Goal: Task Accomplishment & Management: Manage account settings

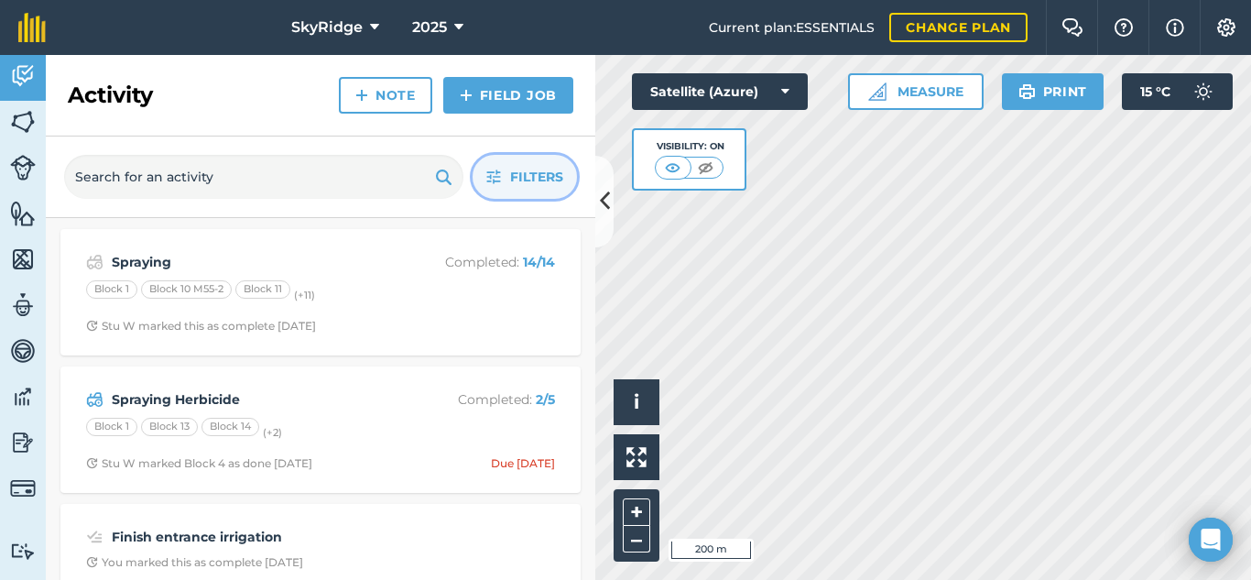
click at [492, 176] on icon "button" at bounding box center [493, 176] width 15 height 15
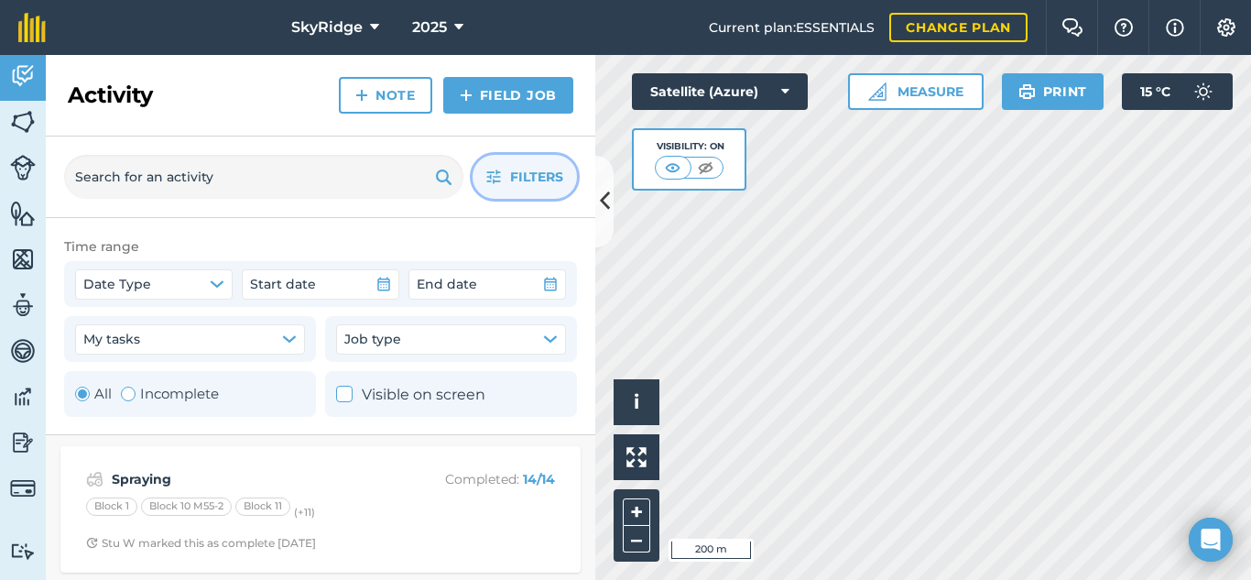
click at [128, 395] on div "Toggle Activity" at bounding box center [128, 394] width 15 height 15
radio input "false"
radio input "true"
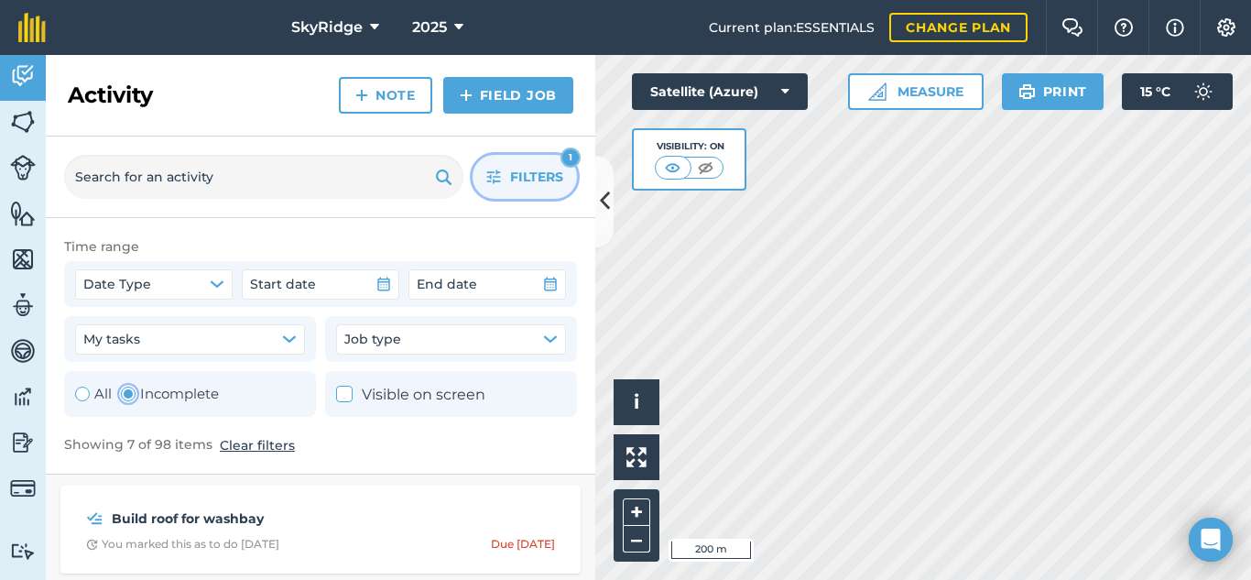
click at [547, 183] on span "Filters" at bounding box center [536, 177] width 53 height 20
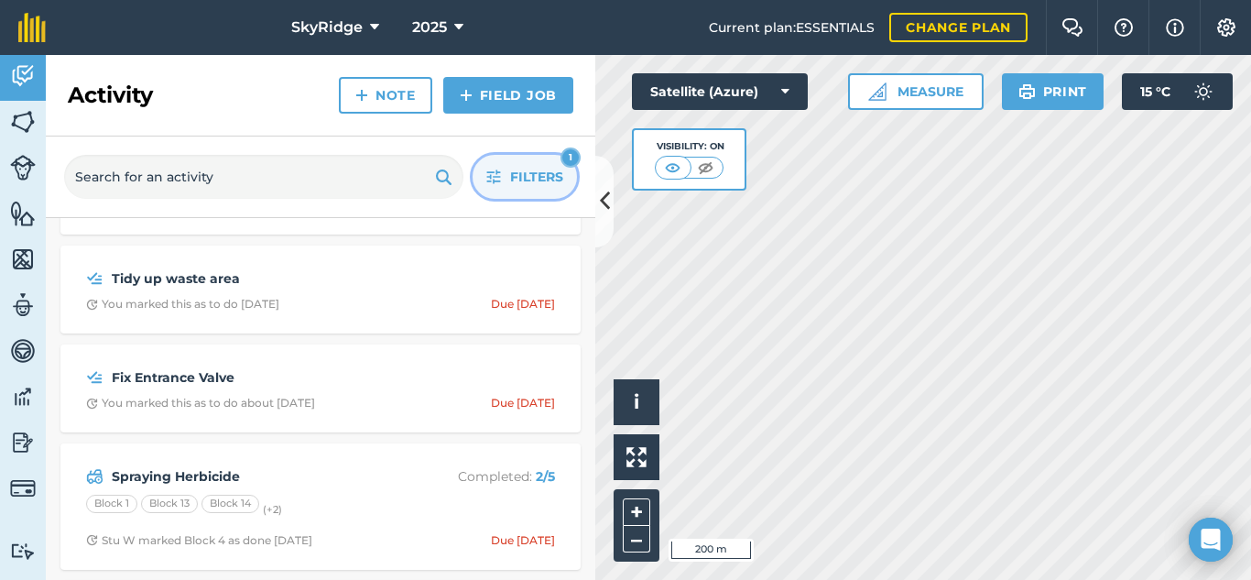
scroll to position [183, 0]
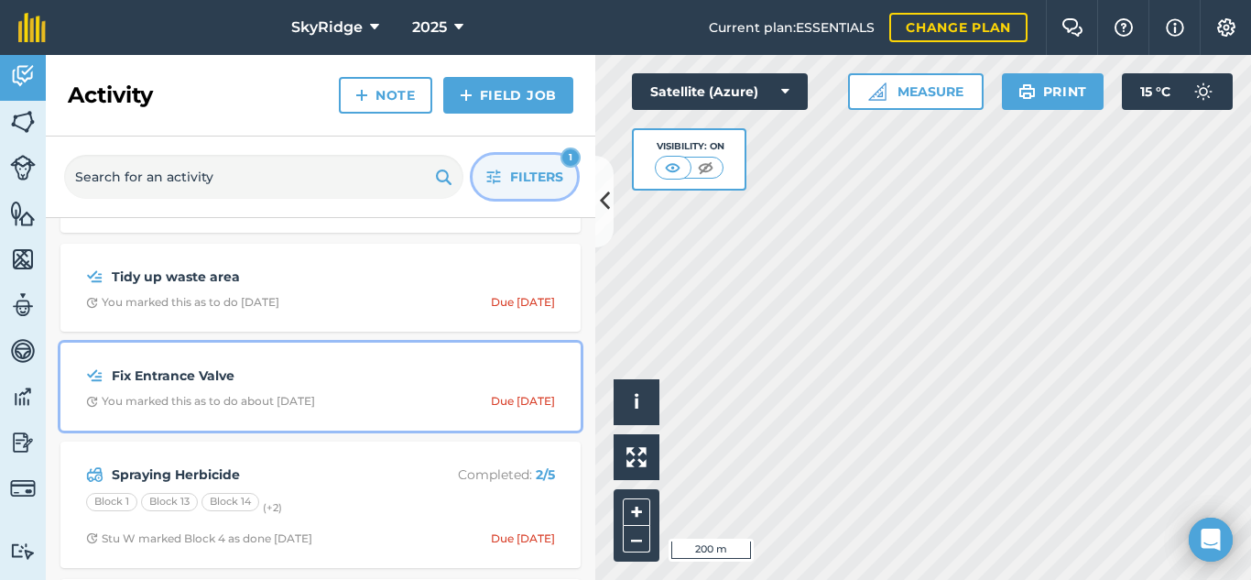
click at [326, 379] on strong "Fix Entrance Valve" at bounding box center [257, 376] width 290 height 20
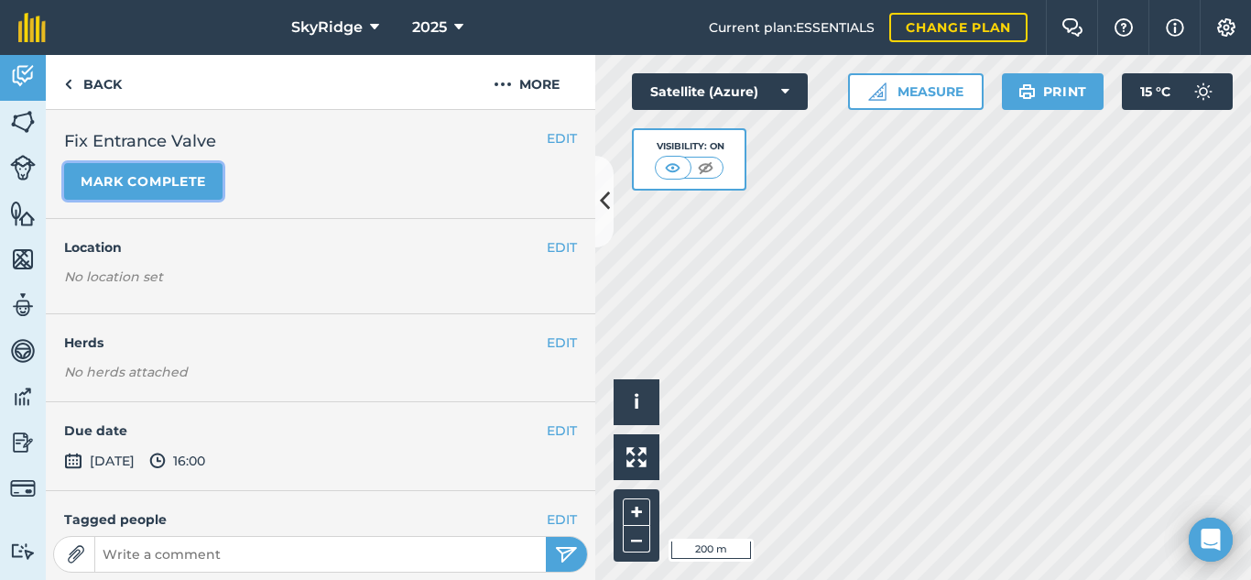
click at [193, 188] on button "Mark complete" at bounding box center [143, 181] width 158 height 37
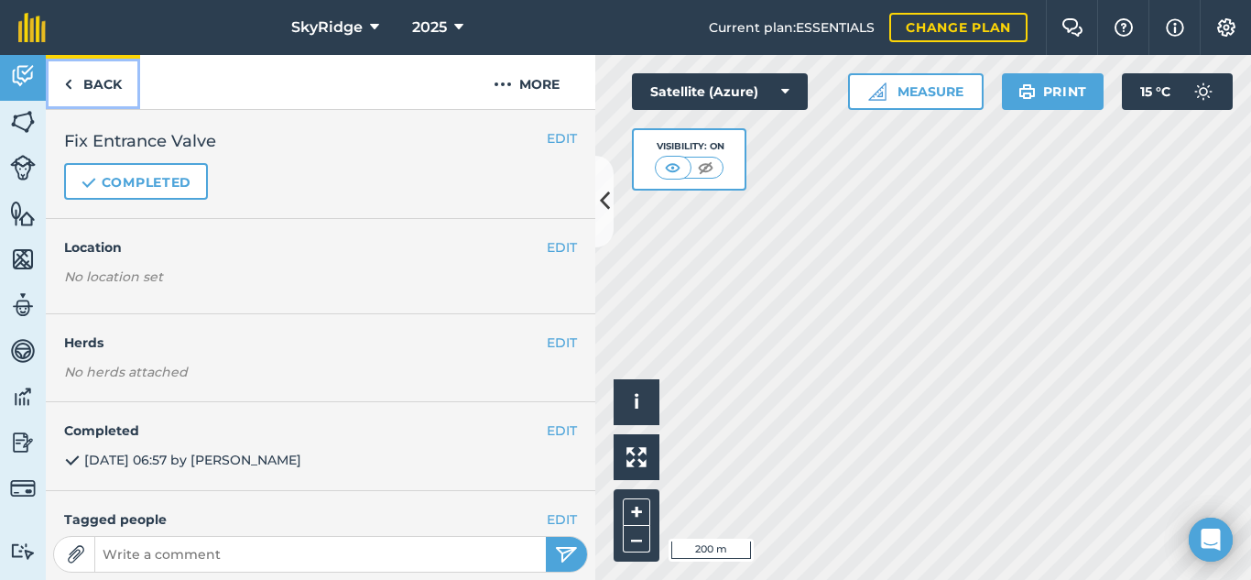
click at [61, 86] on link "Back" at bounding box center [93, 82] width 94 height 54
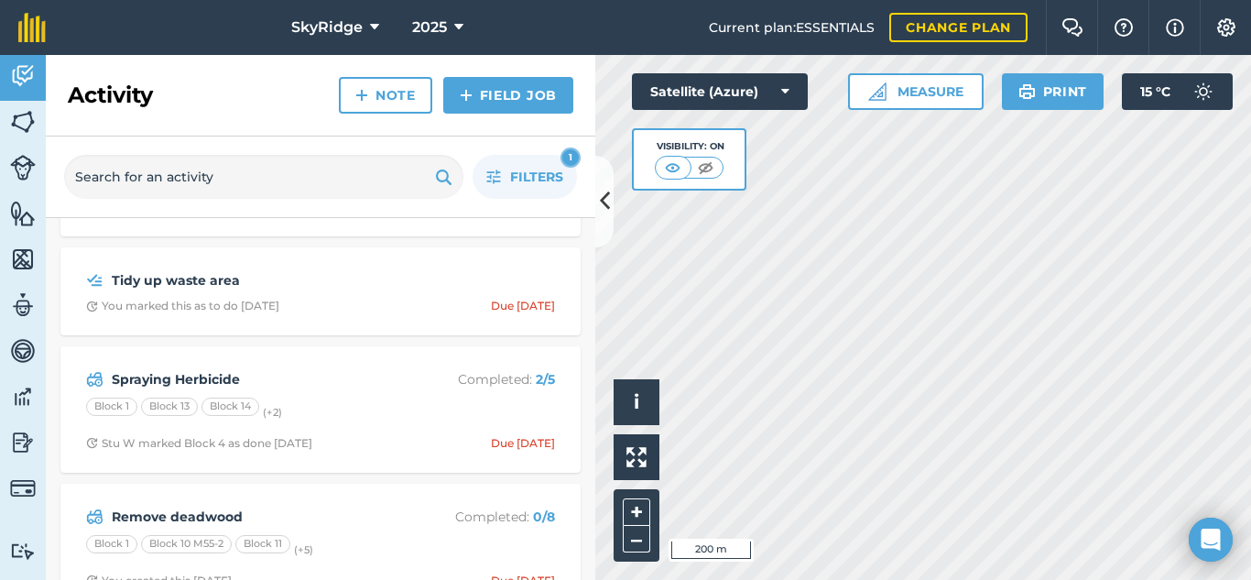
scroll to position [183, 0]
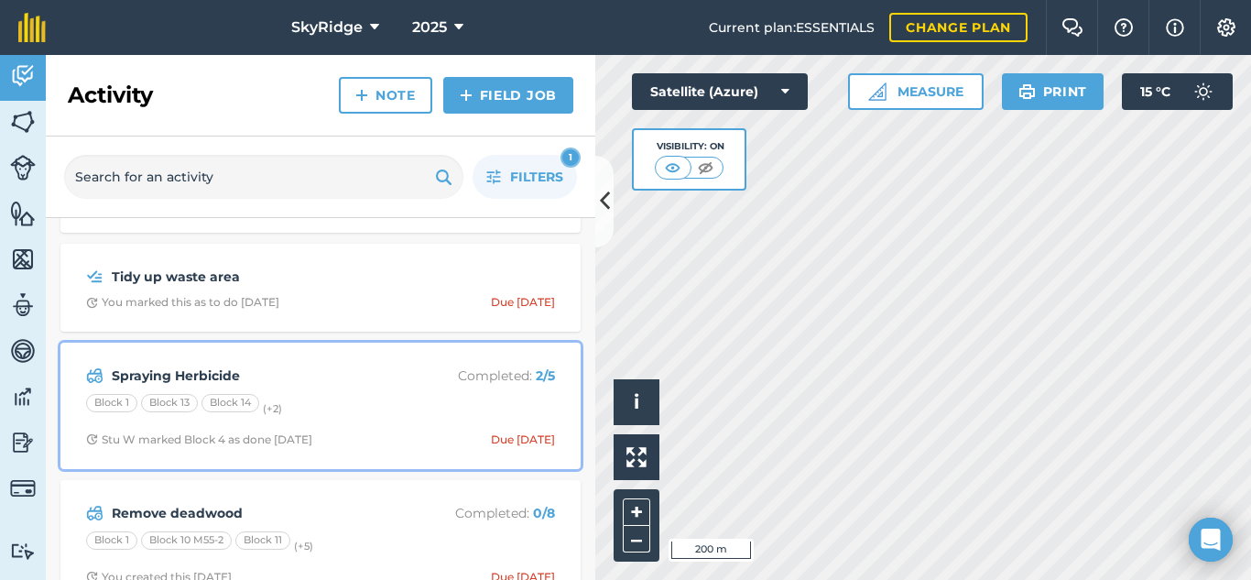
click at [324, 391] on div "Spraying Herbicide Completed : 2 / 5 Block 1 Block 13 Block 14 (+ 2 ) Stu W mar…" at bounding box center [320, 406] width 498 height 104
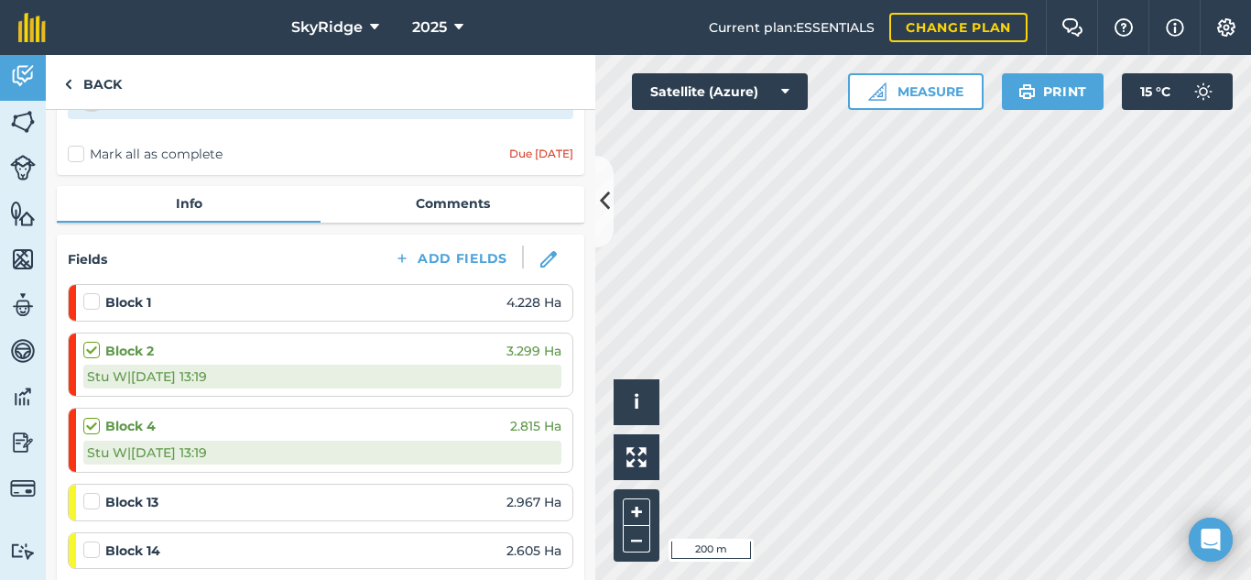
scroll to position [92, 0]
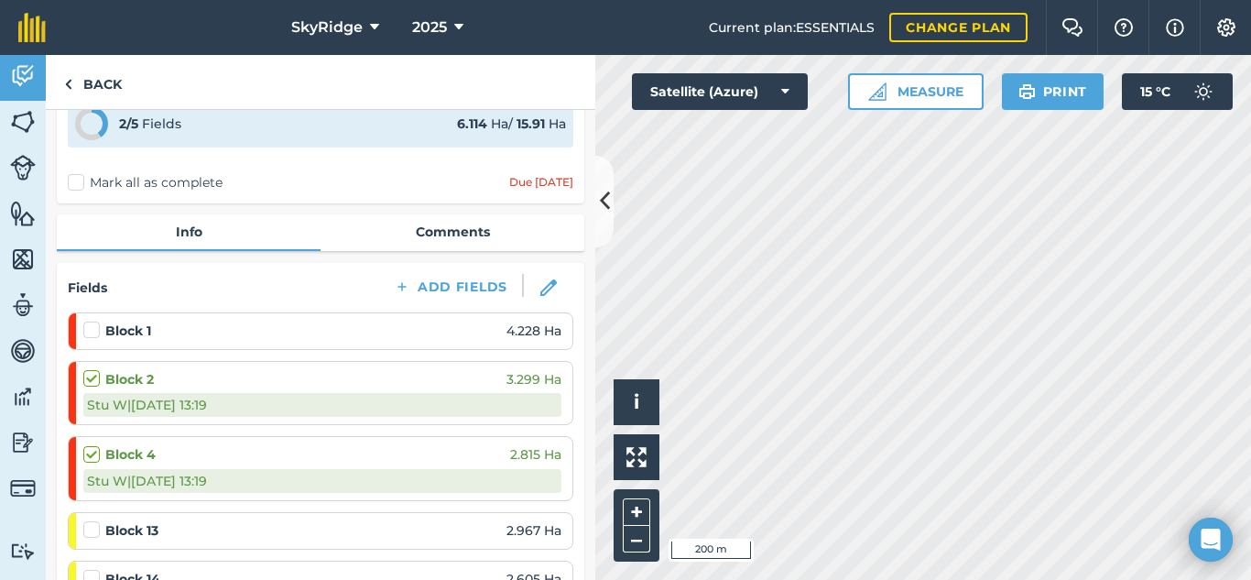
click at [75, 184] on label "Mark all as complete" at bounding box center [145, 182] width 155 height 19
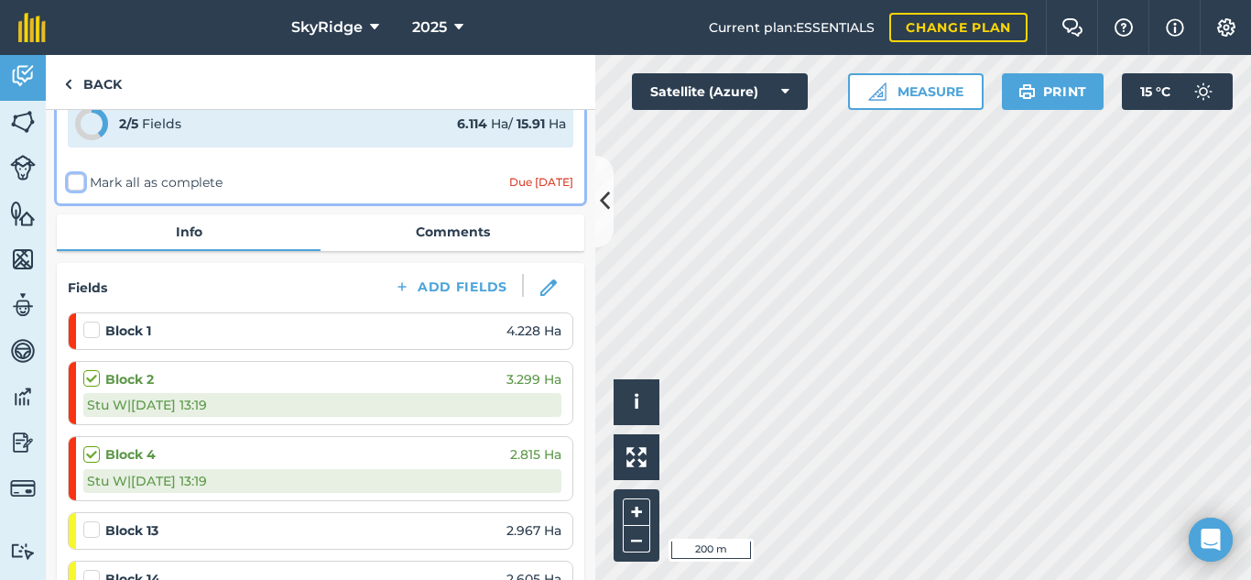
click at [75, 265] on input "Mark all as complete" at bounding box center [74, 271] width 12 height 12
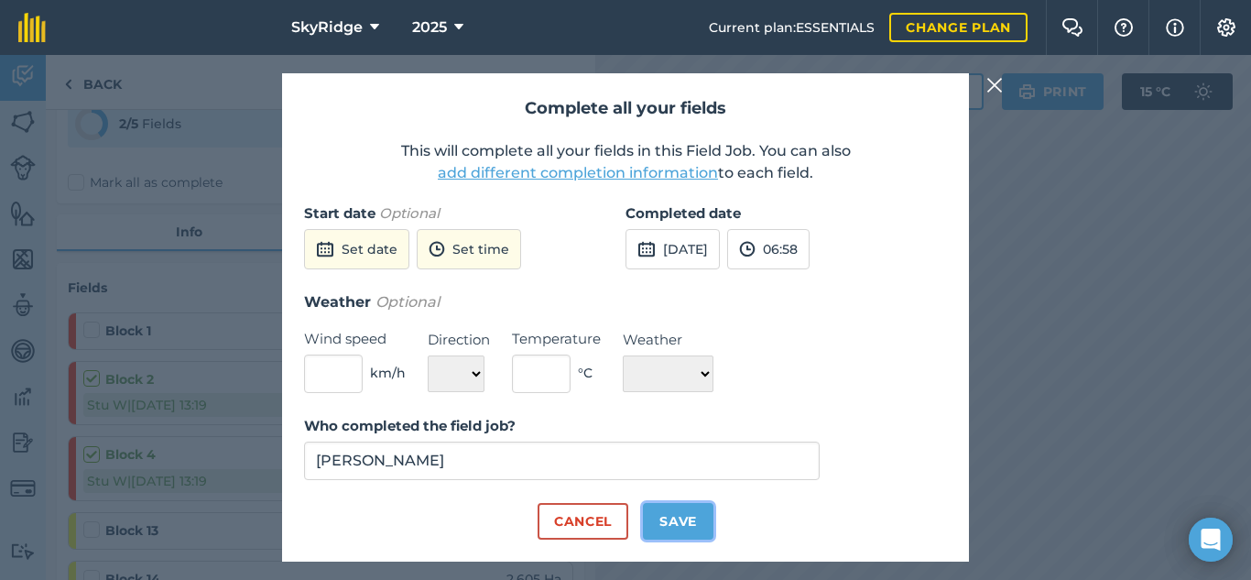
click at [698, 528] on button "Save" at bounding box center [678, 521] width 71 height 37
checkbox input "true"
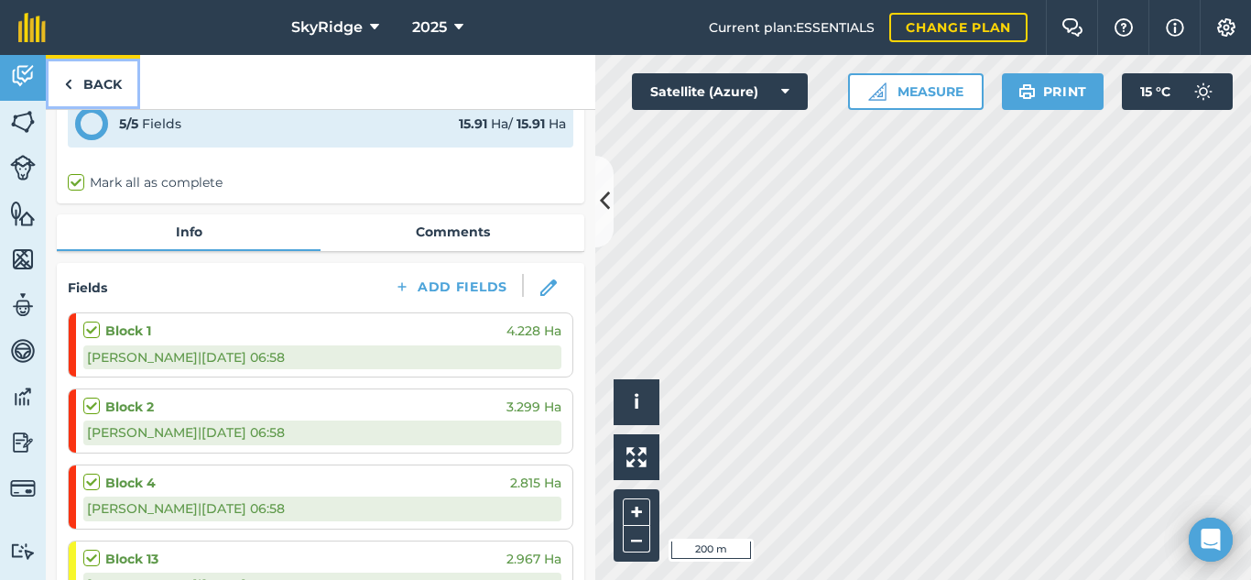
click at [99, 84] on link "Back" at bounding box center [93, 82] width 94 height 54
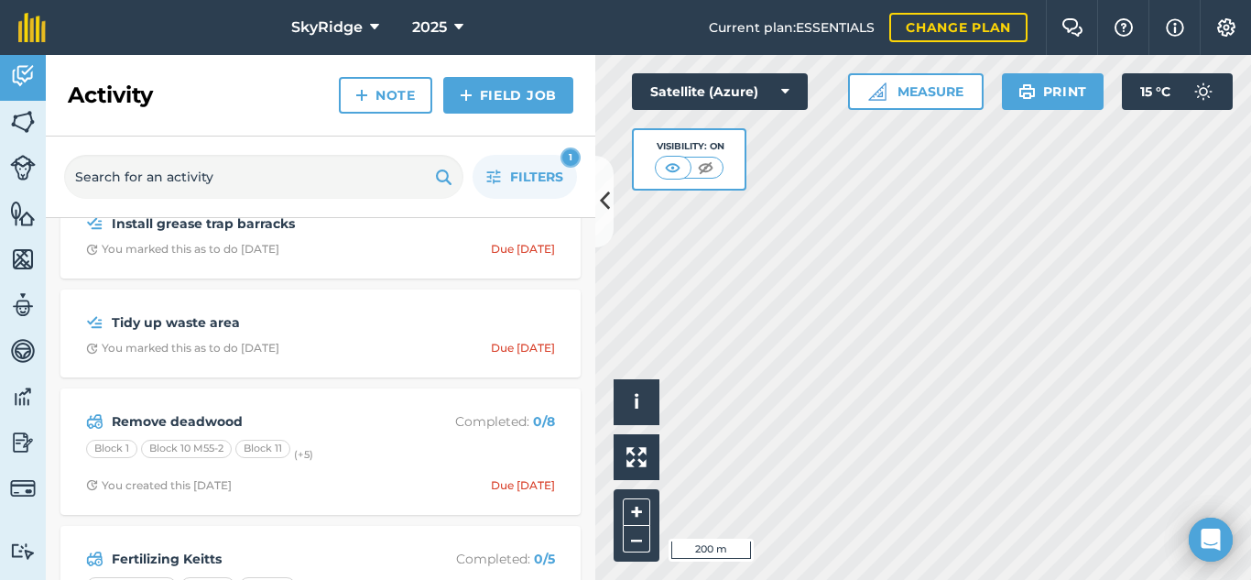
scroll to position [221, 0]
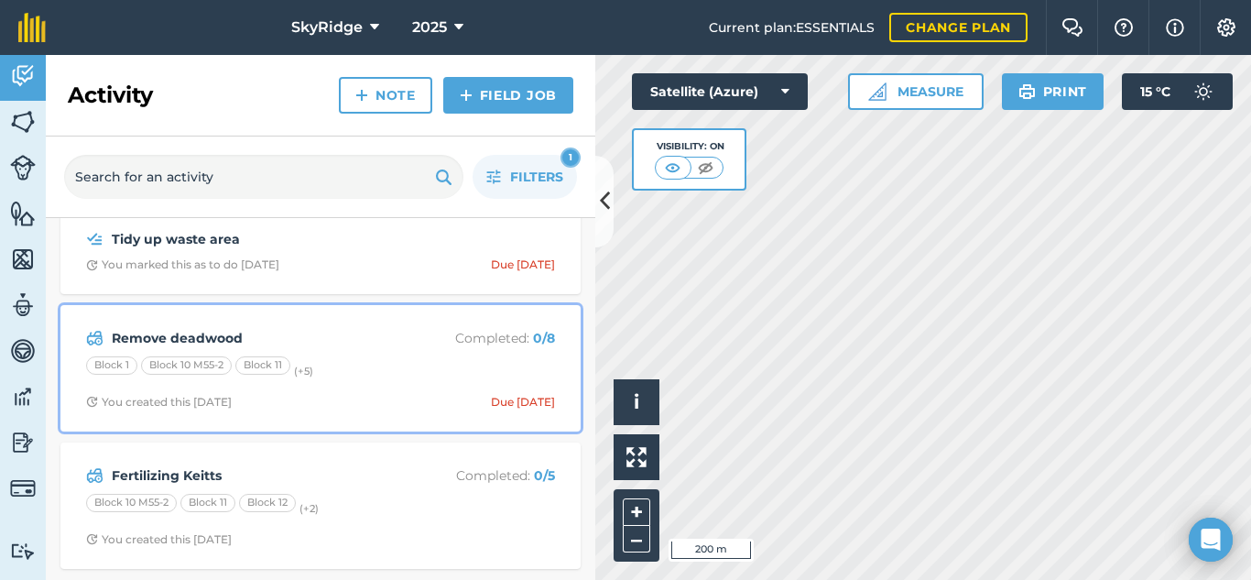
click at [388, 363] on div "Block 1 Block 10 M55-2 Block 11 (+ 5 )" at bounding box center [320, 368] width 469 height 24
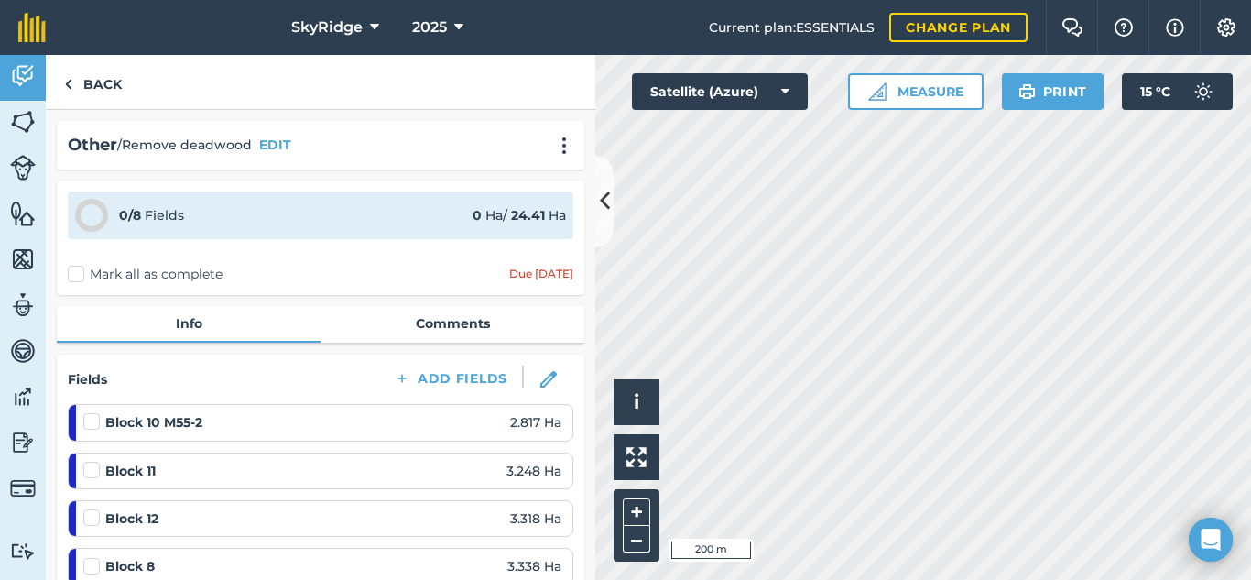
click at [75, 267] on label "Mark all as complete" at bounding box center [145, 274] width 155 height 19
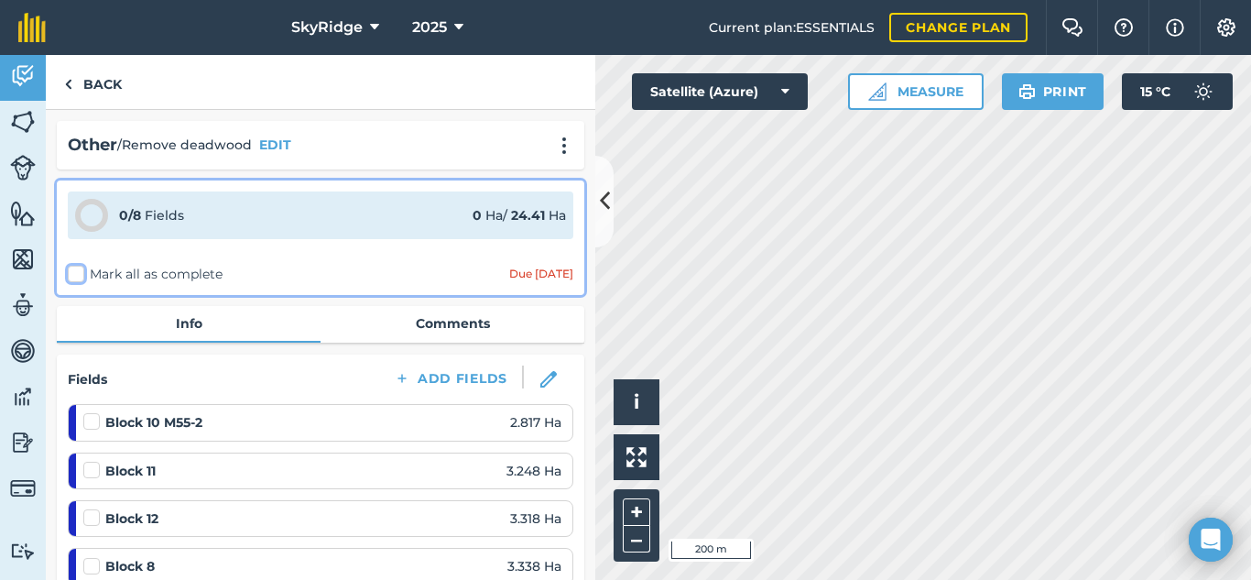
click at [75, 267] on input "Mark all as complete" at bounding box center [74, 271] width 12 height 12
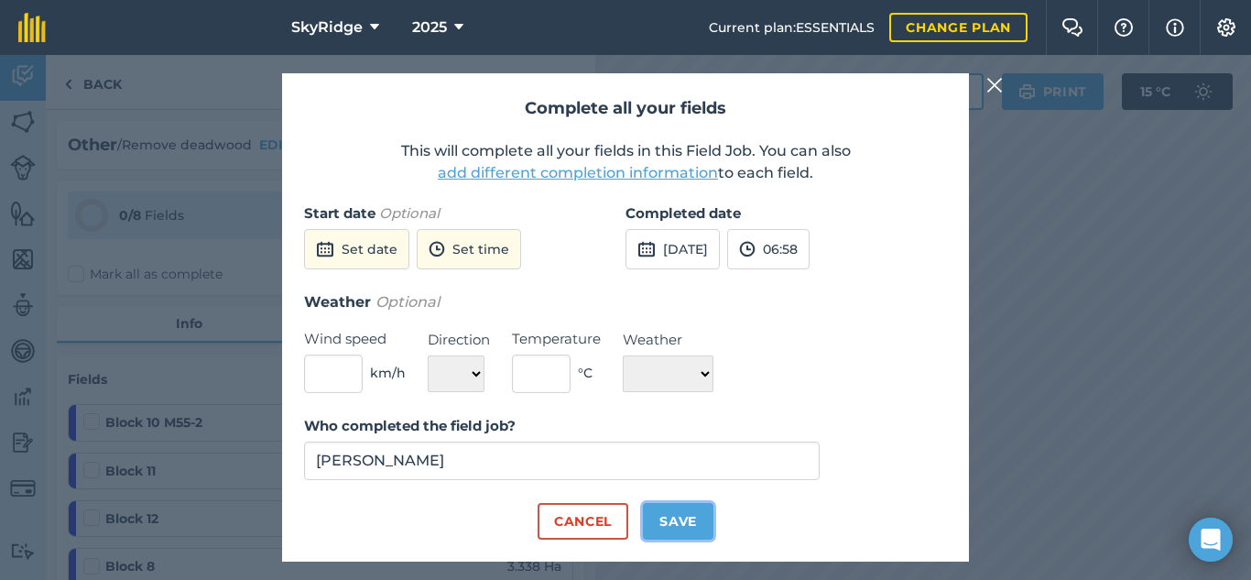
click at [676, 513] on button "Save" at bounding box center [678, 521] width 71 height 37
checkbox input "true"
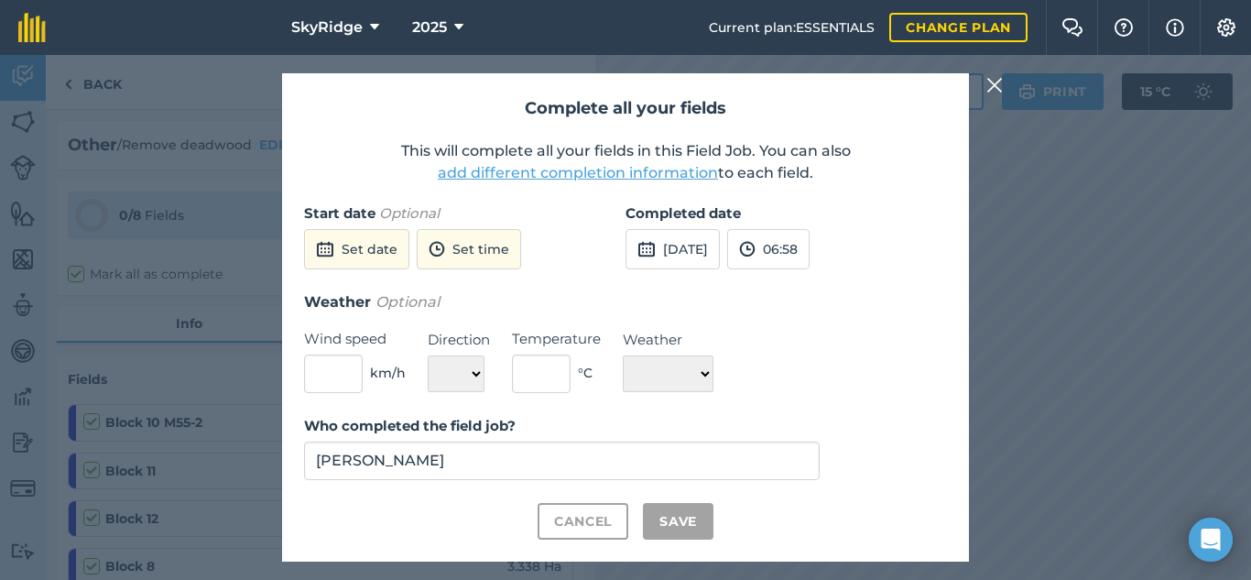
checkbox input "true"
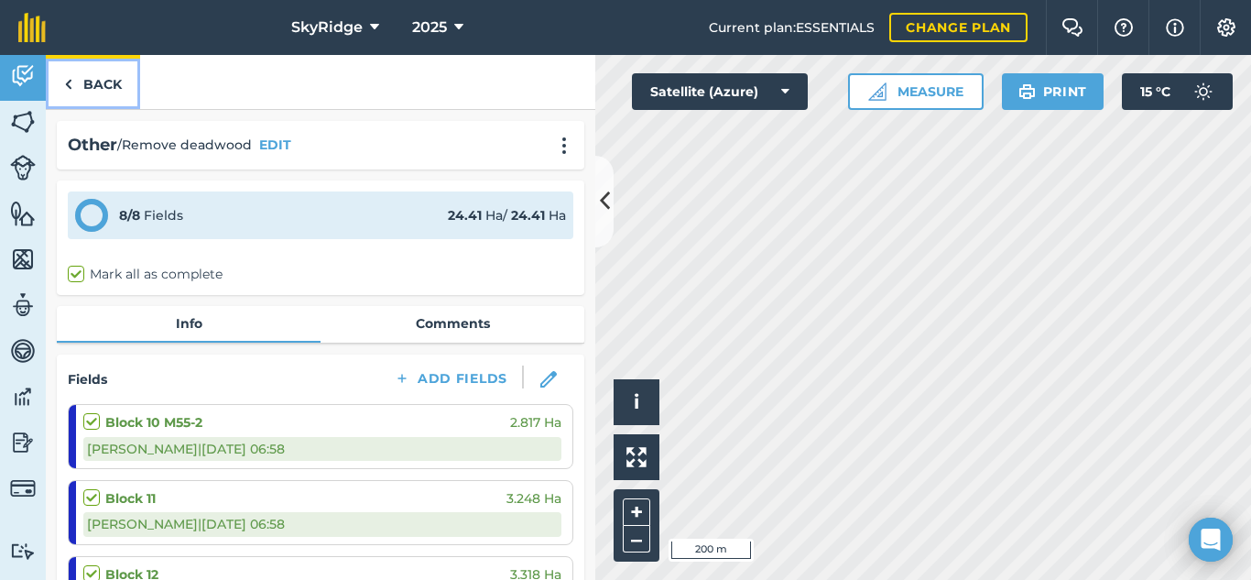
click at [101, 86] on link "Back" at bounding box center [93, 82] width 94 height 54
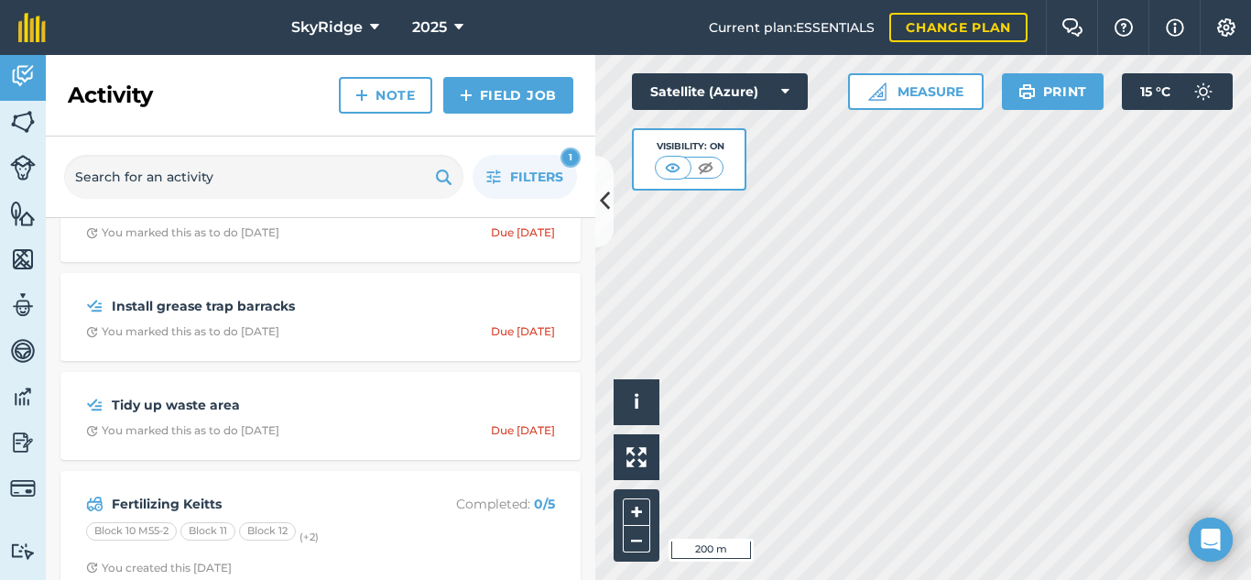
scroll to position [83, 0]
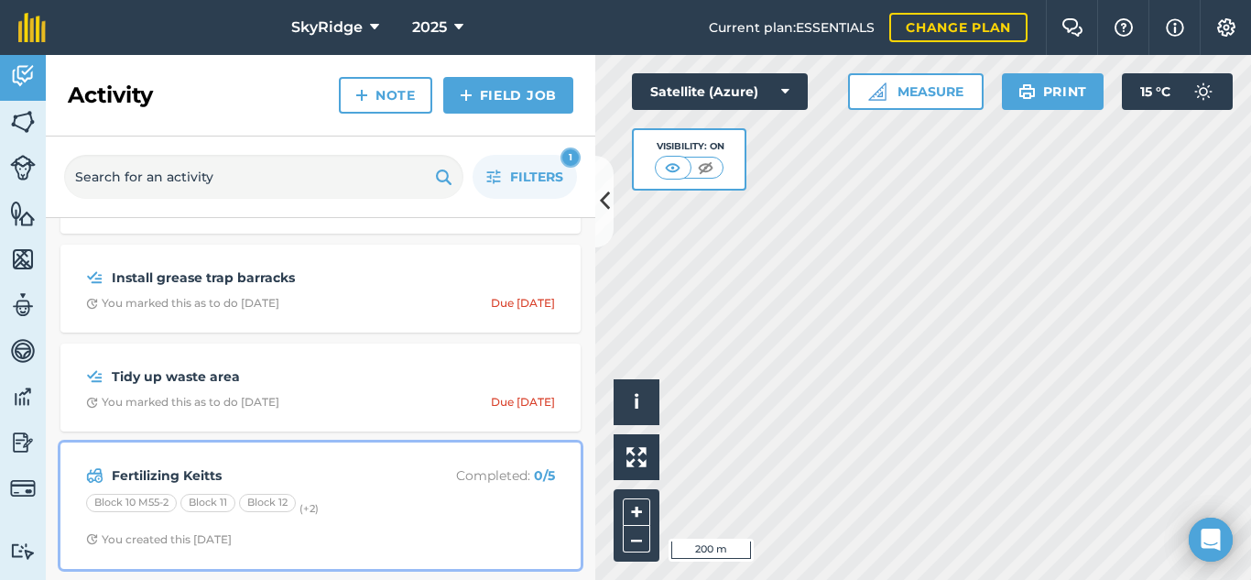
click at [419, 486] on div "Fertilizing Keitts Completed : 0 / 5 Block 10 M55-2 Block 11 Block 12 (+ 2 ) Yo…" at bounding box center [320, 505] width 498 height 104
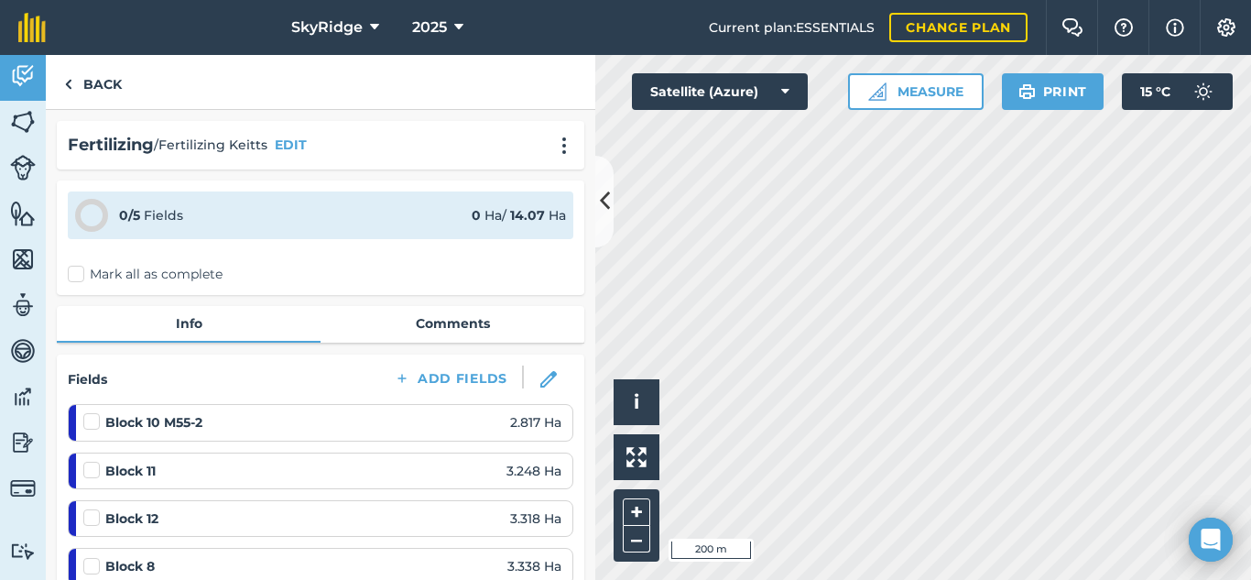
click at [81, 272] on label "Mark all as complete" at bounding box center [145, 274] width 155 height 19
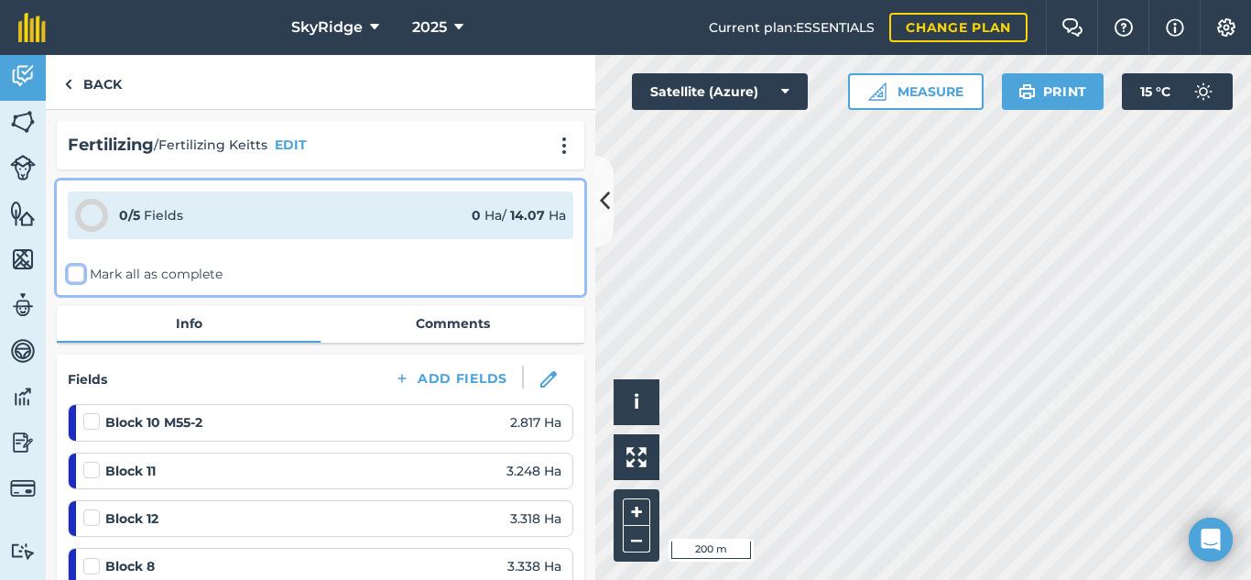
click at [80, 272] on input "Mark all as complete" at bounding box center [74, 271] width 12 height 12
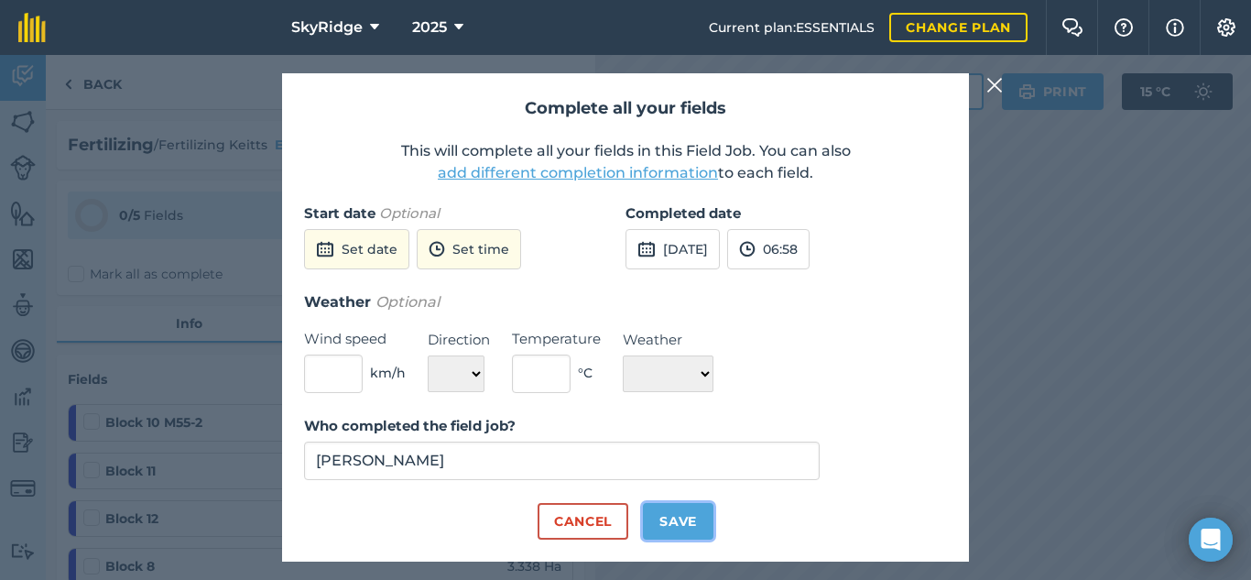
click at [688, 523] on button "Save" at bounding box center [678, 521] width 71 height 37
checkbox input "true"
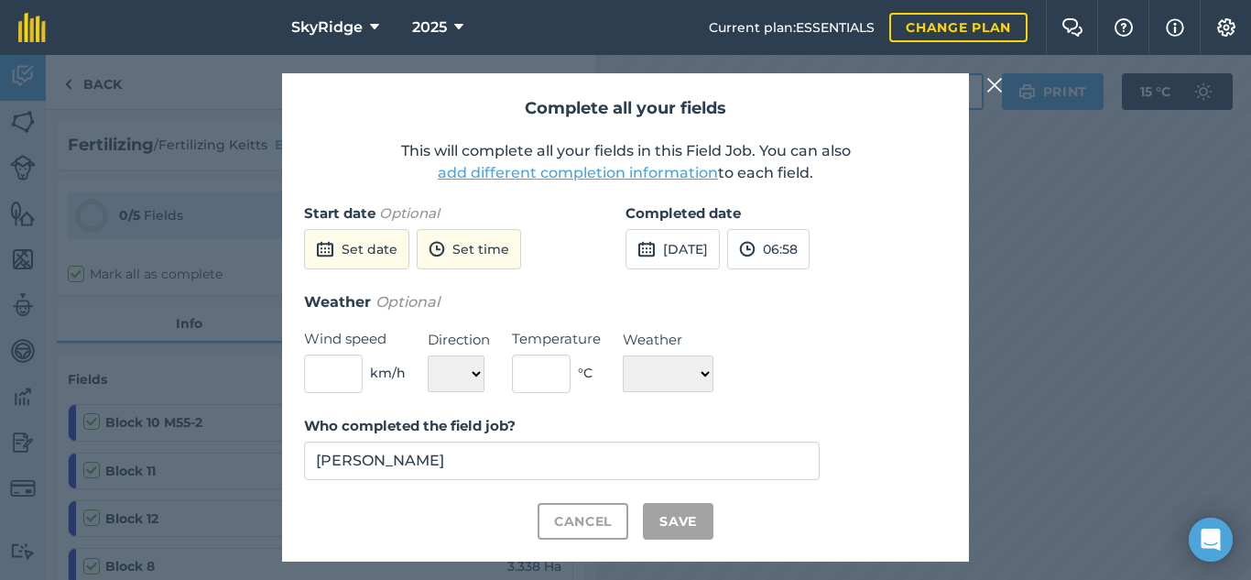
checkbox input "true"
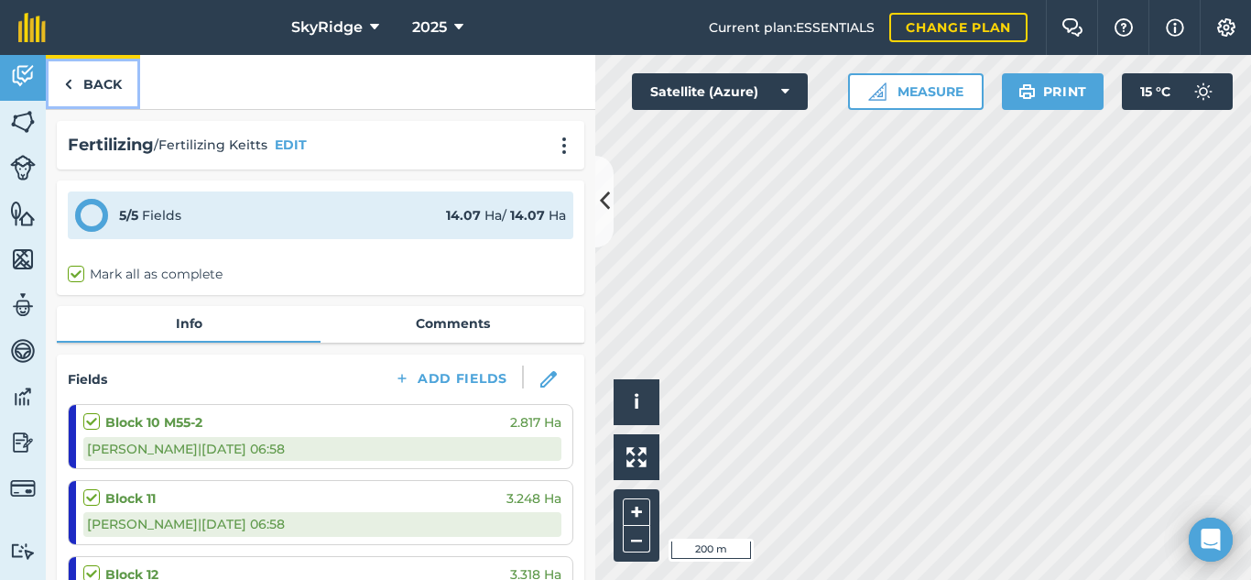
click at [83, 89] on link "Back" at bounding box center [93, 82] width 94 height 54
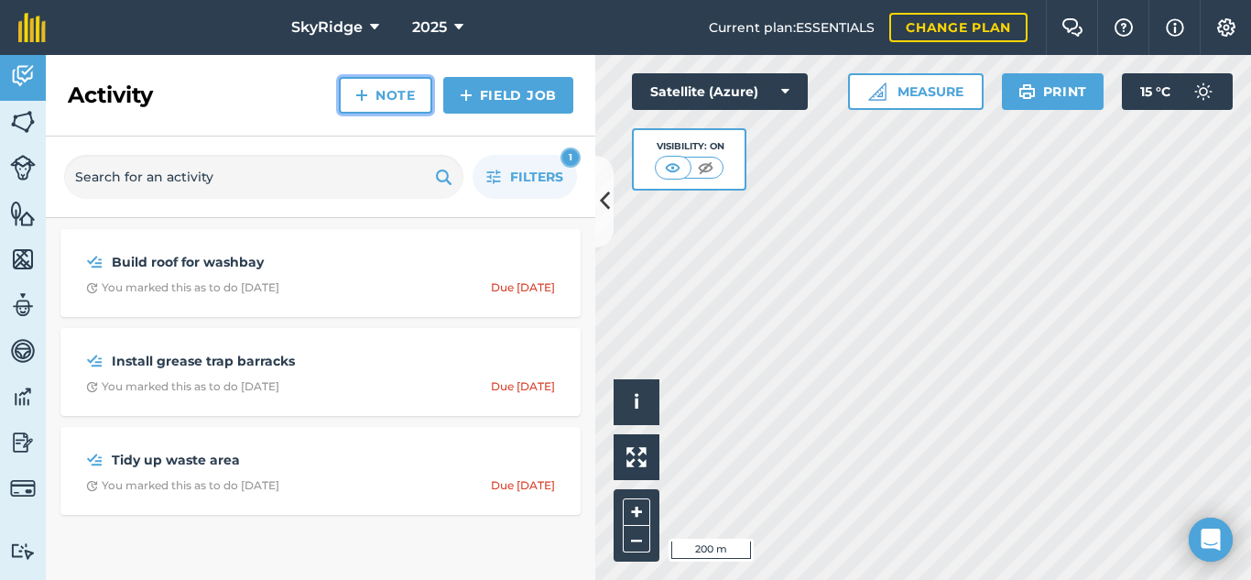
click at [373, 93] on link "Note" at bounding box center [385, 95] width 93 height 37
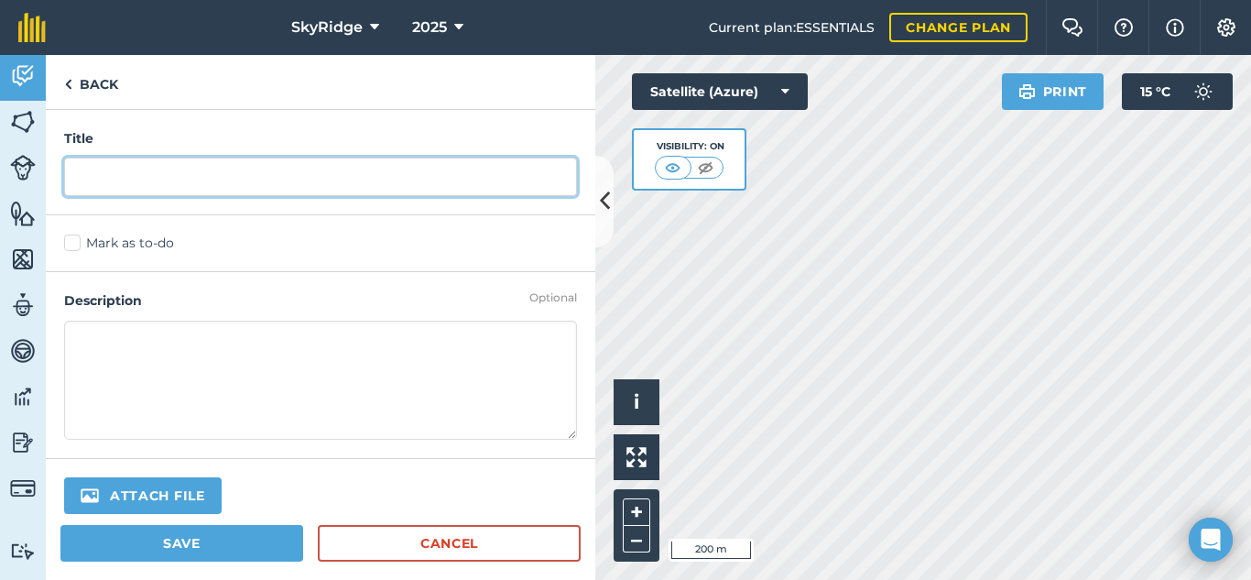
click at [150, 177] on input "text" at bounding box center [320, 177] width 513 height 38
type input "Spray weeds in top dam"
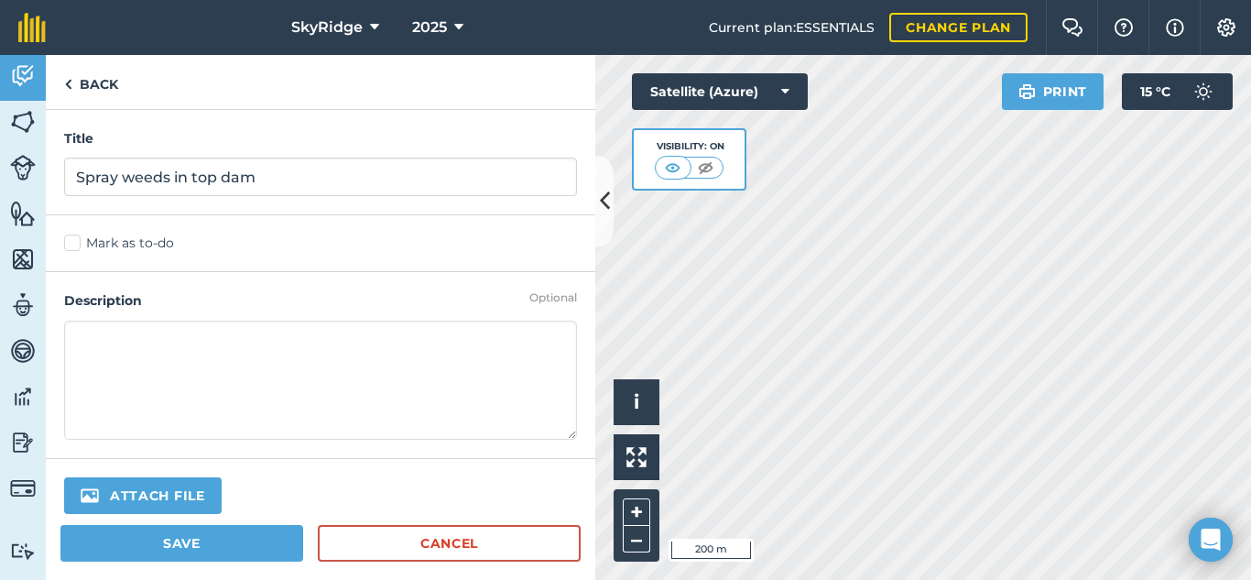
click at [64, 248] on label "Mark as to-do" at bounding box center [320, 243] width 513 height 19
click at [64, 246] on input "Mark as to-do" at bounding box center [70, 240] width 12 height 12
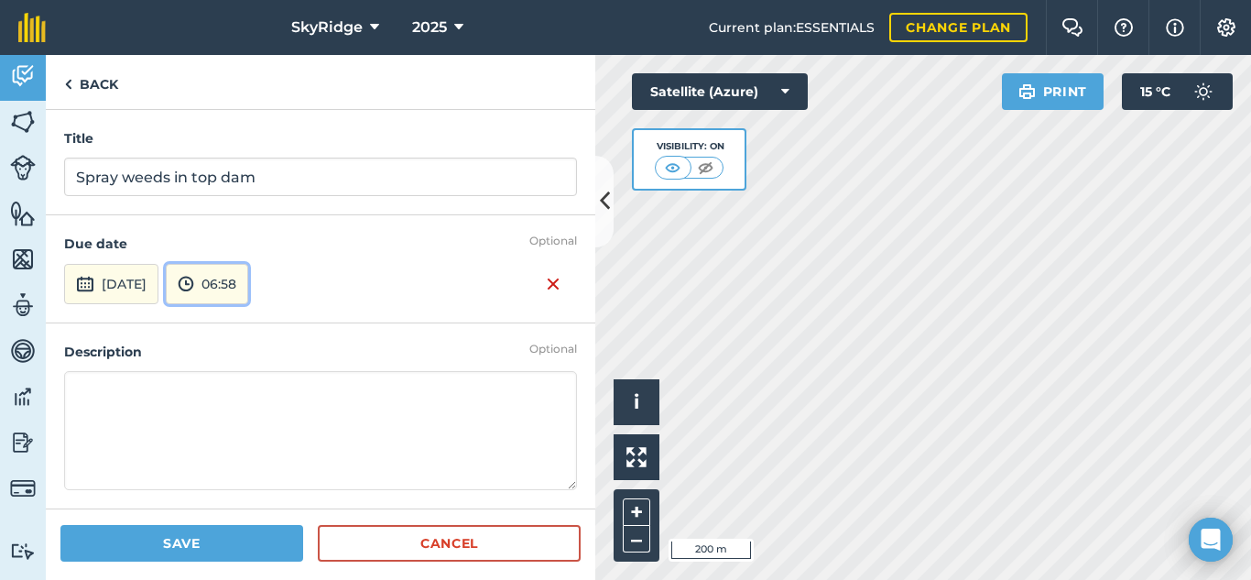
click at [248, 276] on button "06:58" at bounding box center [207, 284] width 82 height 40
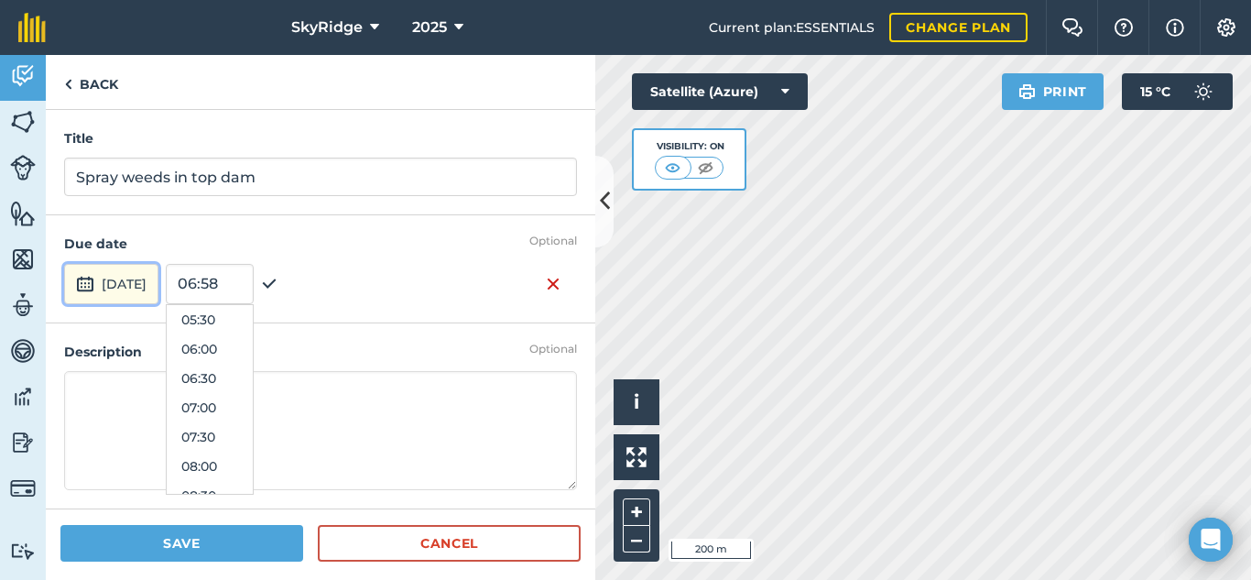
click at [102, 278] on button "[DATE]" at bounding box center [111, 284] width 94 height 40
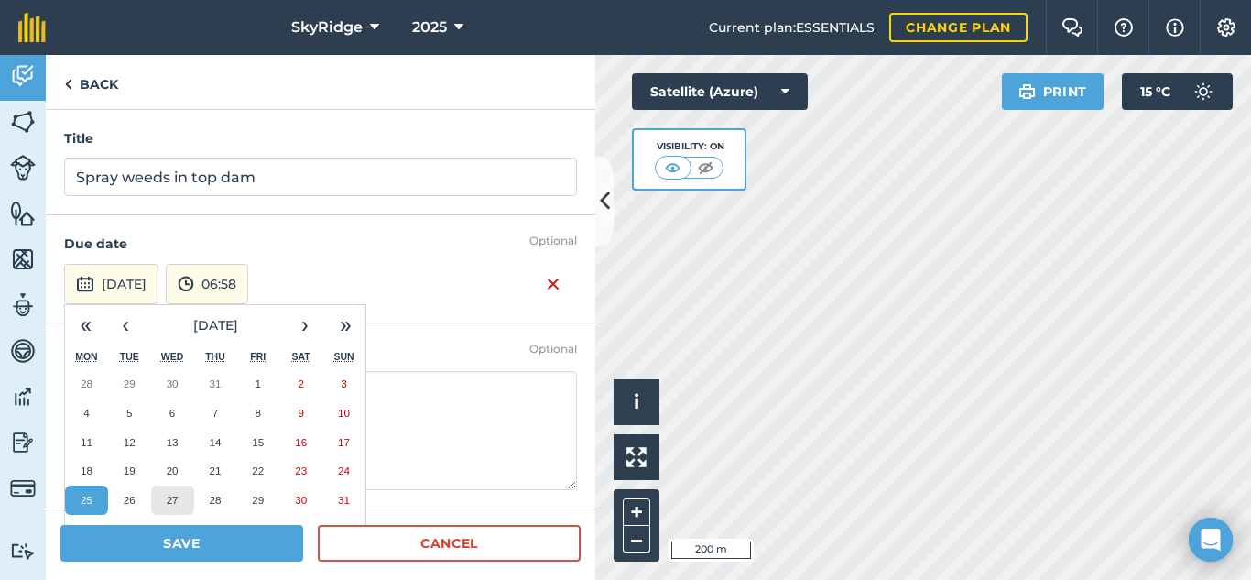
click at [180, 495] on button "27" at bounding box center [172, 500] width 43 height 29
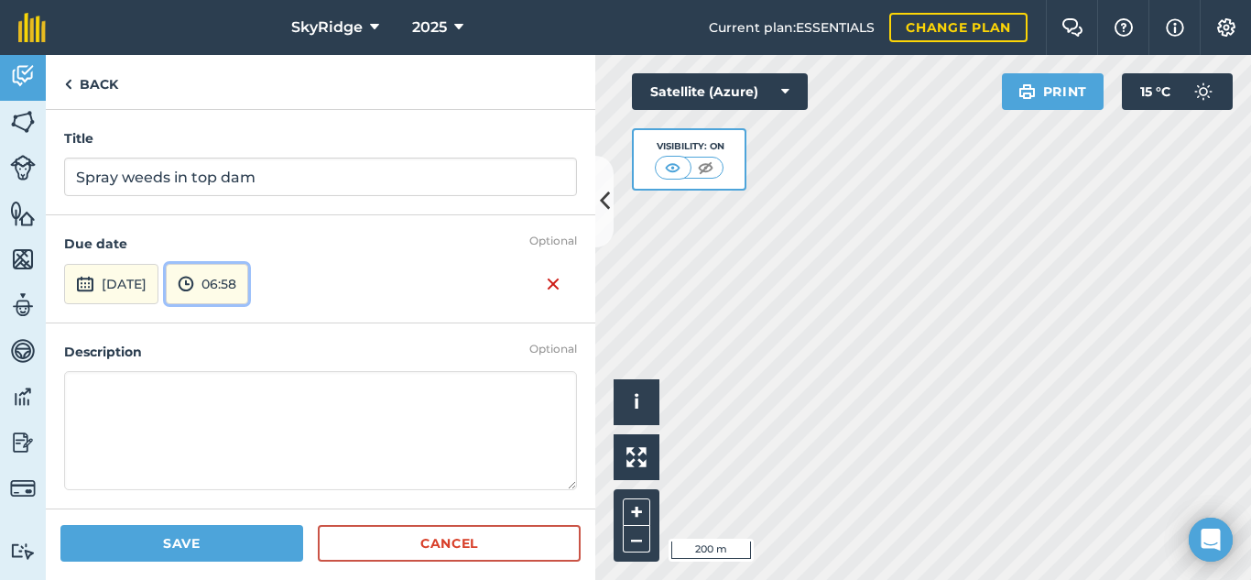
click at [248, 286] on button "06:58" at bounding box center [207, 284] width 82 height 40
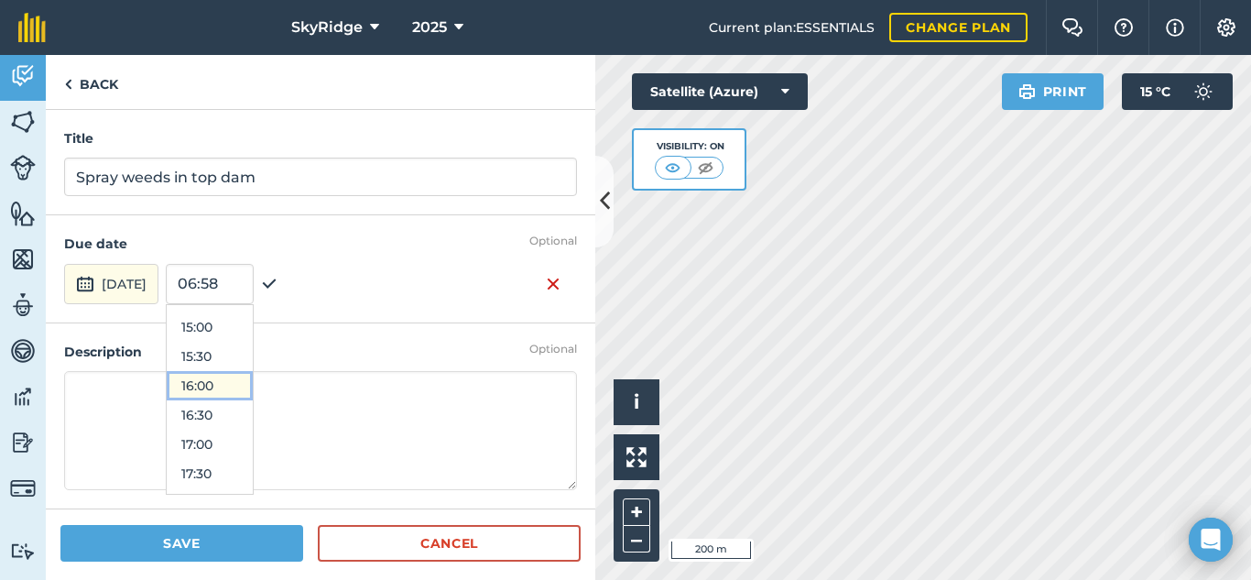
click at [253, 378] on button "16:00" at bounding box center [210, 385] width 86 height 29
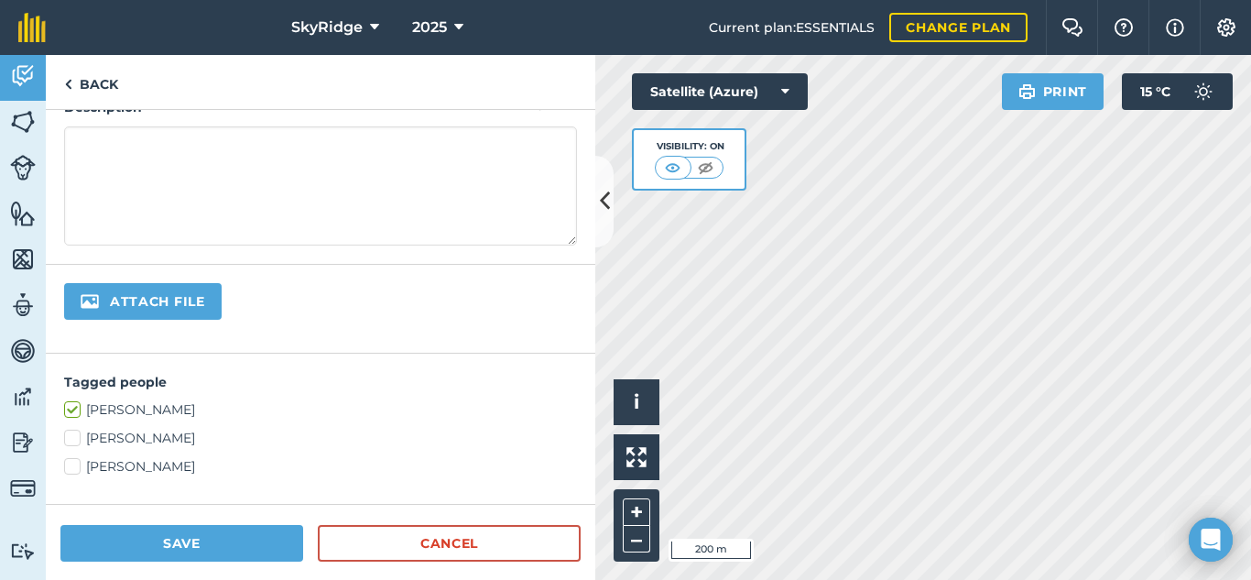
scroll to position [275, 0]
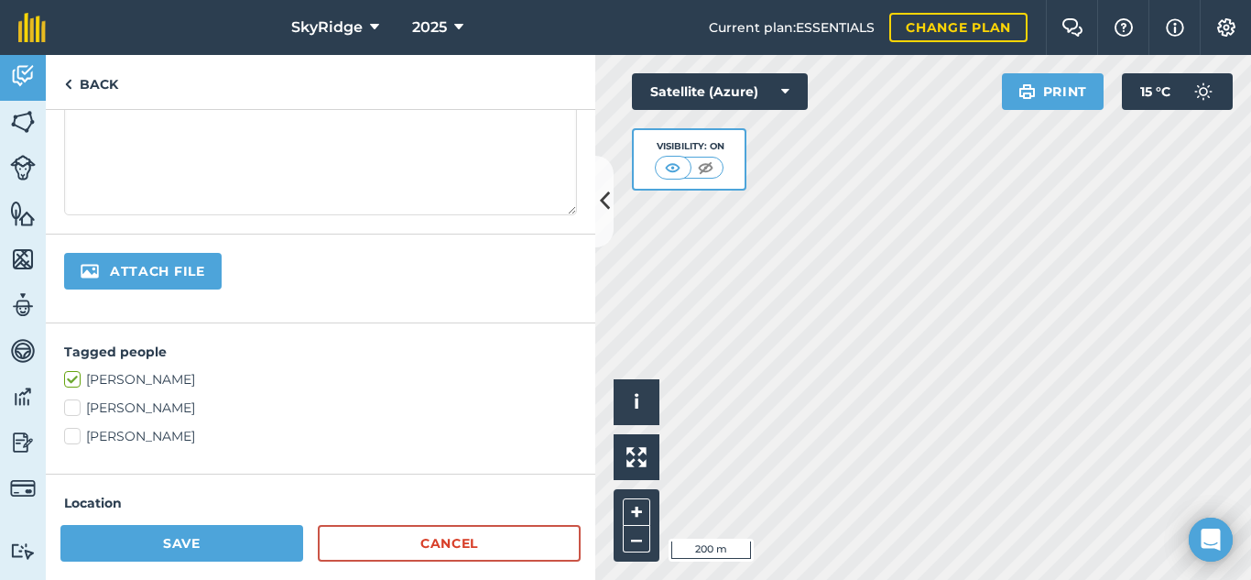
click at [72, 411] on label "[PERSON_NAME]" at bounding box center [320, 408] width 513 height 19
click at [72, 410] on input "[PERSON_NAME]" at bounding box center [70, 405] width 12 height 12
checkbox input "true"
click at [74, 435] on label "[PERSON_NAME]" at bounding box center [320, 436] width 513 height 19
click at [74, 435] on input "[PERSON_NAME]" at bounding box center [70, 433] width 12 height 12
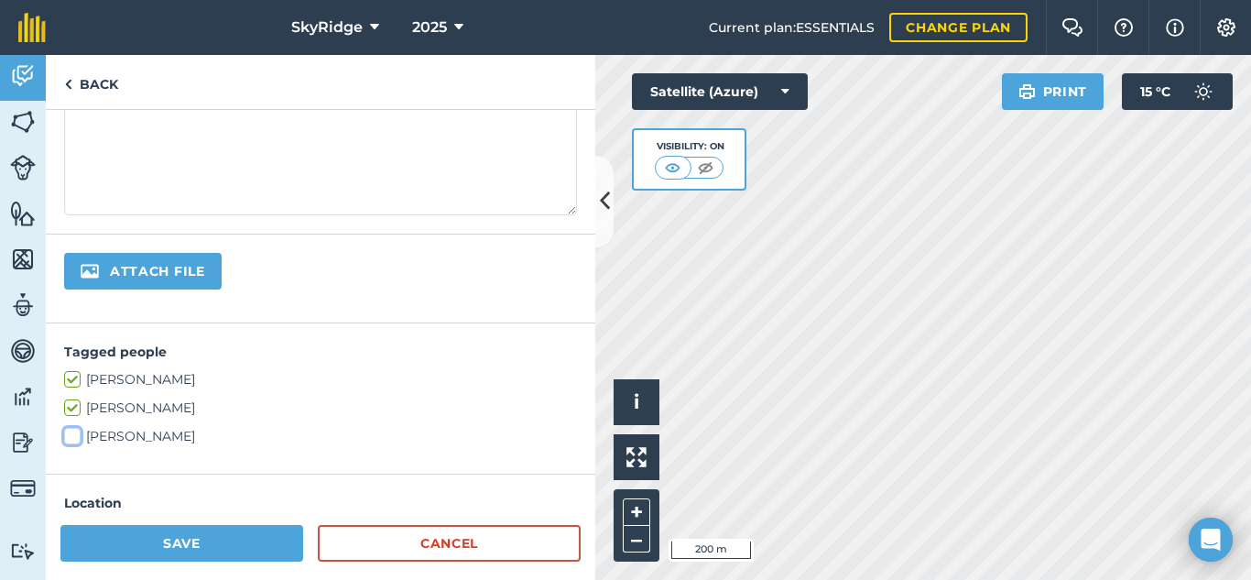
checkbox input "true"
click at [72, 380] on label "[PERSON_NAME]" at bounding box center [320, 379] width 513 height 19
click at [72, 380] on input "[PERSON_NAME]" at bounding box center [70, 376] width 12 height 12
checkbox input "false"
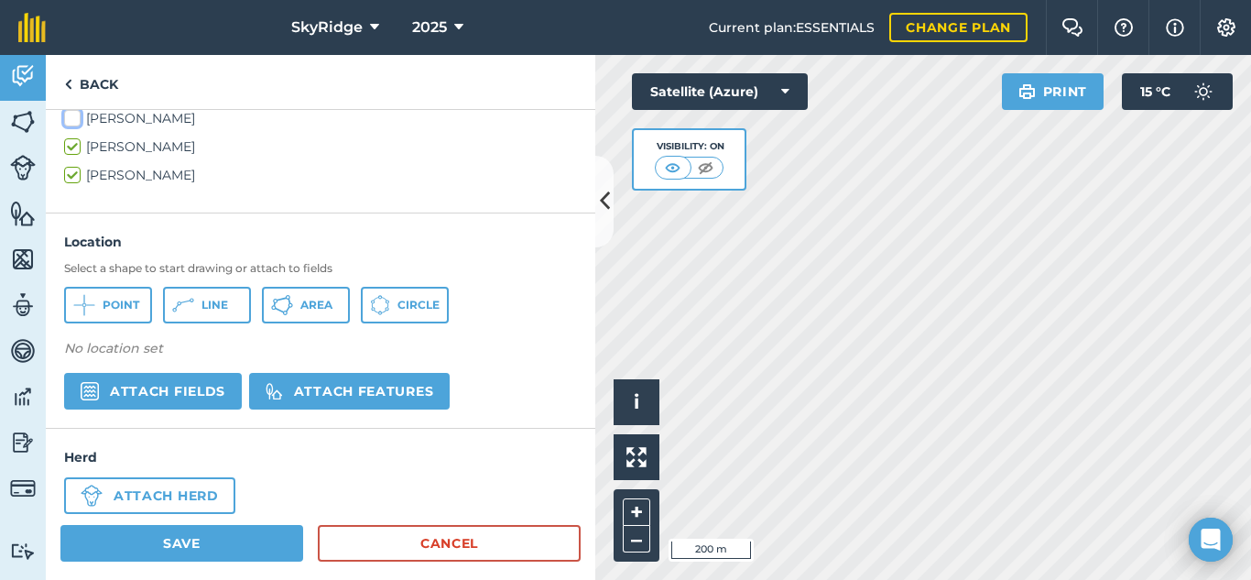
scroll to position [550, 0]
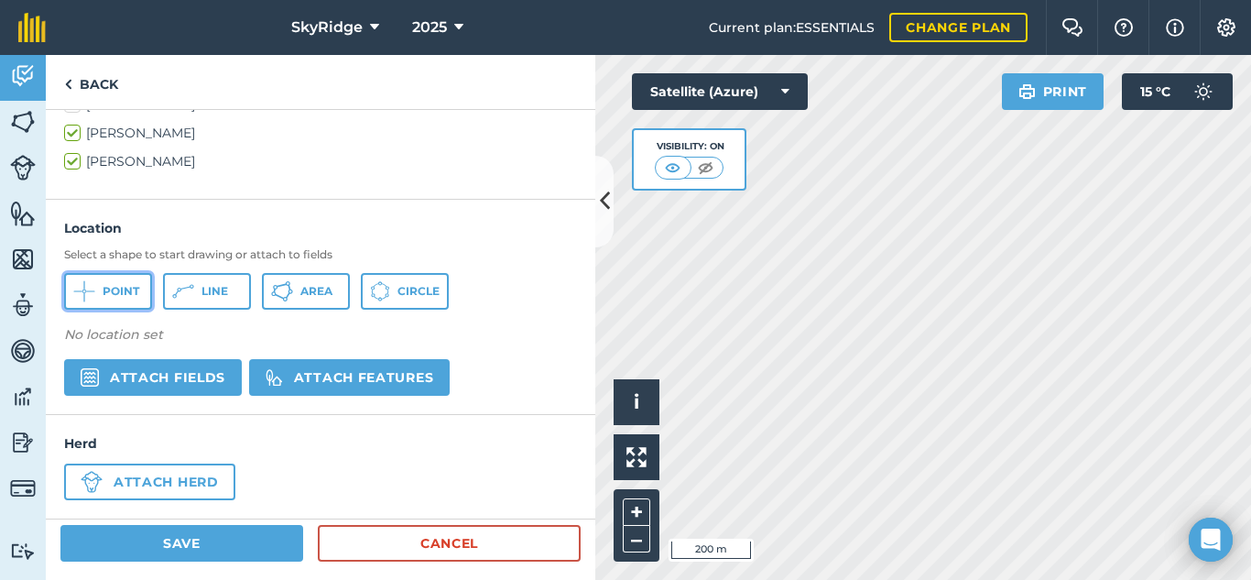
click at [120, 291] on span "Point" at bounding box center [121, 291] width 37 height 15
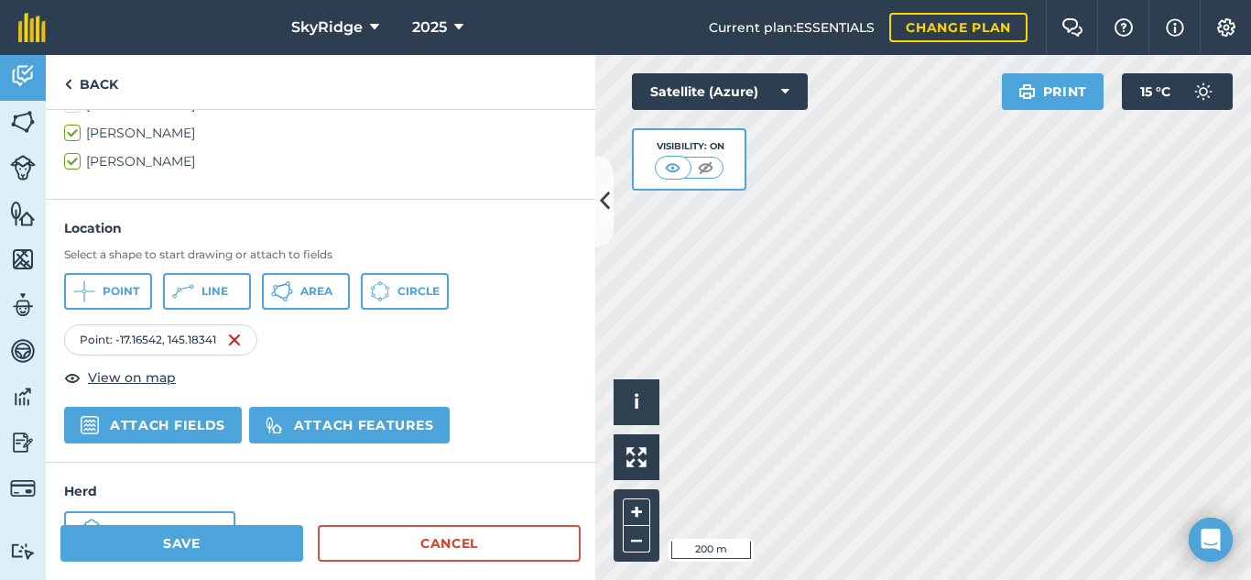
scroll to position [610, 0]
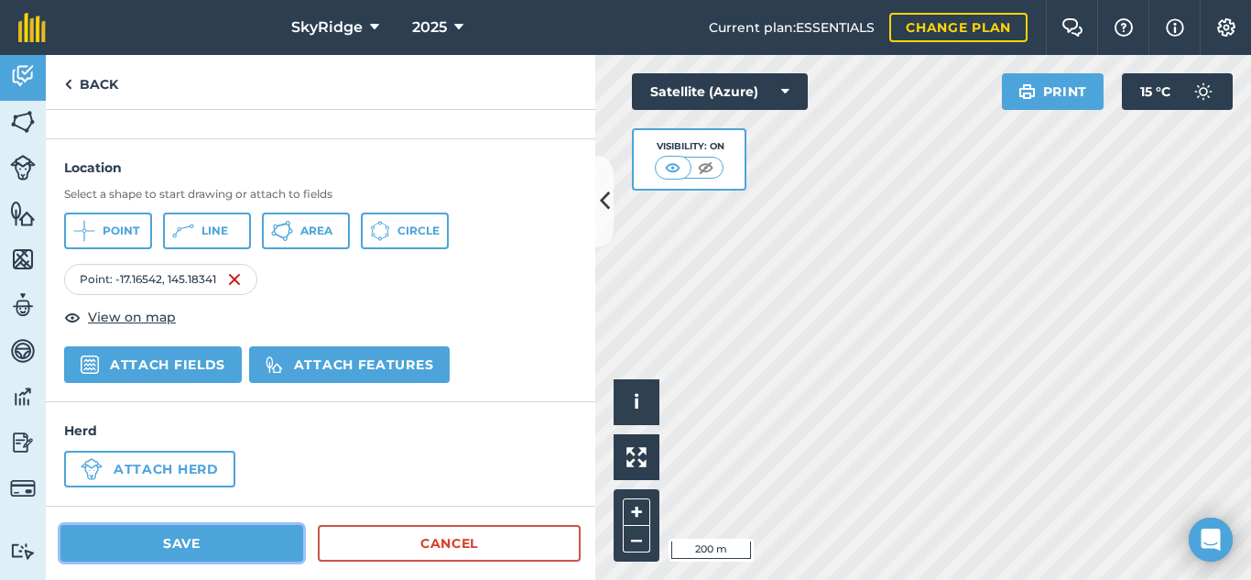
click at [230, 545] on button "Save" at bounding box center [181, 543] width 243 height 37
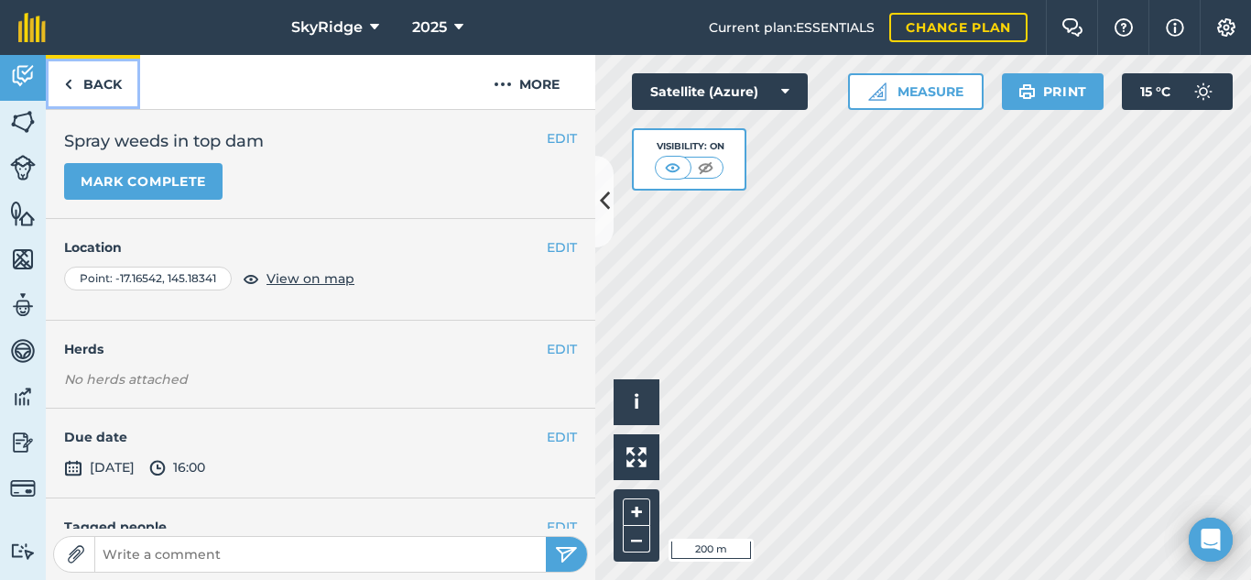
click at [105, 84] on link "Back" at bounding box center [93, 82] width 94 height 54
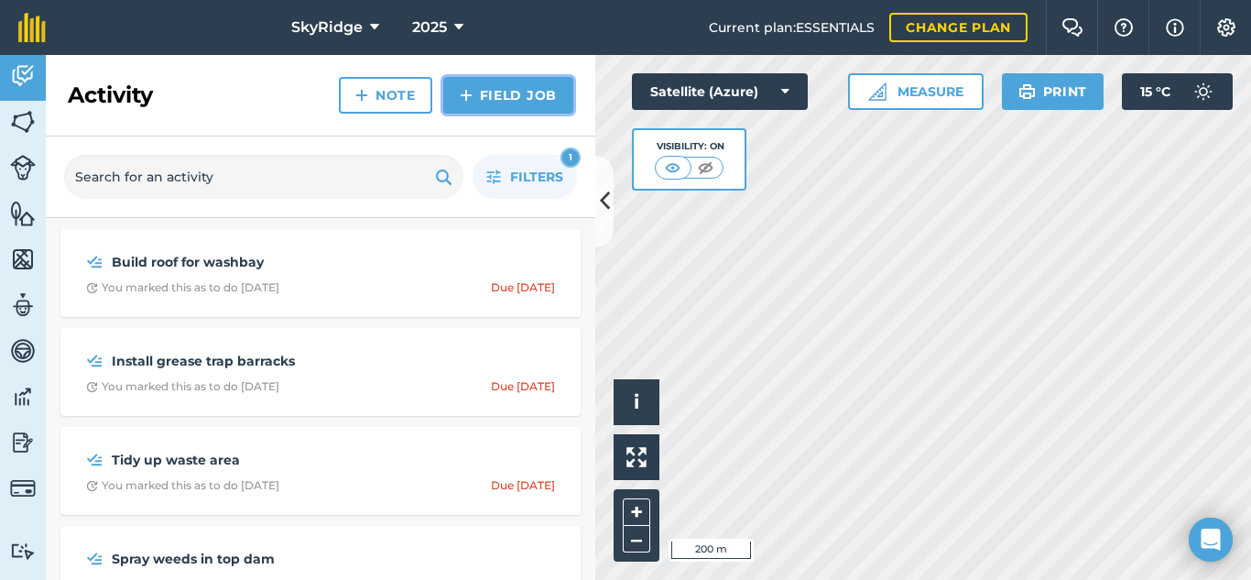
click at [520, 96] on link "Field Job" at bounding box center [508, 95] width 130 height 37
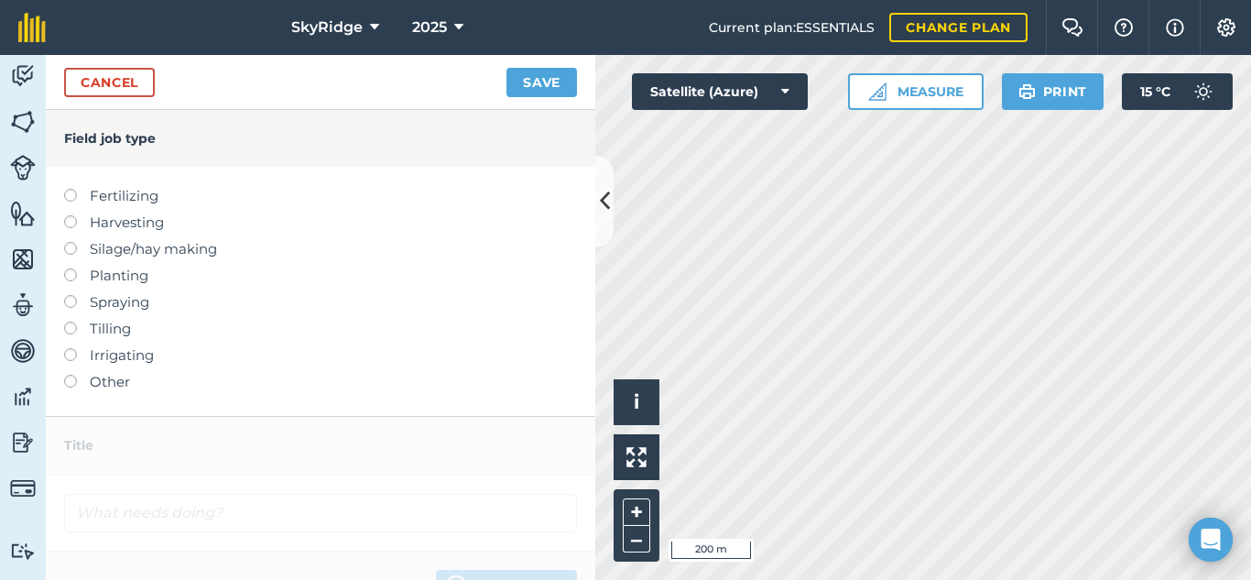
click at [68, 375] on label at bounding box center [77, 375] width 26 height 0
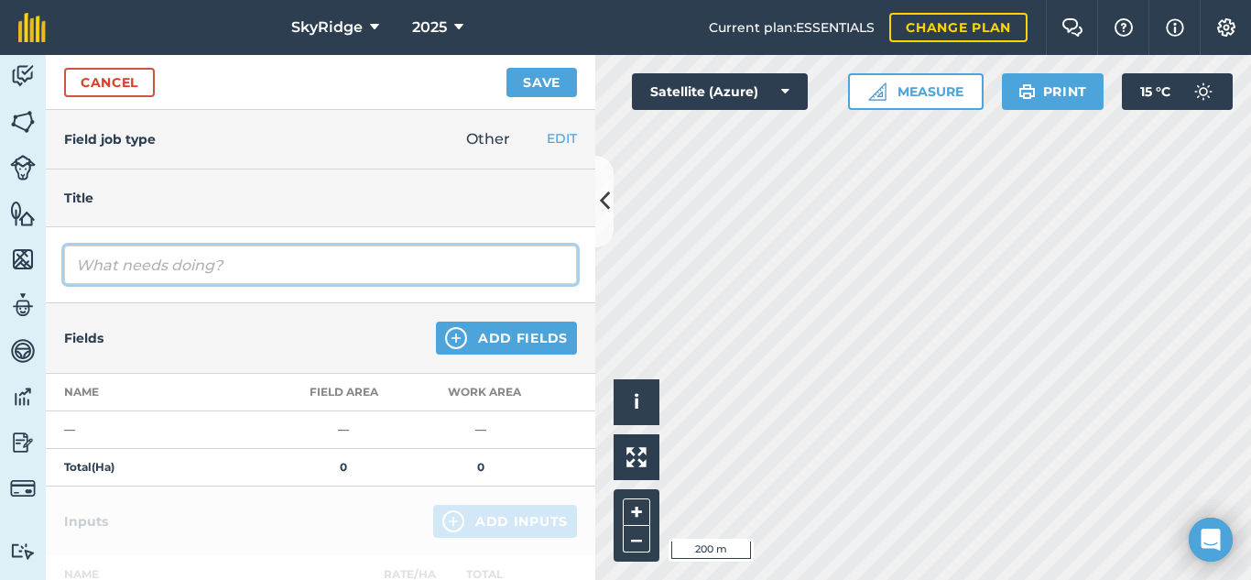
click at [157, 265] on input "text" at bounding box center [320, 265] width 513 height 38
type input "Slash Headlands and blocks"
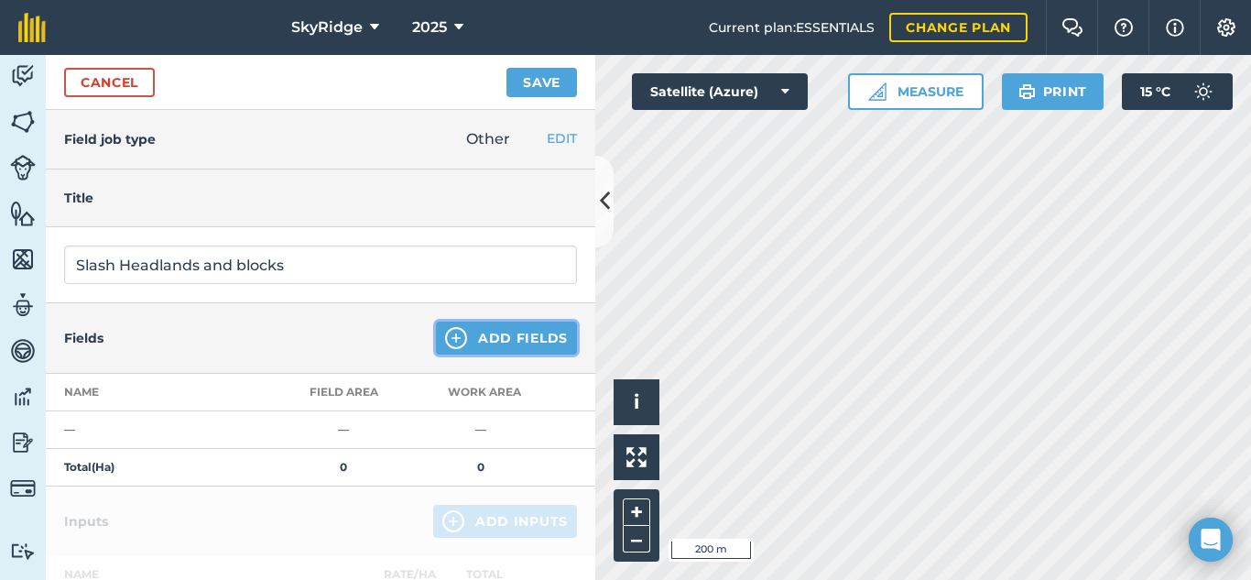
click at [499, 345] on button "Add Fields" at bounding box center [506, 338] width 141 height 33
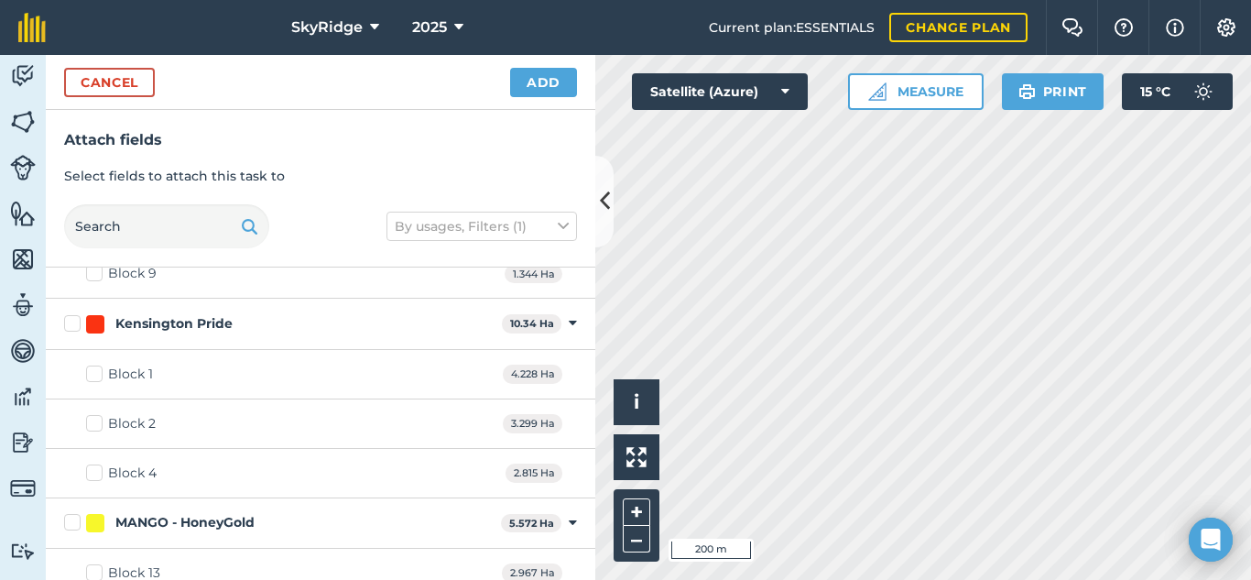
scroll to position [275, 0]
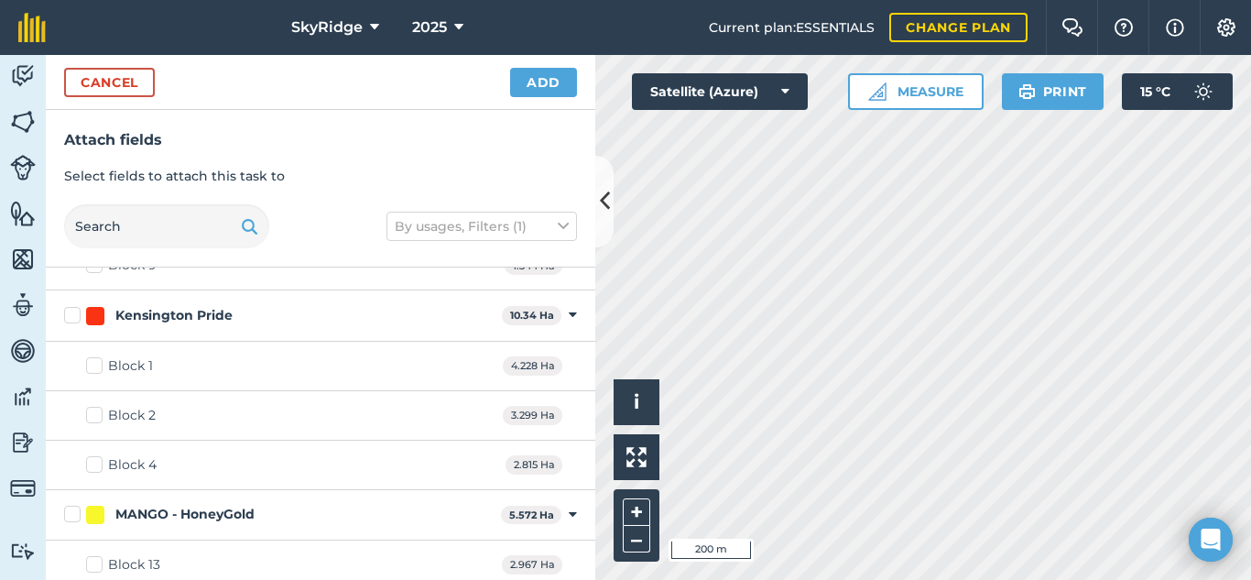
click at [71, 315] on label "Kensington Pride" at bounding box center [279, 315] width 431 height 19
click at [71, 315] on input "Kensington Pride" at bounding box center [70, 312] width 12 height 12
checkbox input "true"
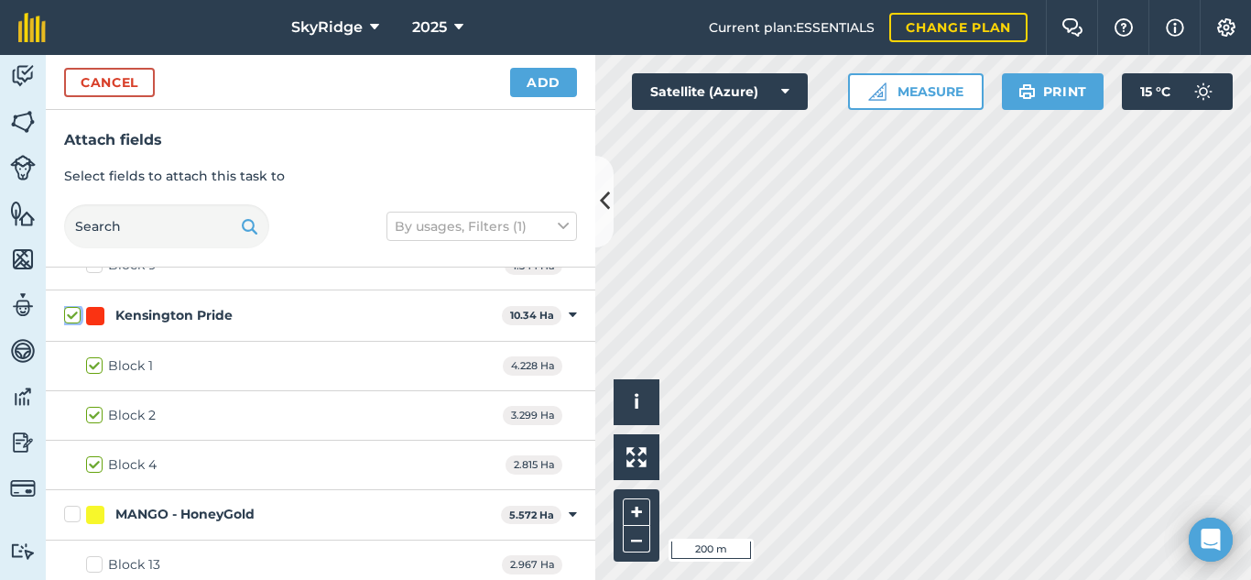
checkbox input "true"
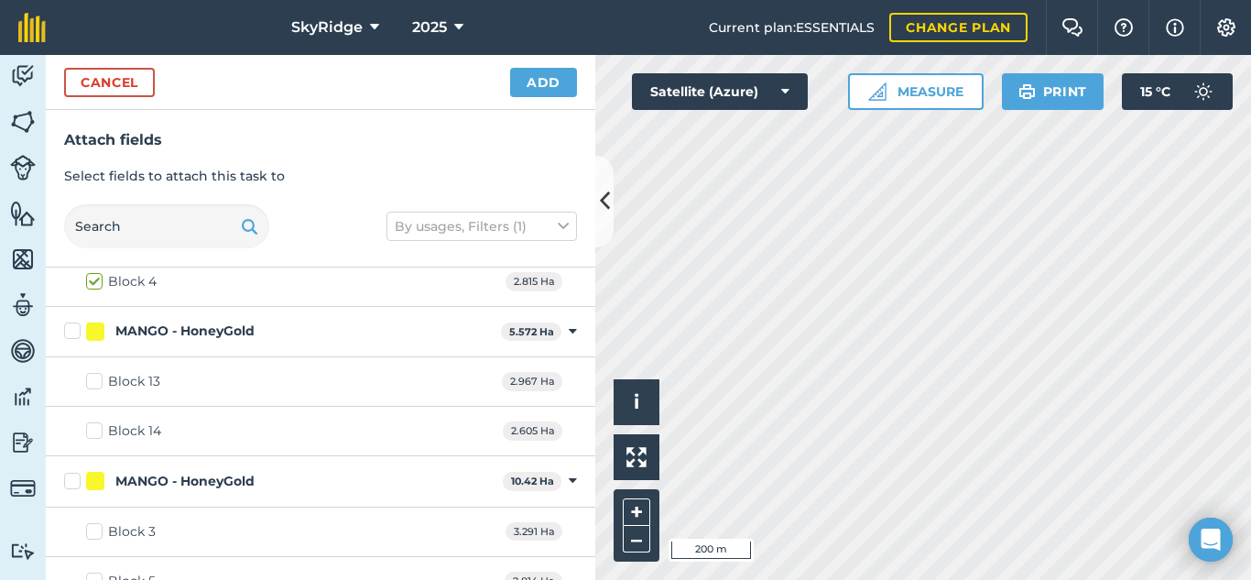
click at [68, 484] on label "MANGO - HoneyGold" at bounding box center [279, 481] width 431 height 19
click at [68, 484] on input "MANGO - HoneyGold" at bounding box center [70, 478] width 12 height 12
checkbox input "true"
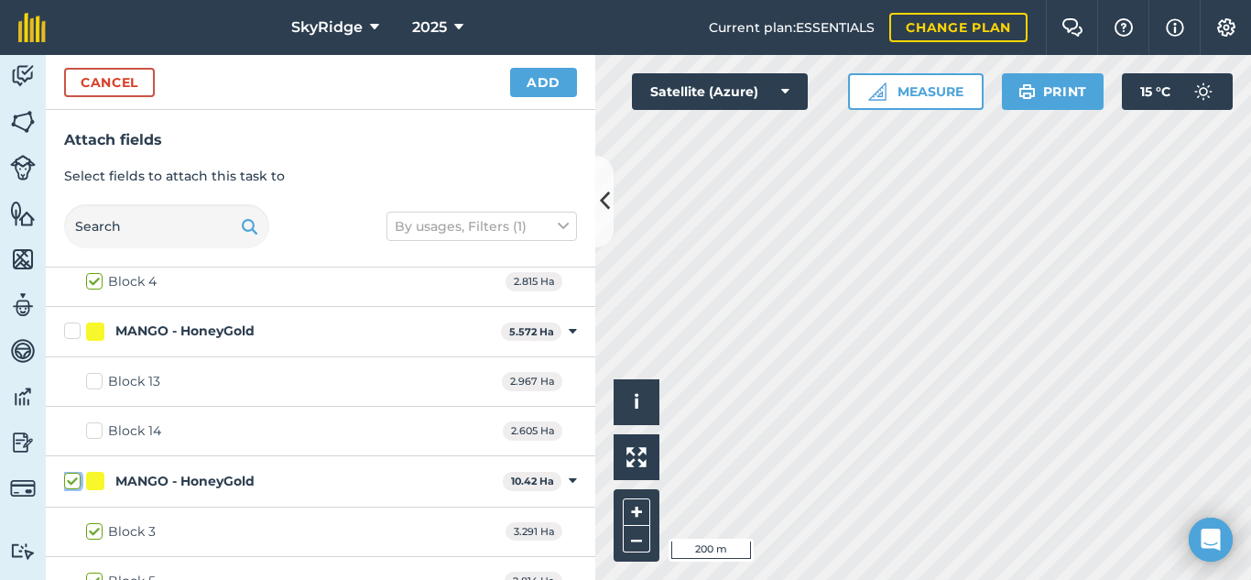
checkbox input "true"
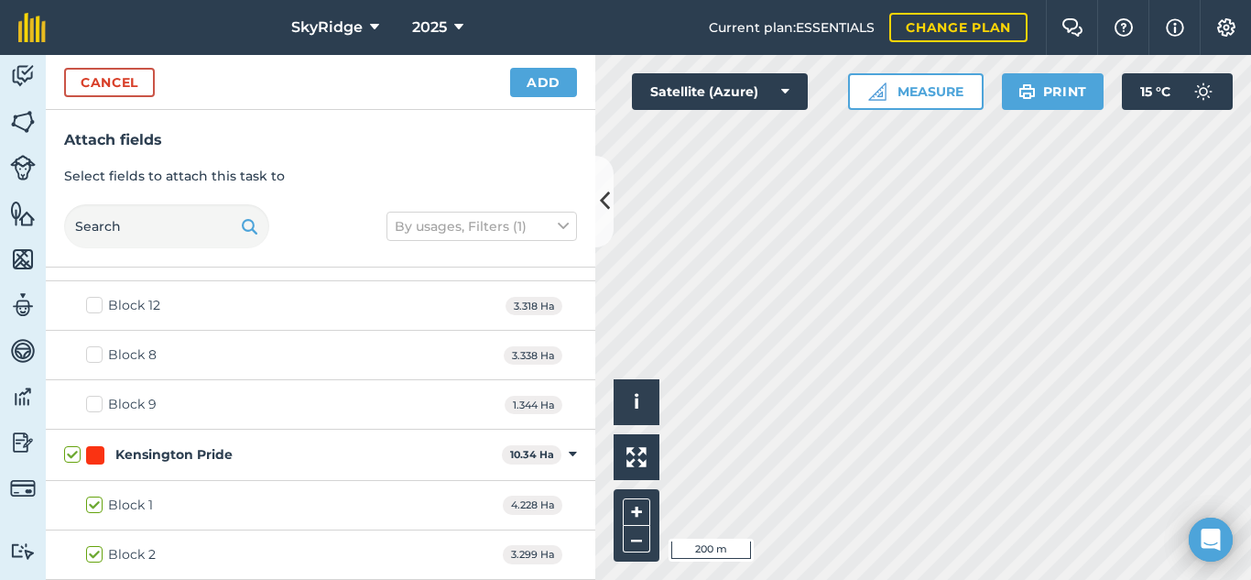
scroll to position [0, 0]
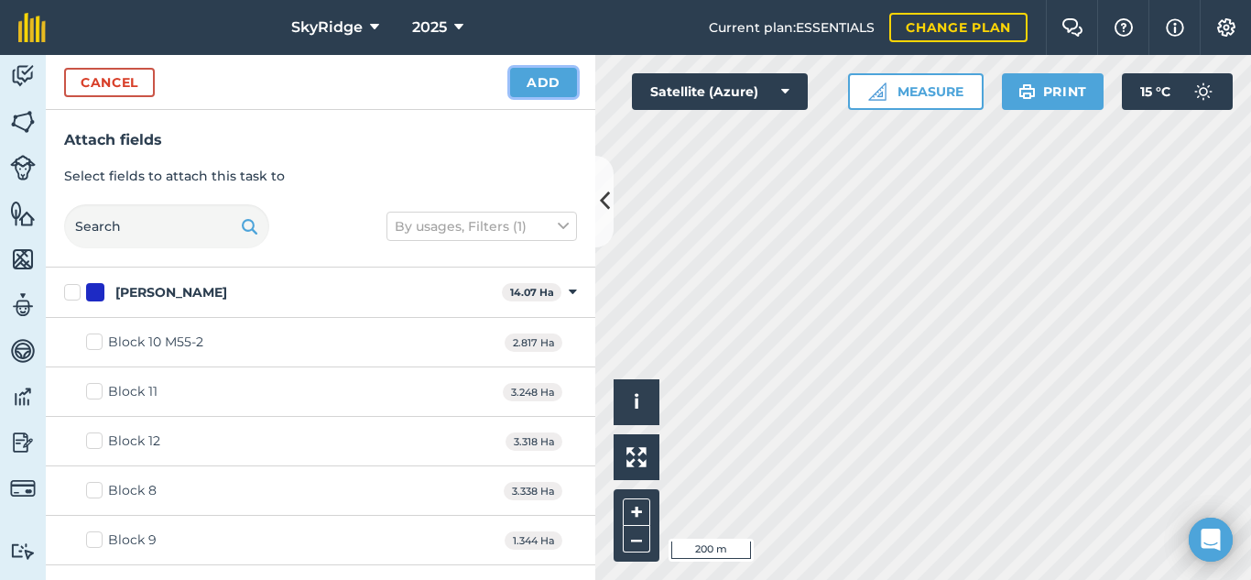
click at [530, 83] on button "Add" at bounding box center [543, 82] width 67 height 29
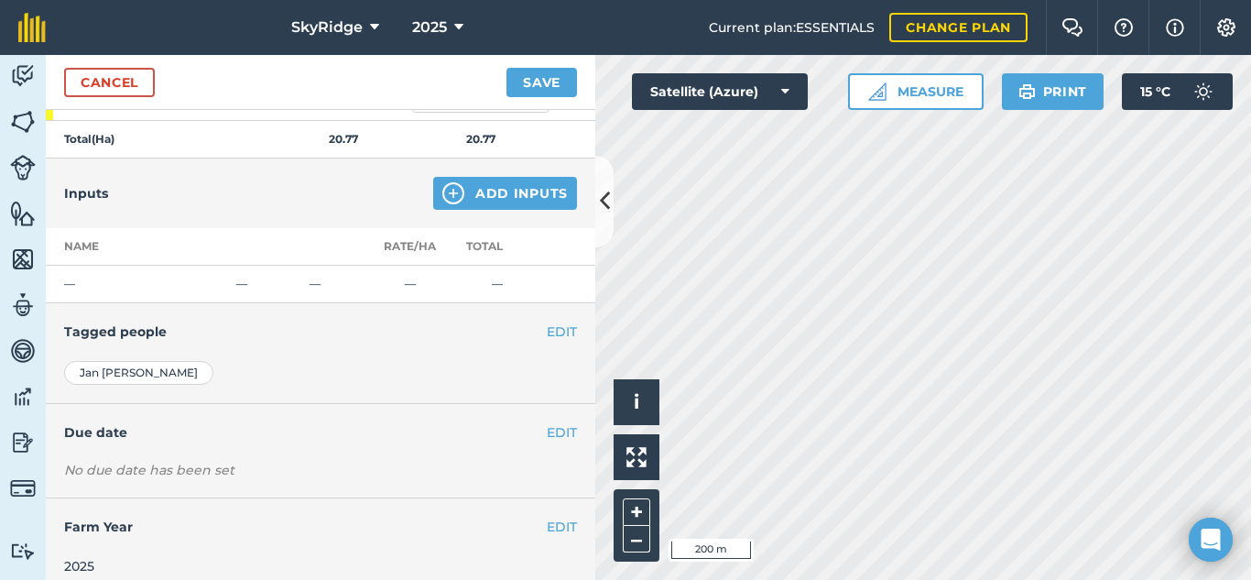
scroll to position [620, 0]
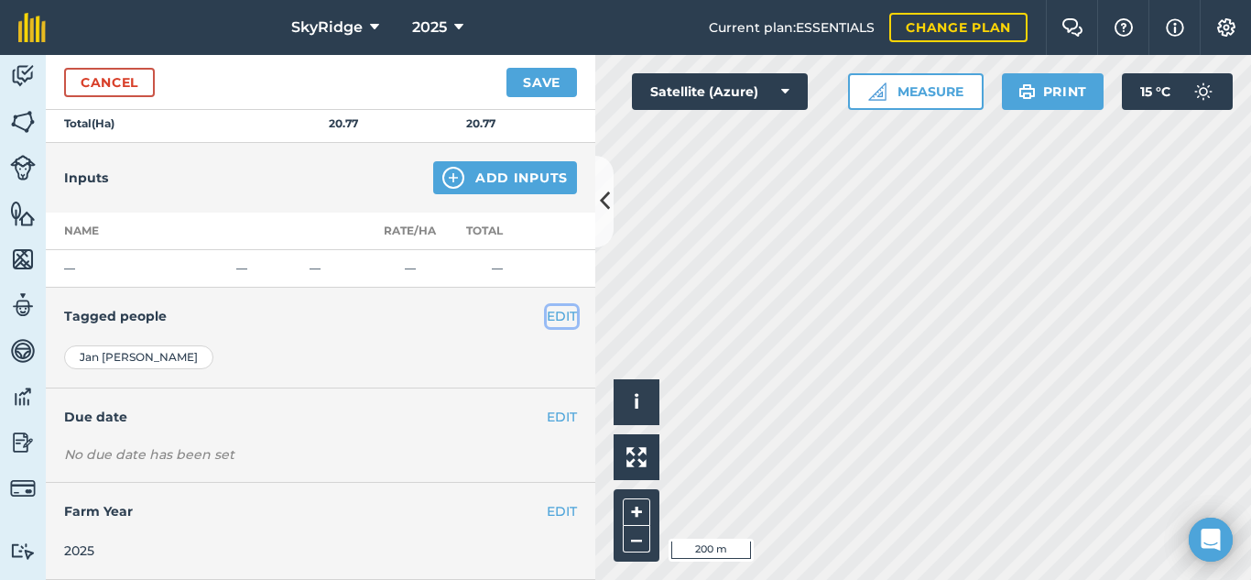
click at [549, 320] on button "EDIT" at bounding box center [562, 316] width 30 height 20
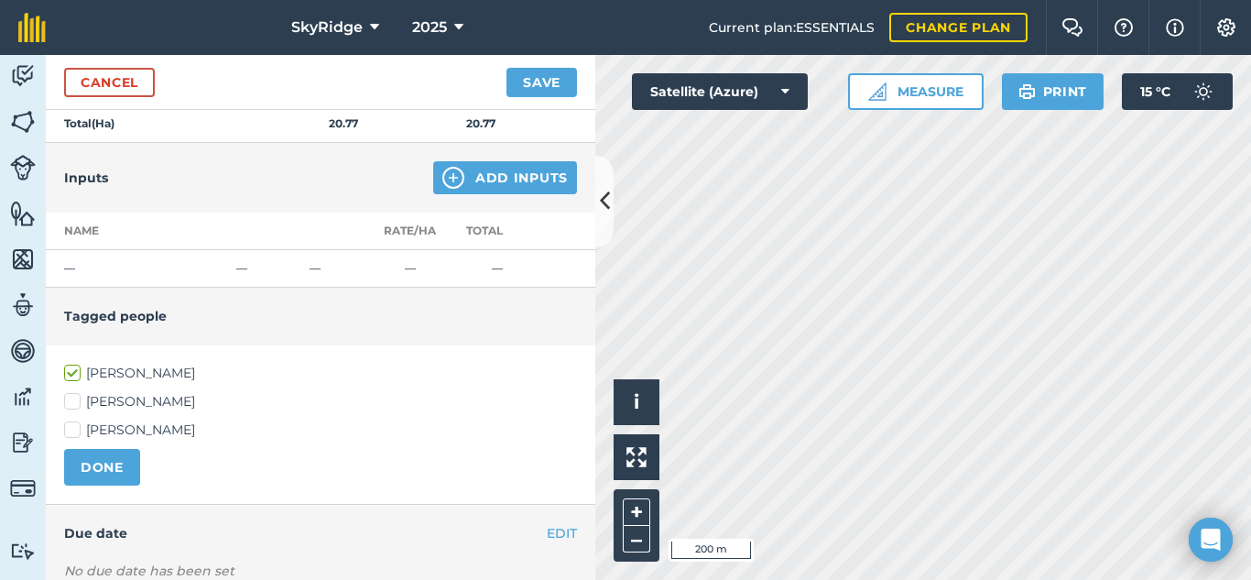
click at [93, 396] on label "[PERSON_NAME]" at bounding box center [320, 401] width 513 height 19
click at [76, 396] on input "[PERSON_NAME]" at bounding box center [70, 398] width 12 height 12
checkbox input "true"
click at [74, 378] on label "[PERSON_NAME]" at bounding box center [320, 373] width 513 height 19
click at [74, 376] on input "[PERSON_NAME]" at bounding box center [70, 370] width 12 height 12
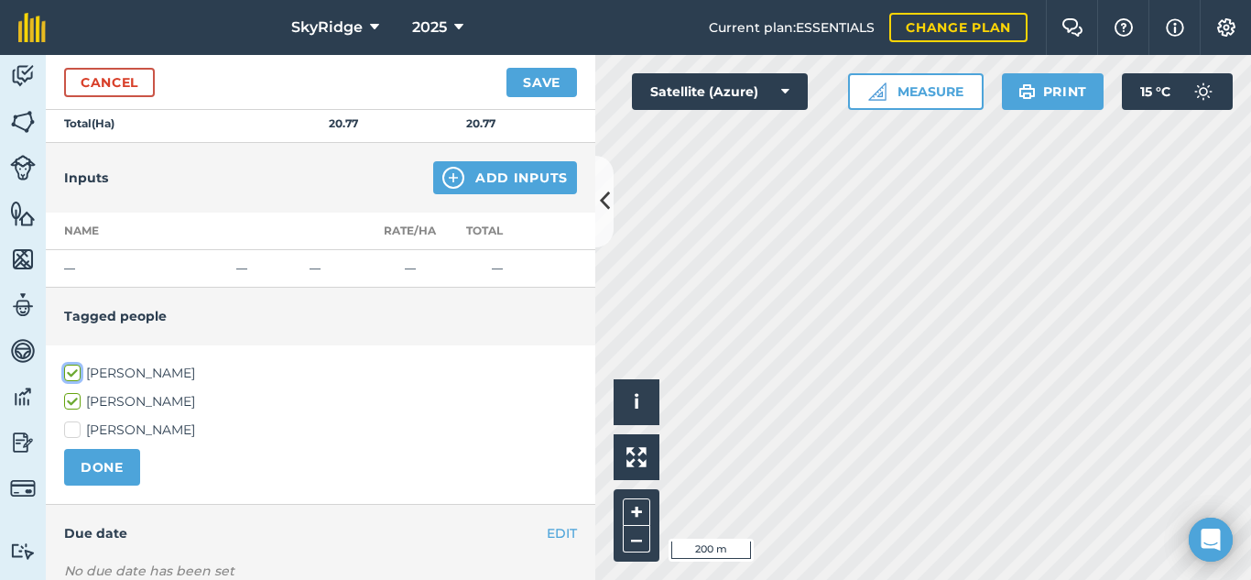
checkbox input "false"
click at [111, 471] on button "DONE" at bounding box center [102, 467] width 76 height 37
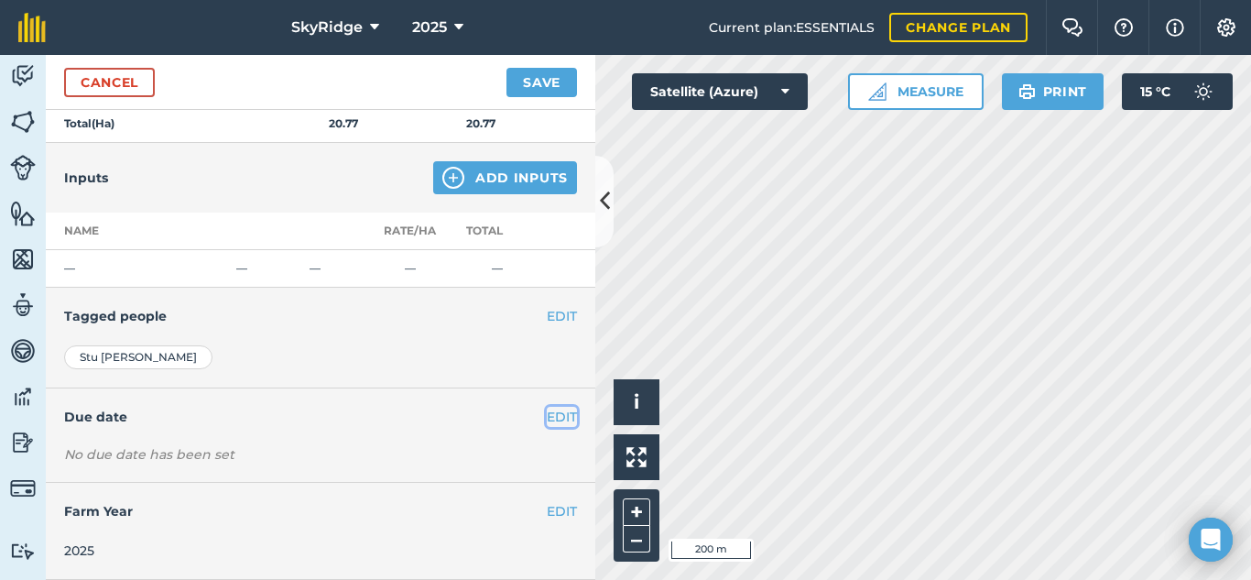
click at [551, 420] on button "EDIT" at bounding box center [562, 417] width 30 height 20
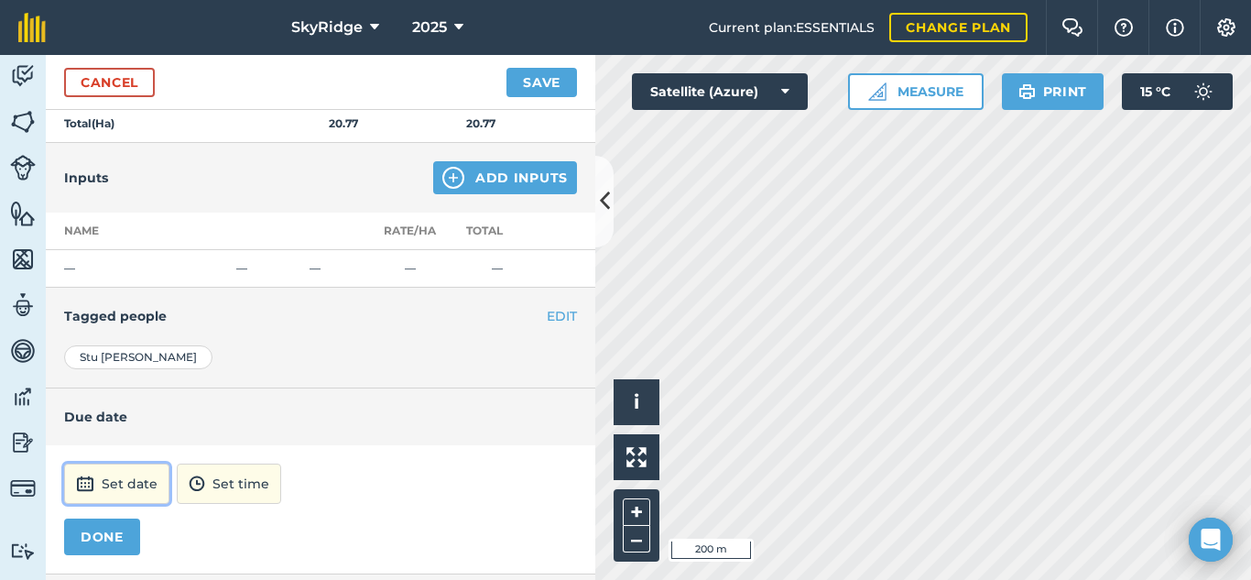
click at [136, 481] on button "Set date" at bounding box center [116, 484] width 105 height 40
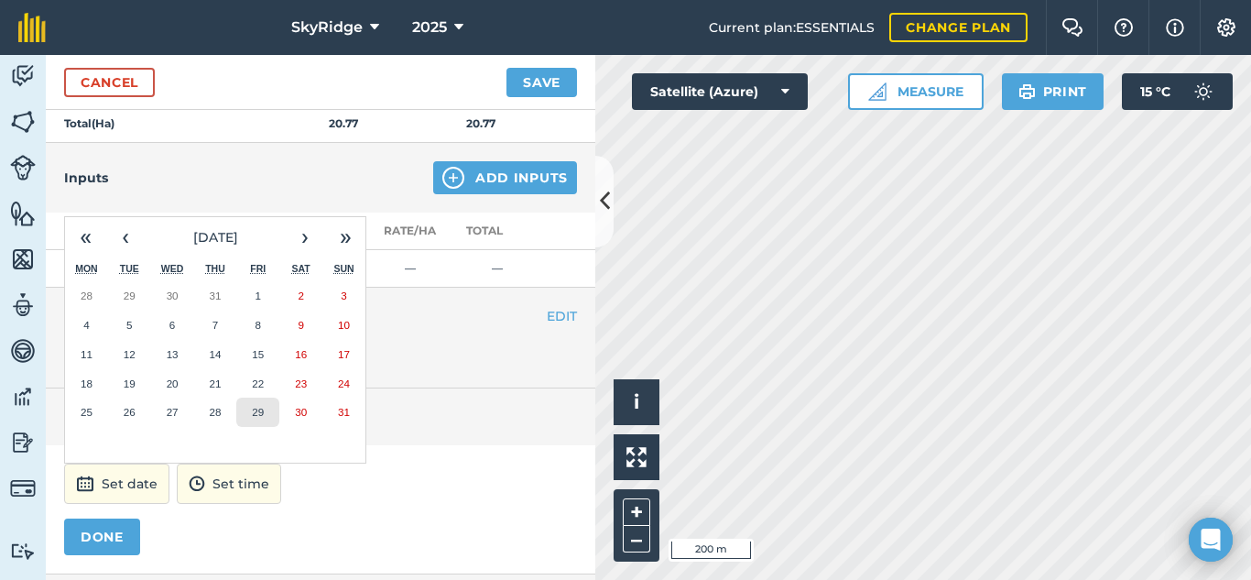
click at [245, 415] on button "29" at bounding box center [257, 412] width 43 height 29
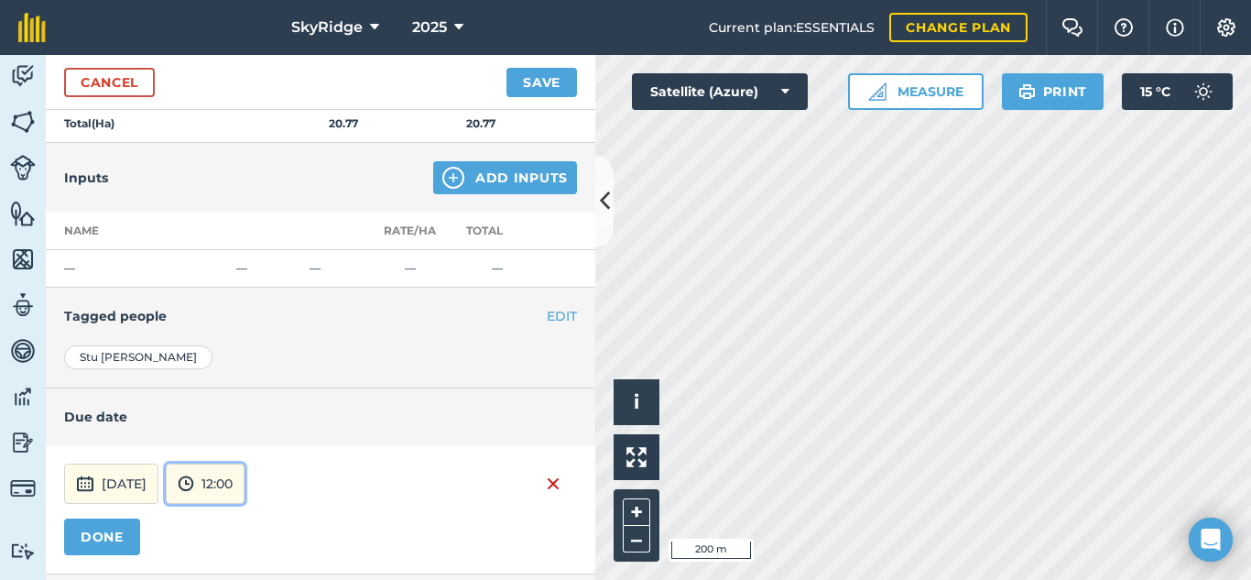
click at [245, 476] on button "12:00" at bounding box center [205, 484] width 79 height 40
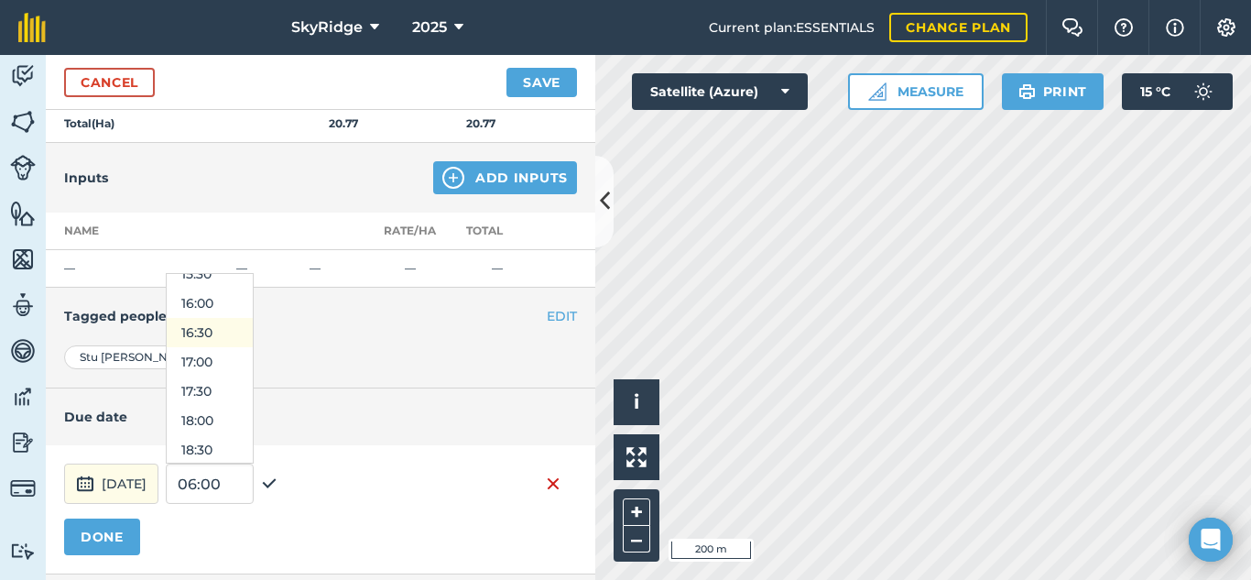
scroll to position [890, 0]
click at [251, 335] on button "16:00" at bounding box center [210, 336] width 86 height 29
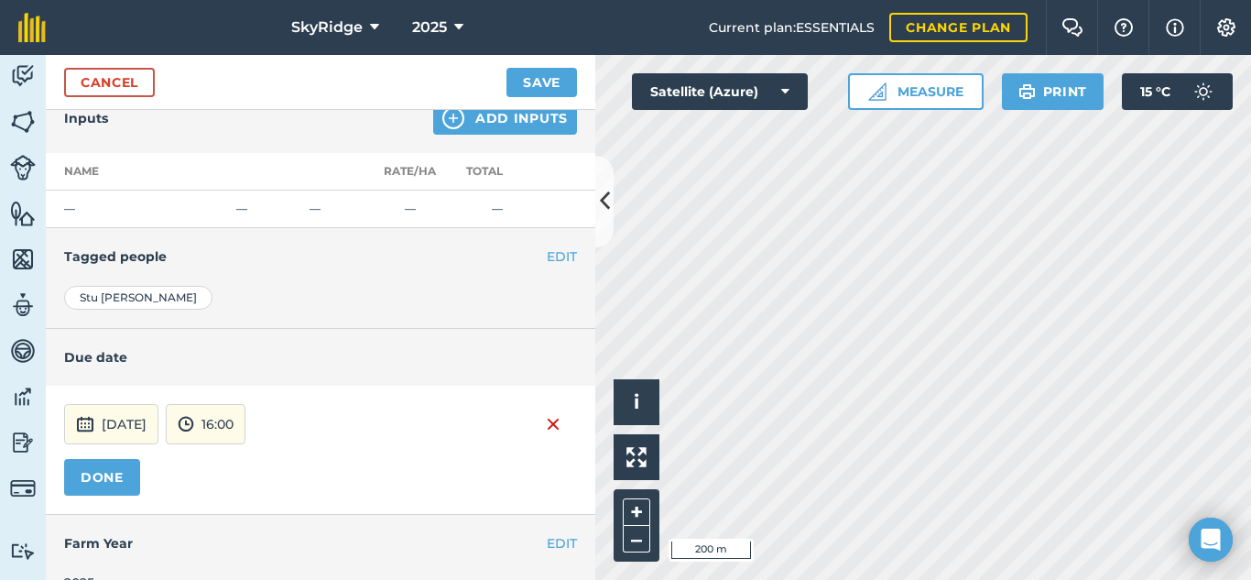
scroll to position [712, 0]
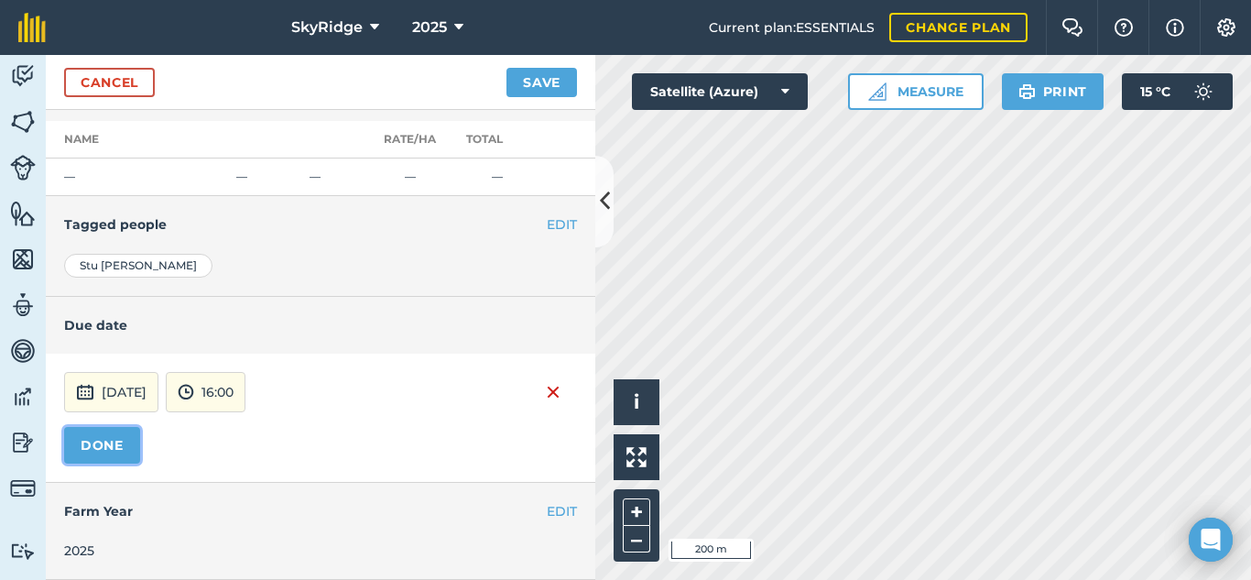
drag, startPoint x: 108, startPoint y: 442, endPoint x: 118, endPoint y: 439, distance: 10.7
click at [108, 443] on button "DONE" at bounding box center [102, 445] width 76 height 37
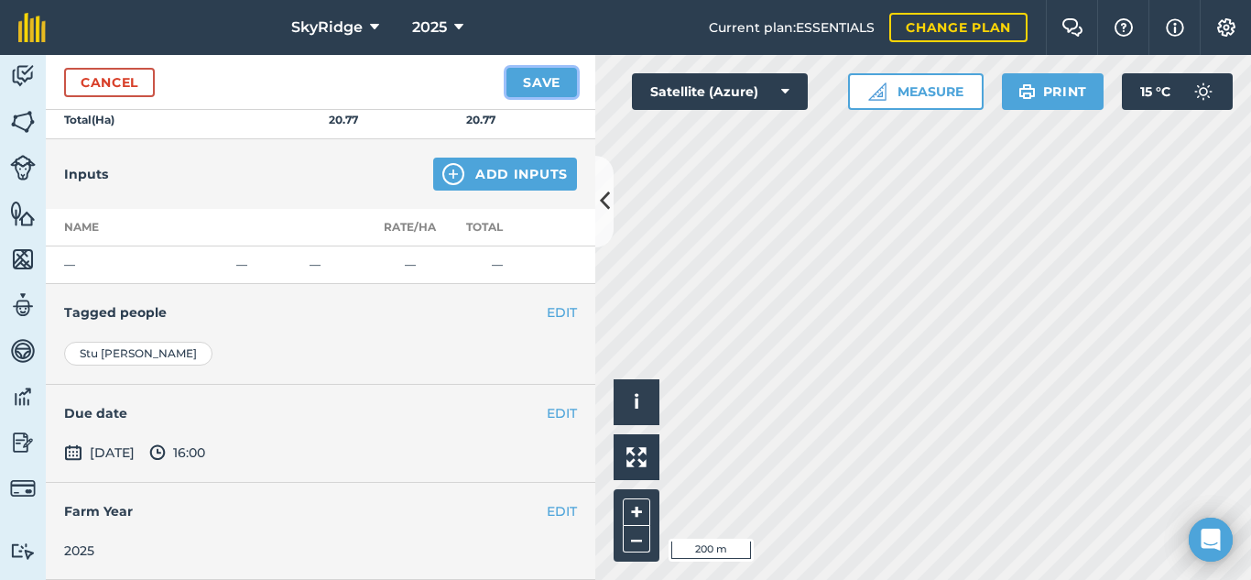
click at [557, 77] on button "Save" at bounding box center [542, 82] width 71 height 29
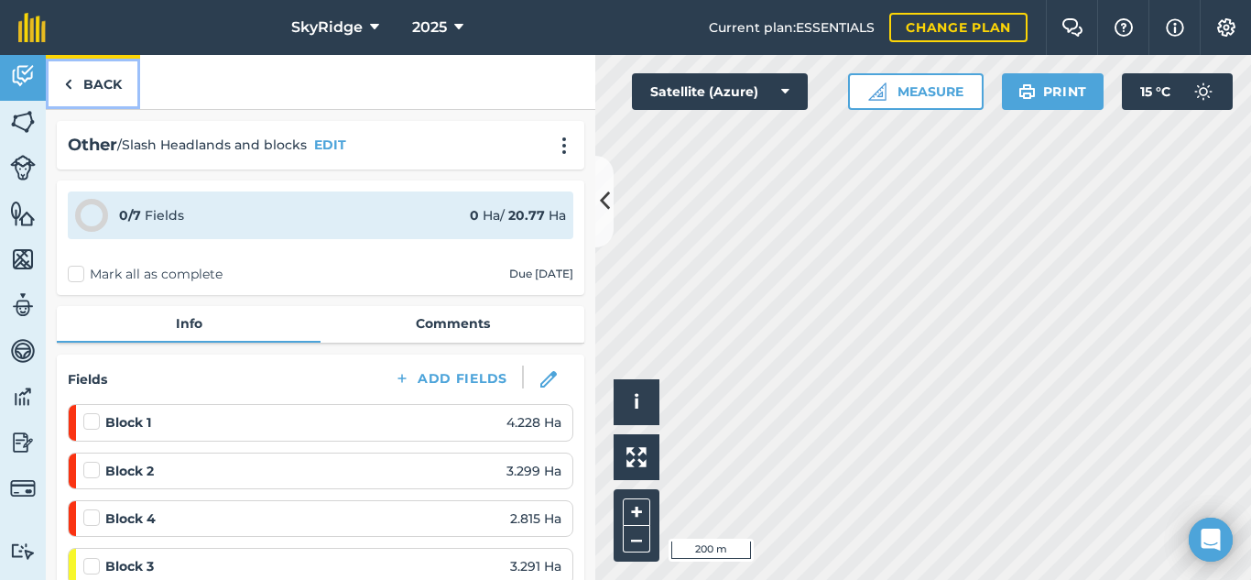
click at [95, 79] on link "Back" at bounding box center [93, 82] width 94 height 54
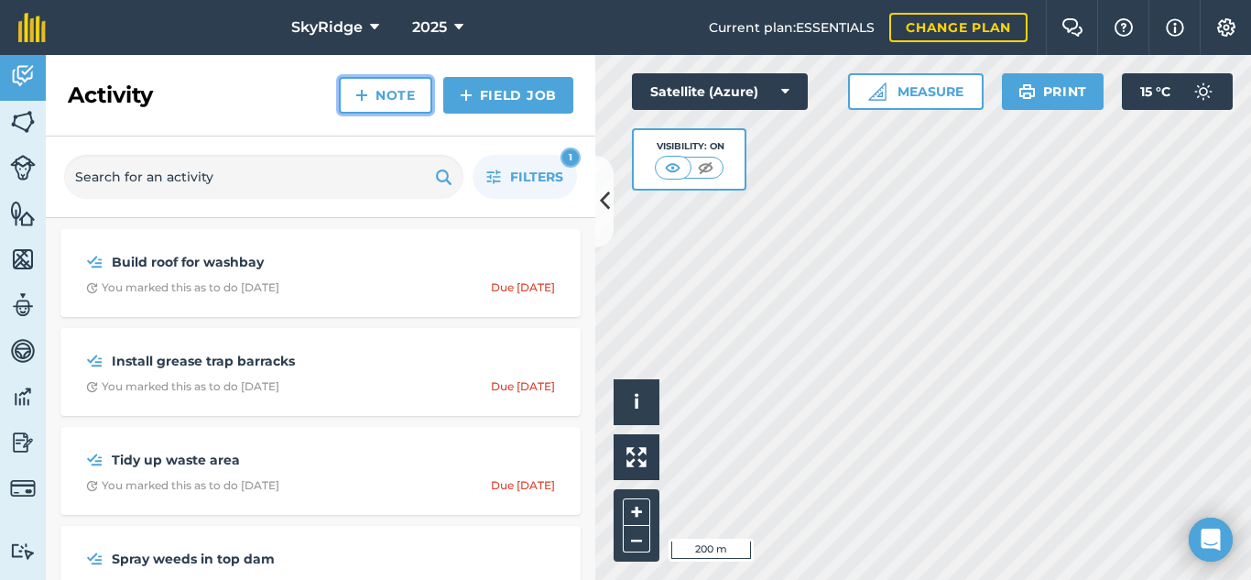
click at [420, 96] on link "Note" at bounding box center [385, 95] width 93 height 37
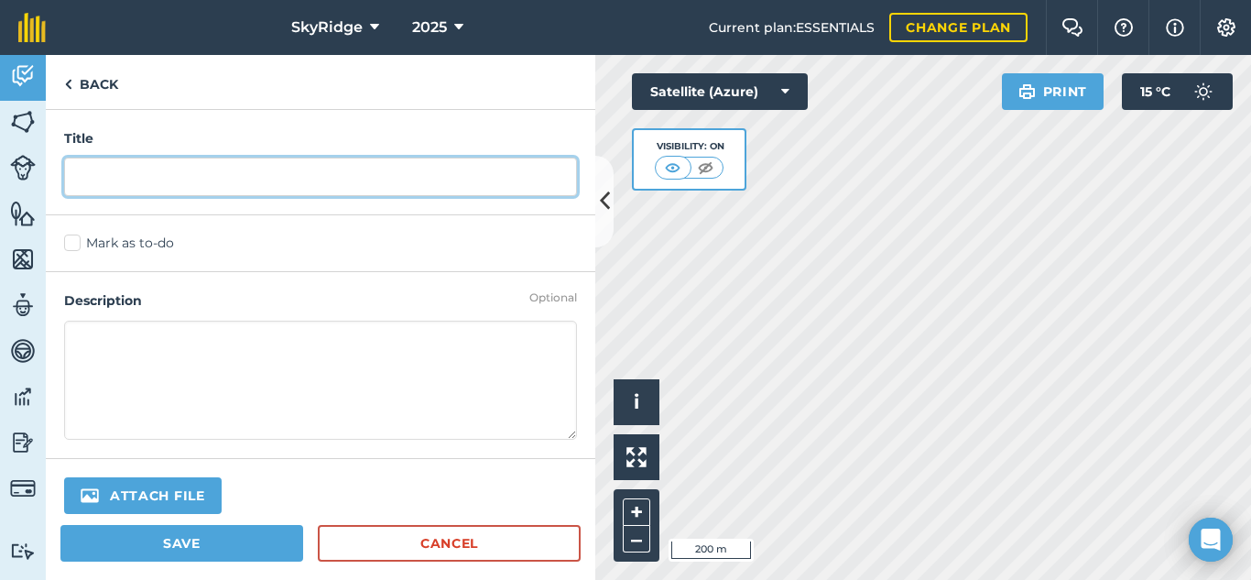
click at [115, 170] on input "text" at bounding box center [320, 177] width 513 height 38
type input "Finish Pumpshed"
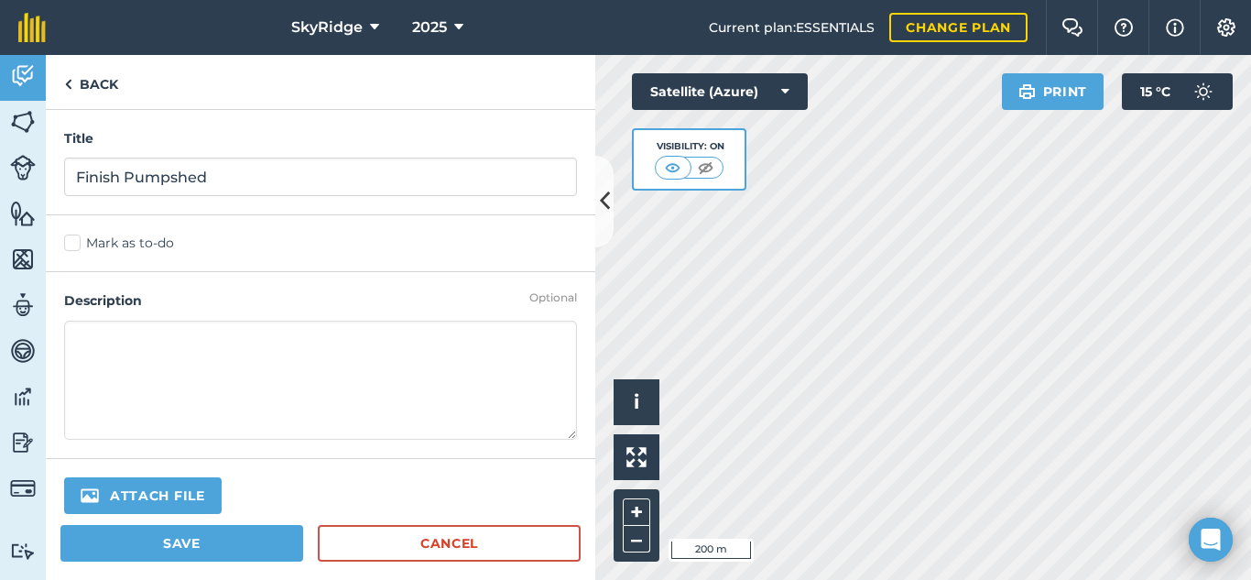
click at [77, 242] on label "Mark as to-do" at bounding box center [320, 243] width 513 height 19
click at [76, 242] on input "Mark as to-do" at bounding box center [70, 240] width 12 height 12
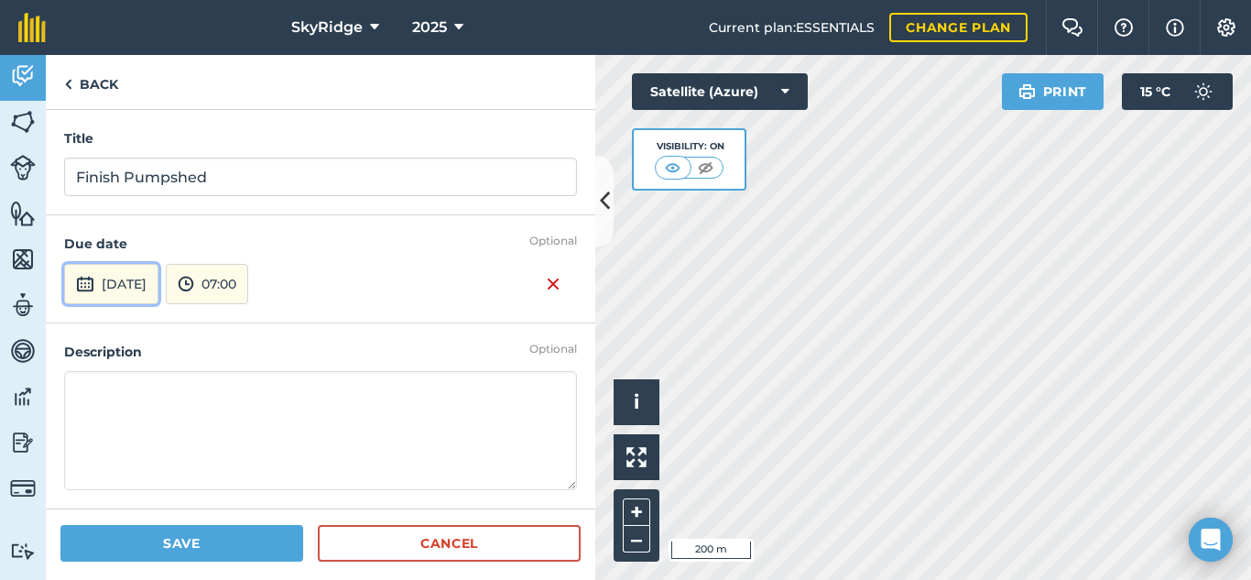
click at [158, 279] on button "[DATE]" at bounding box center [111, 284] width 94 height 40
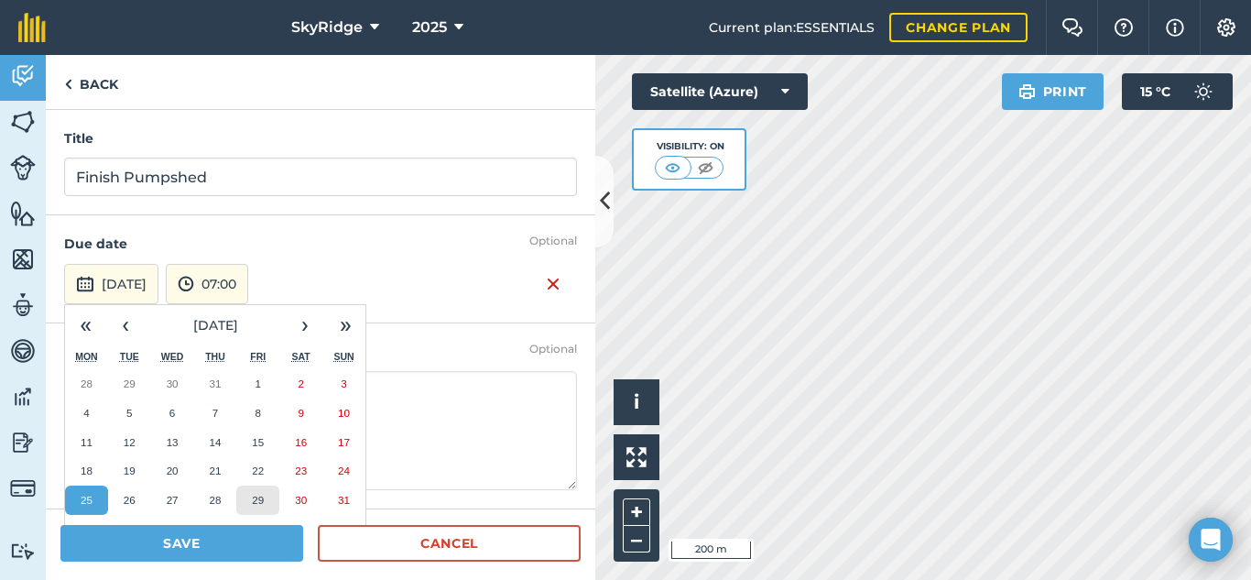
click at [261, 506] on abbr "29" at bounding box center [258, 500] width 12 height 12
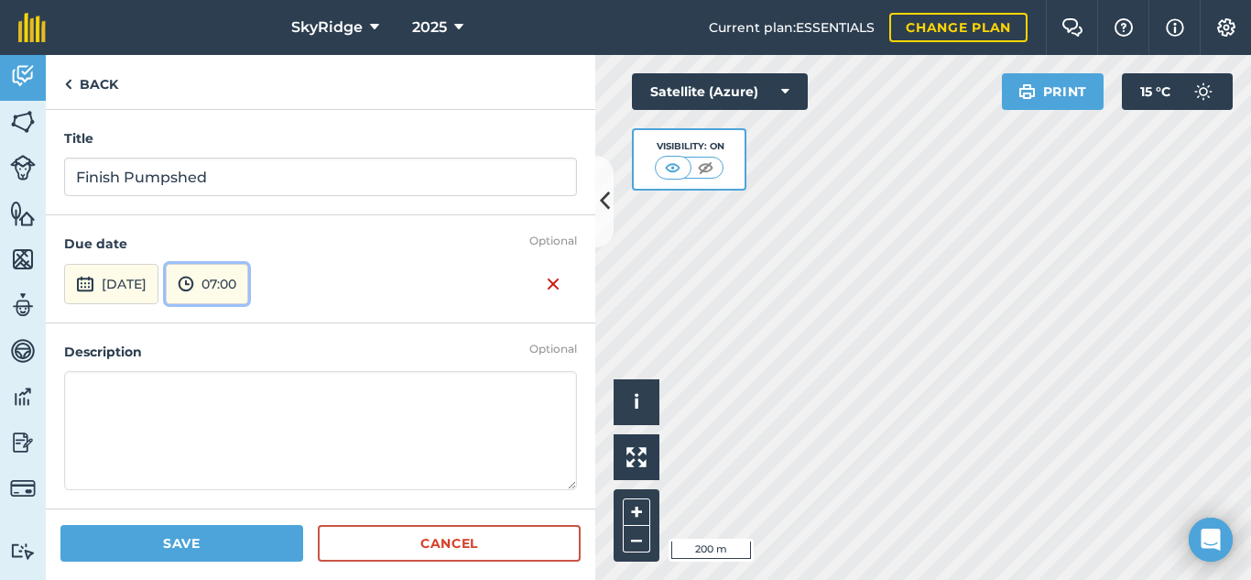
click at [247, 276] on button "07:00" at bounding box center [207, 284] width 82 height 40
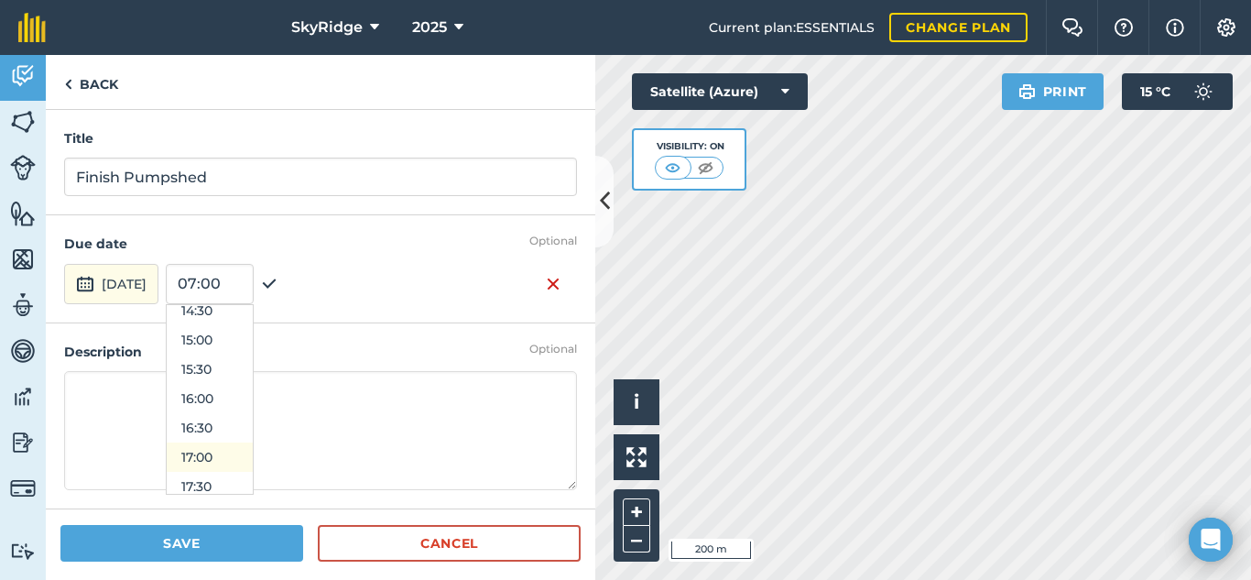
scroll to position [872, 0]
click at [253, 439] on button "17:00" at bounding box center [210, 444] width 86 height 29
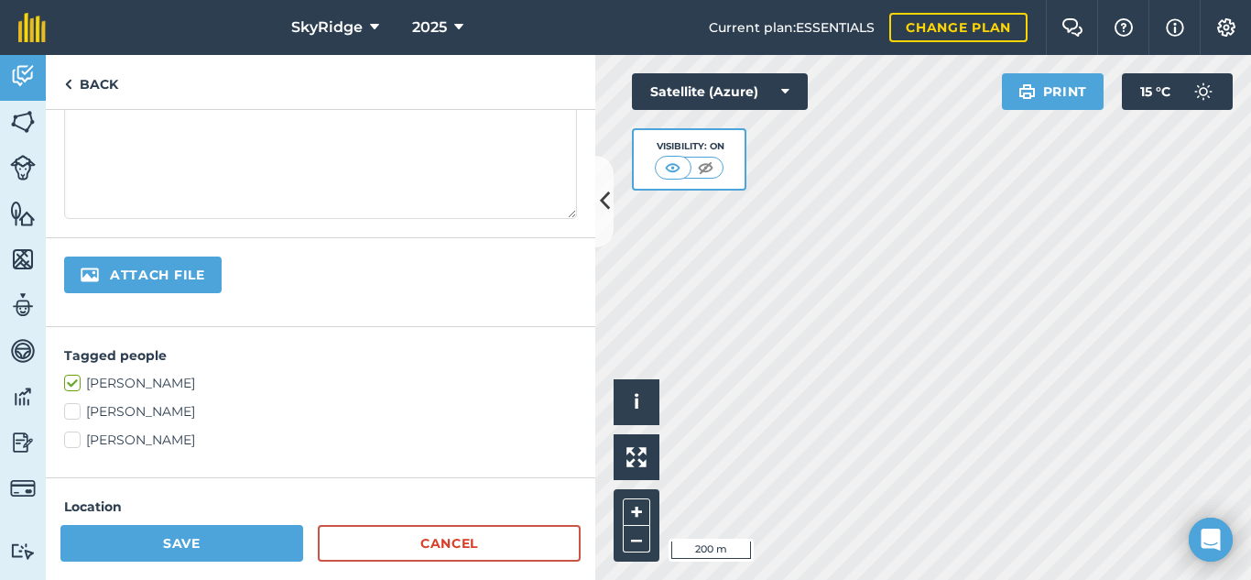
scroll to position [275, 0]
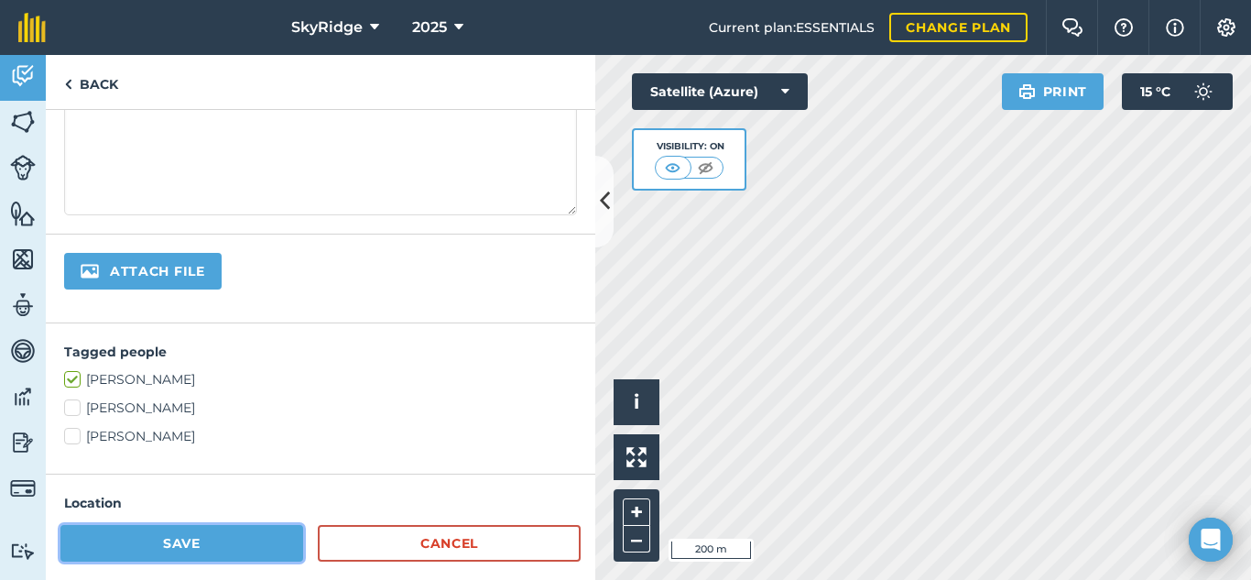
click at [200, 551] on button "Save" at bounding box center [181, 543] width 243 height 37
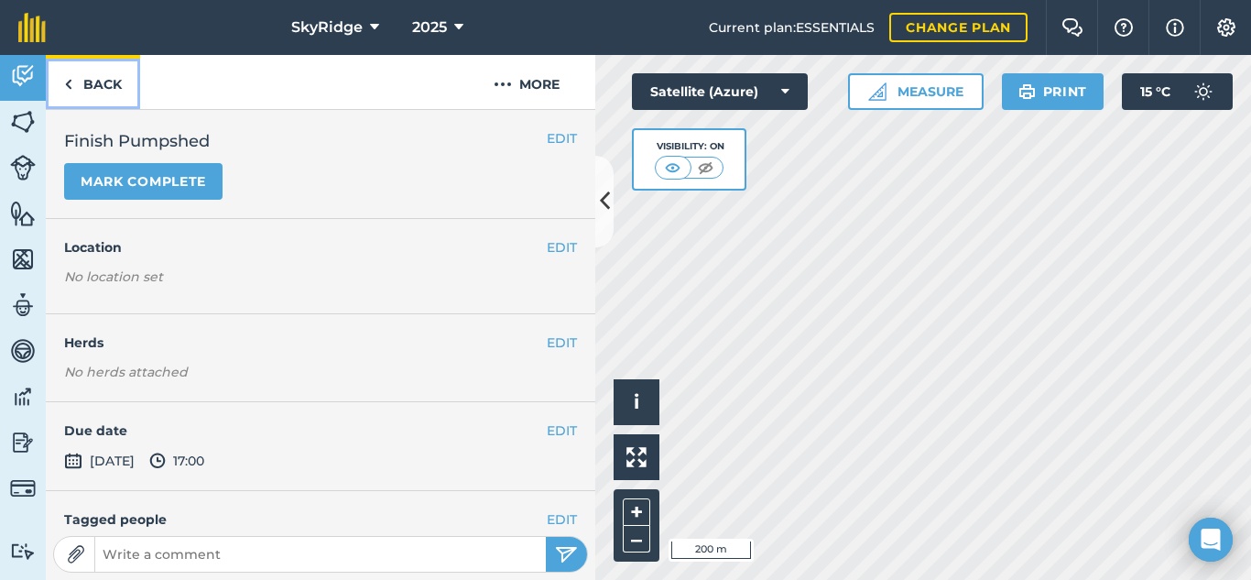
click at [104, 89] on link "Back" at bounding box center [93, 82] width 94 height 54
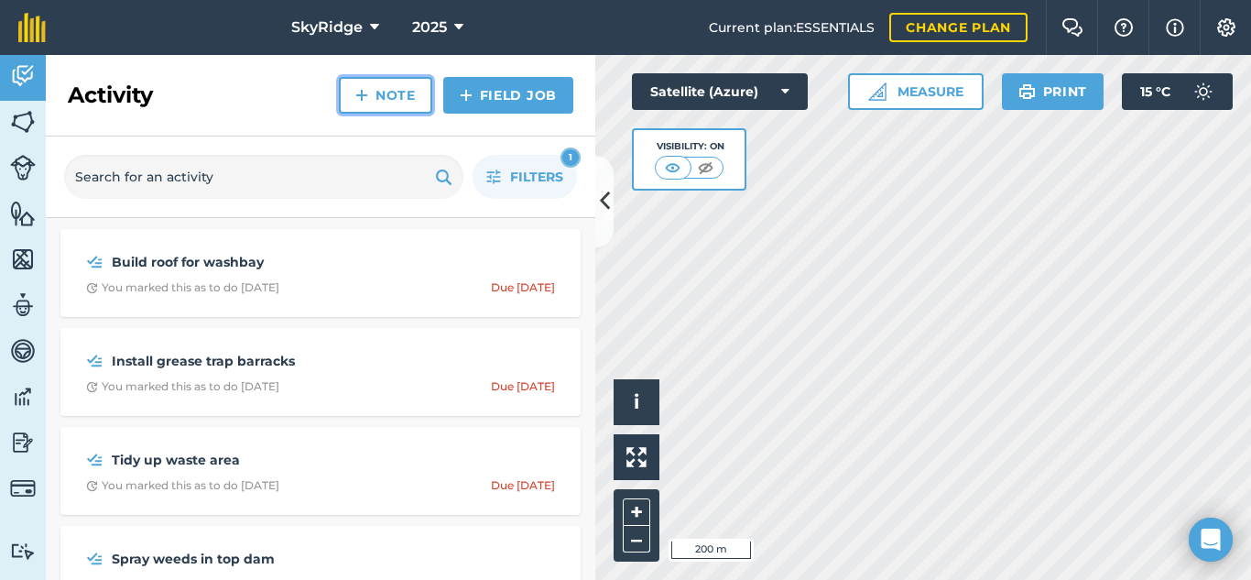
click at [400, 100] on link "Note" at bounding box center [385, 95] width 93 height 37
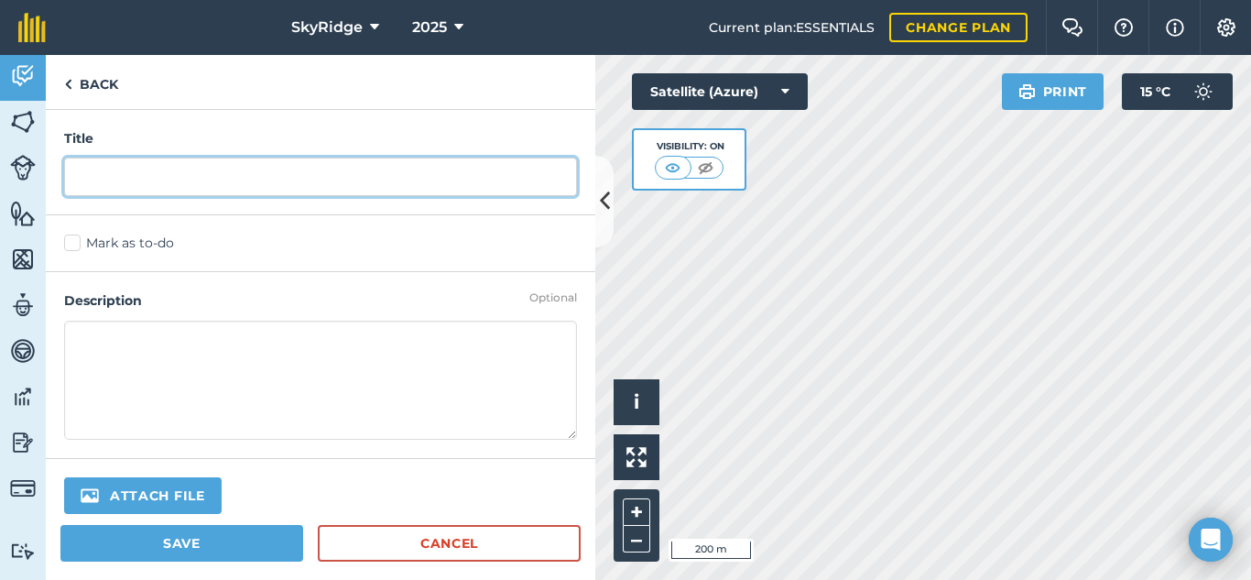
click at [181, 184] on input "text" at bounding box center [320, 177] width 513 height 38
type input "Pull Sprinklers straight"
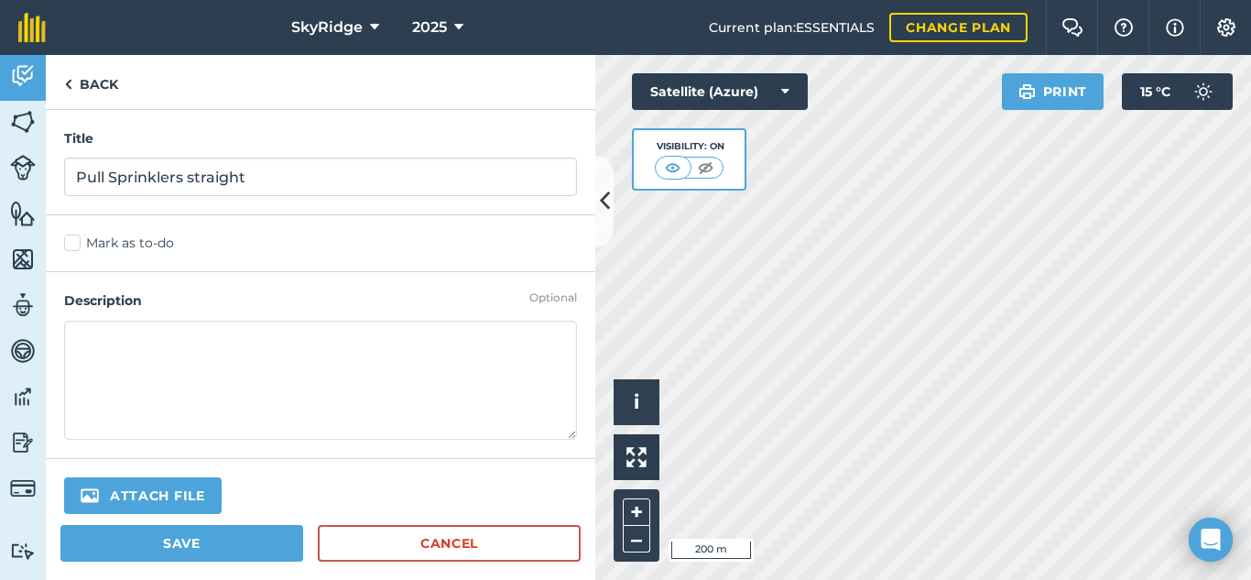
click at [71, 248] on label "Mark as to-do" at bounding box center [320, 243] width 513 height 19
click at [71, 246] on input "Mark as to-do" at bounding box center [70, 240] width 12 height 12
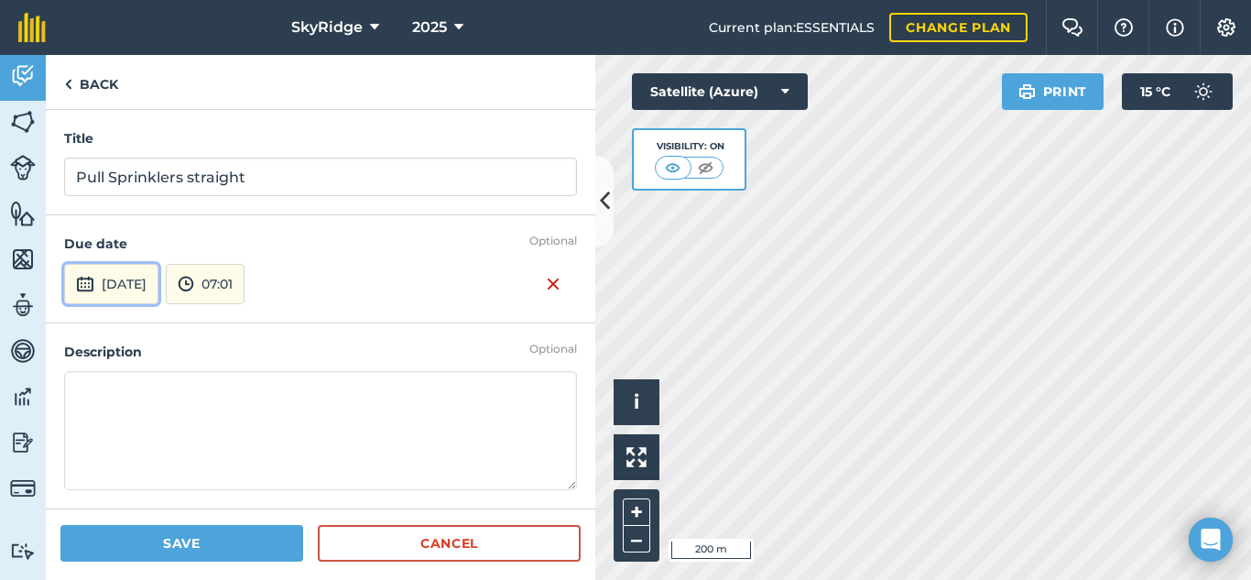
click at [152, 283] on button "[DATE]" at bounding box center [111, 284] width 94 height 40
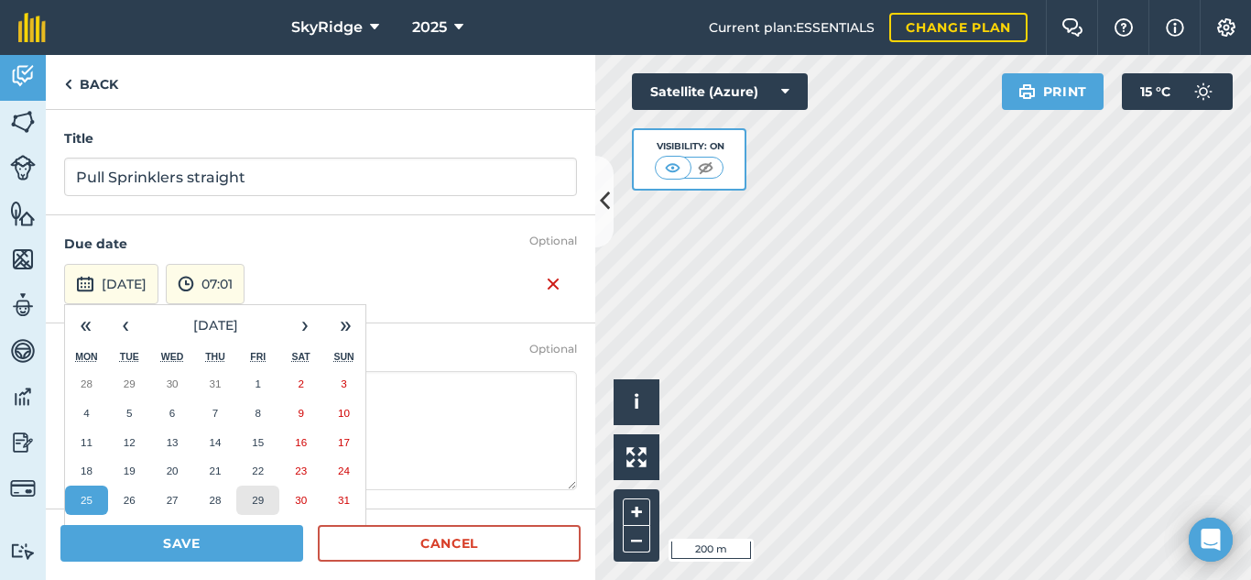
click at [260, 497] on abbr "29" at bounding box center [258, 500] width 12 height 12
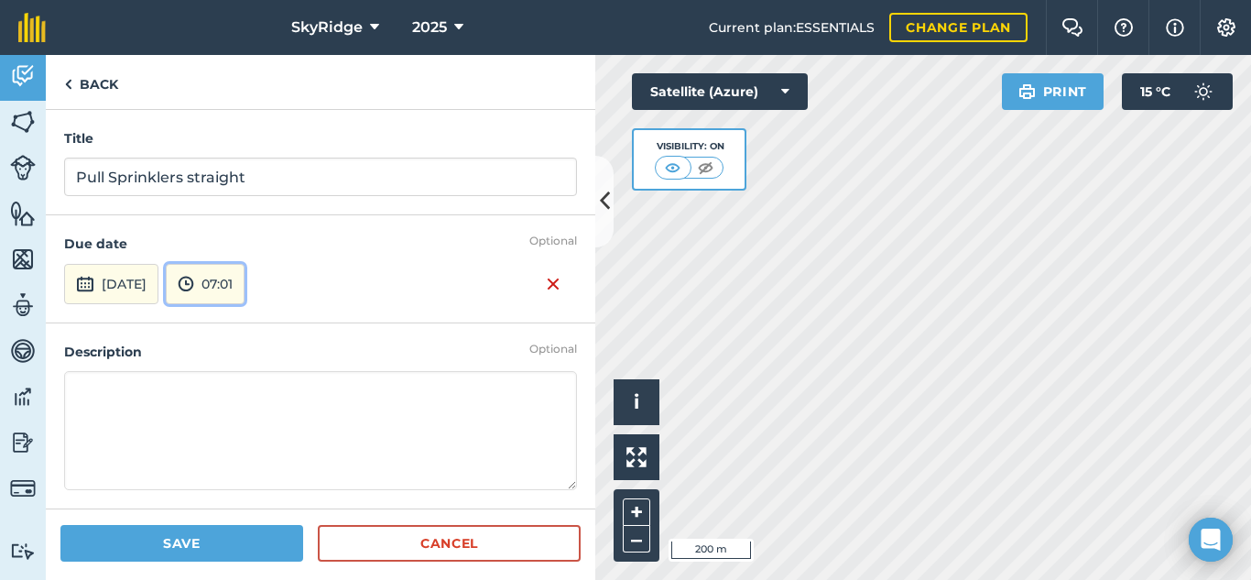
click at [245, 286] on button "07:01" at bounding box center [205, 284] width 79 height 40
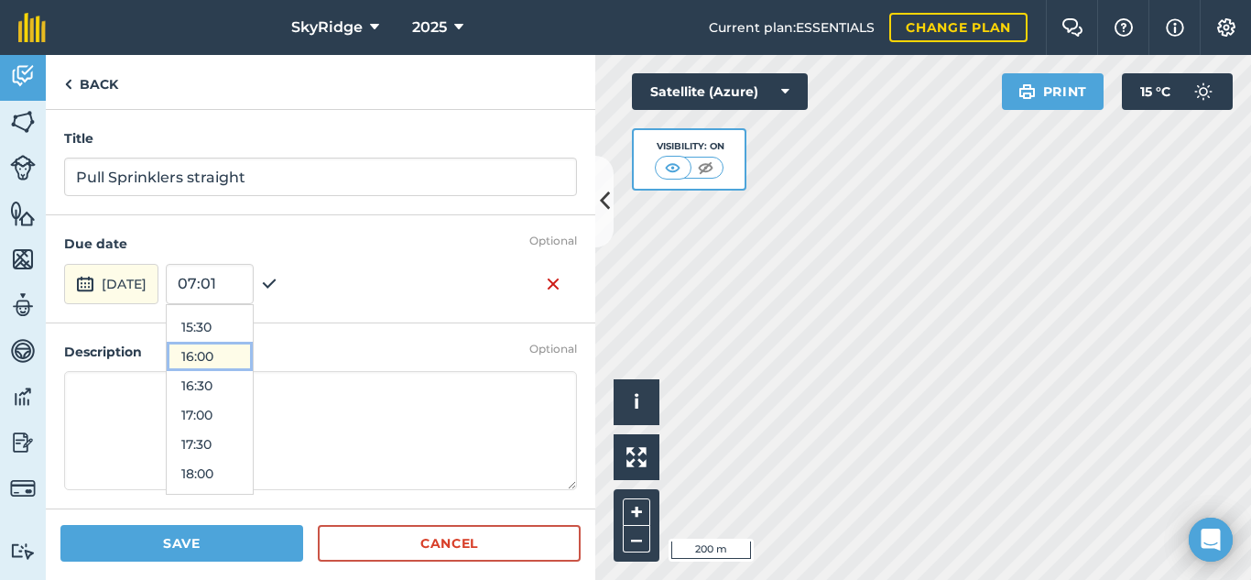
click at [253, 358] on button "16:00" at bounding box center [210, 356] width 86 height 29
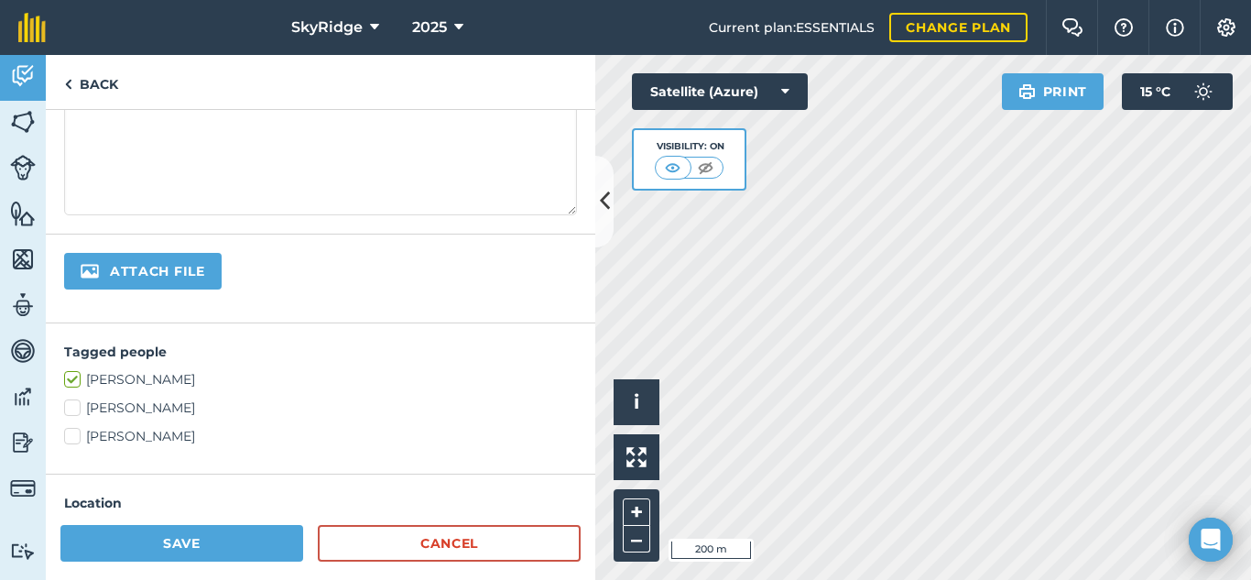
scroll to position [366, 0]
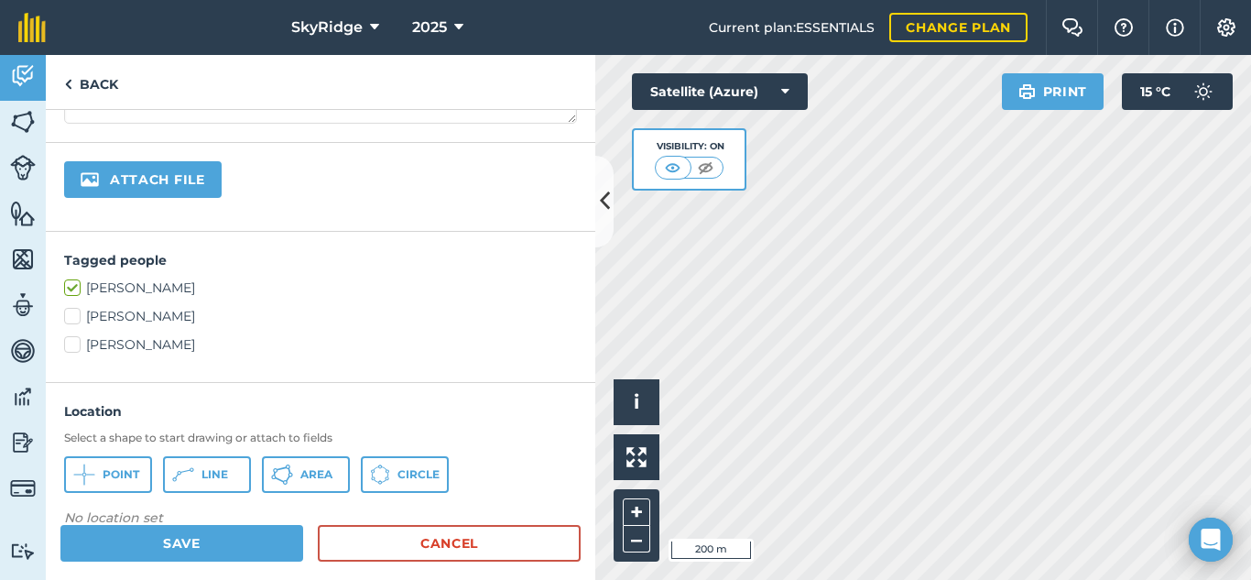
click at [68, 311] on label "[PERSON_NAME]" at bounding box center [320, 316] width 513 height 19
click at [68, 311] on input "[PERSON_NAME]" at bounding box center [70, 313] width 12 height 12
checkbox input "true"
drag, startPoint x: 69, startPoint y: 283, endPoint x: 89, endPoint y: 287, distance: 20.5
click at [69, 282] on label "[PERSON_NAME]" at bounding box center [320, 287] width 513 height 19
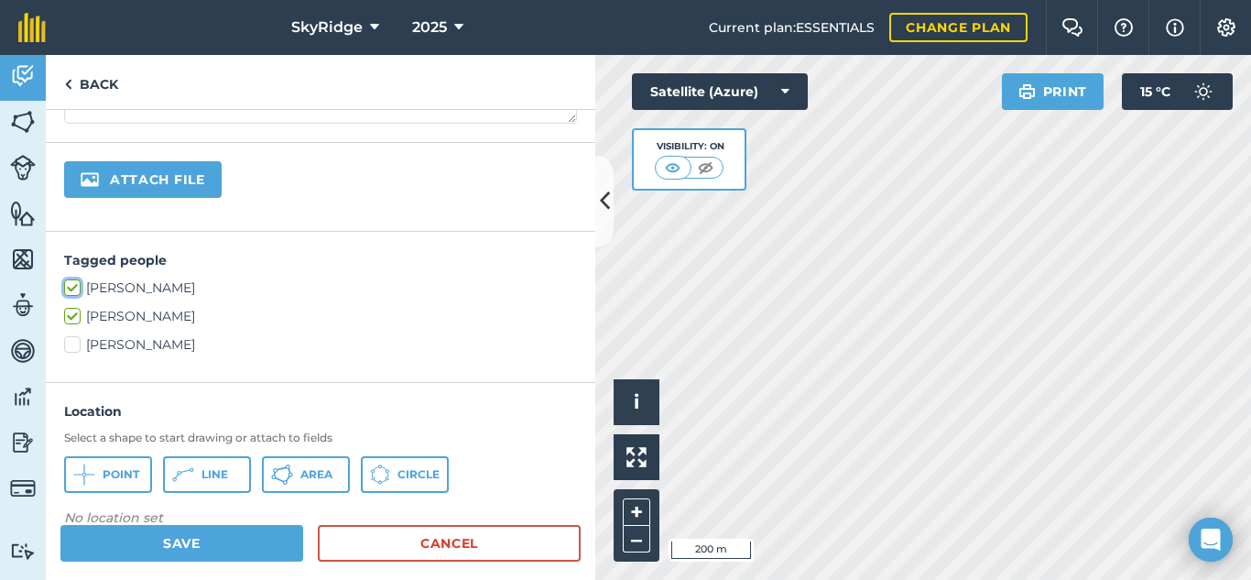
click at [69, 282] on input "[PERSON_NAME]" at bounding box center [70, 284] width 12 height 12
checkbox input "false"
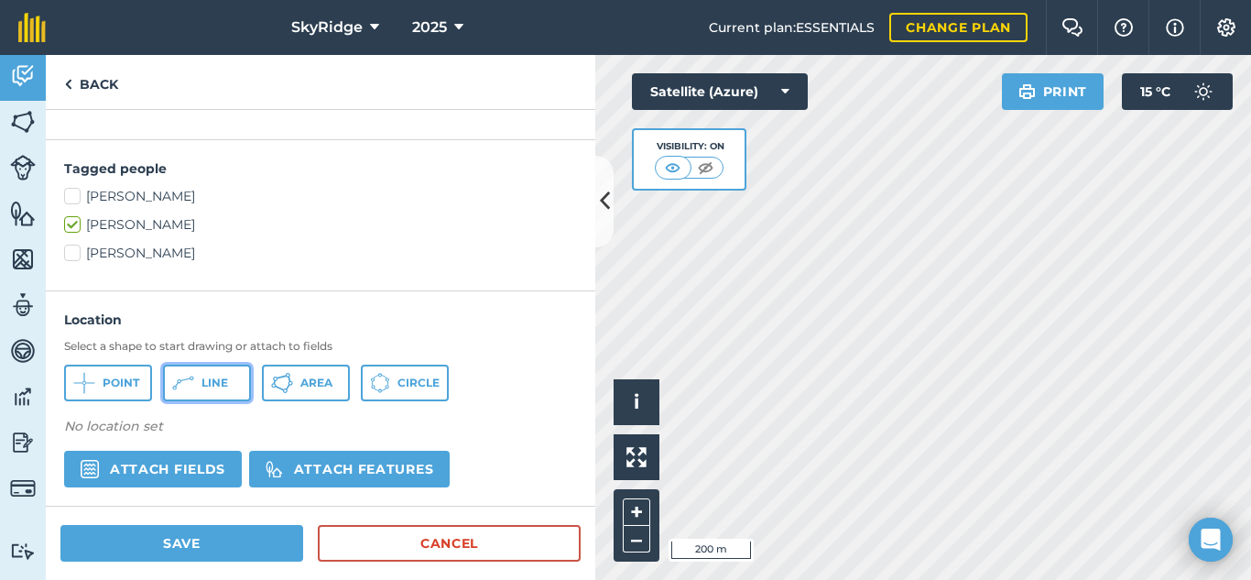
click at [219, 382] on span "Line" at bounding box center [215, 383] width 27 height 15
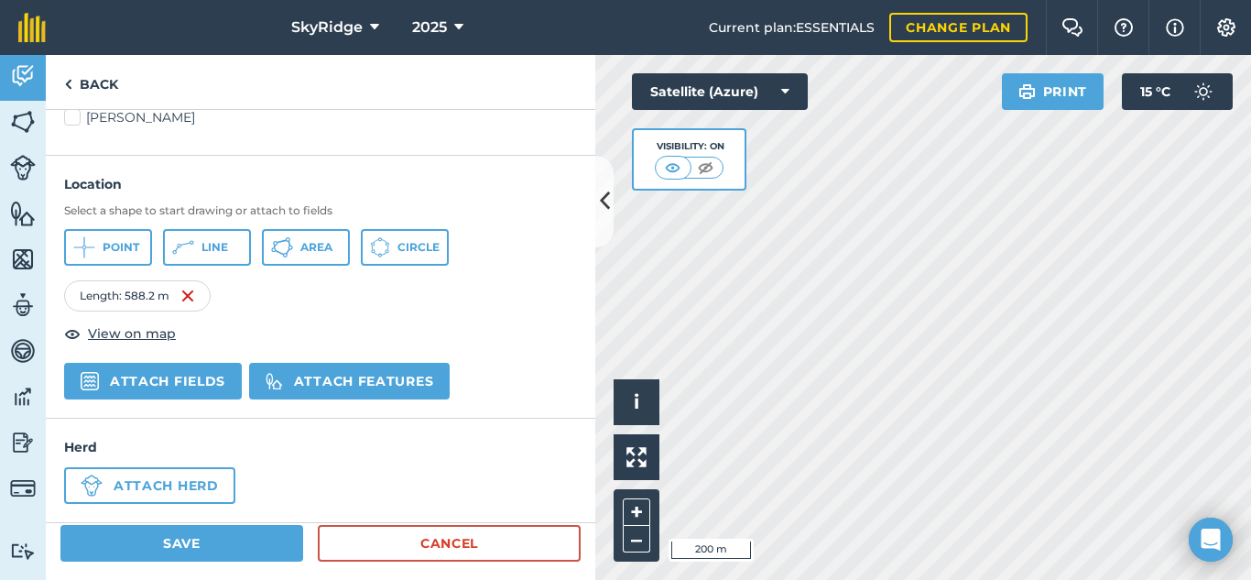
scroll to position [610, 0]
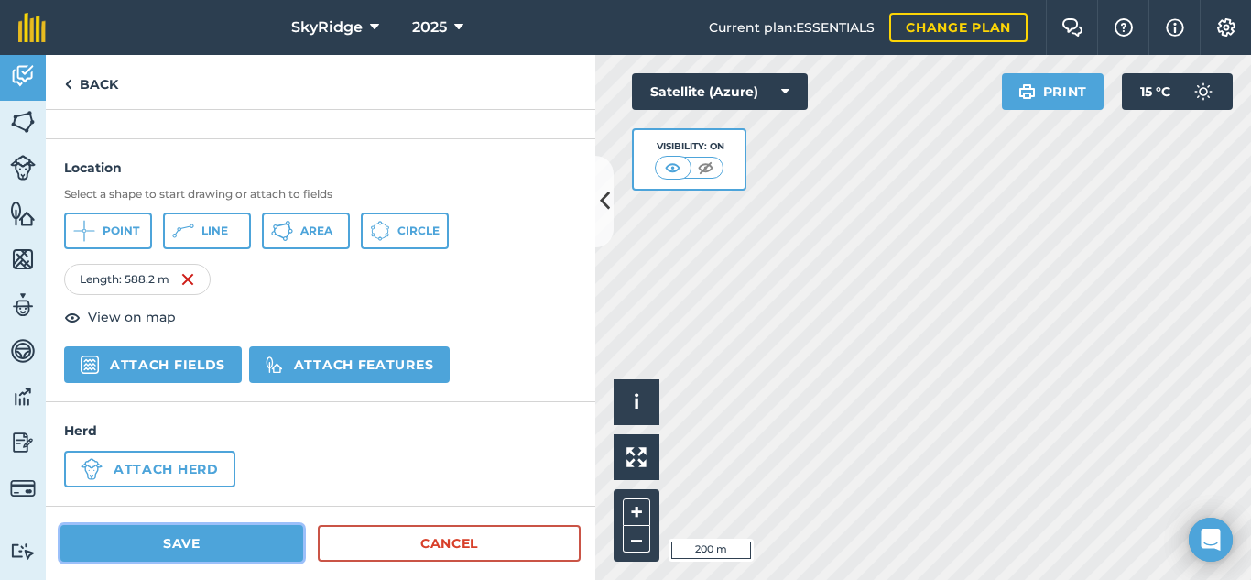
click at [245, 541] on button "Save" at bounding box center [181, 543] width 243 height 37
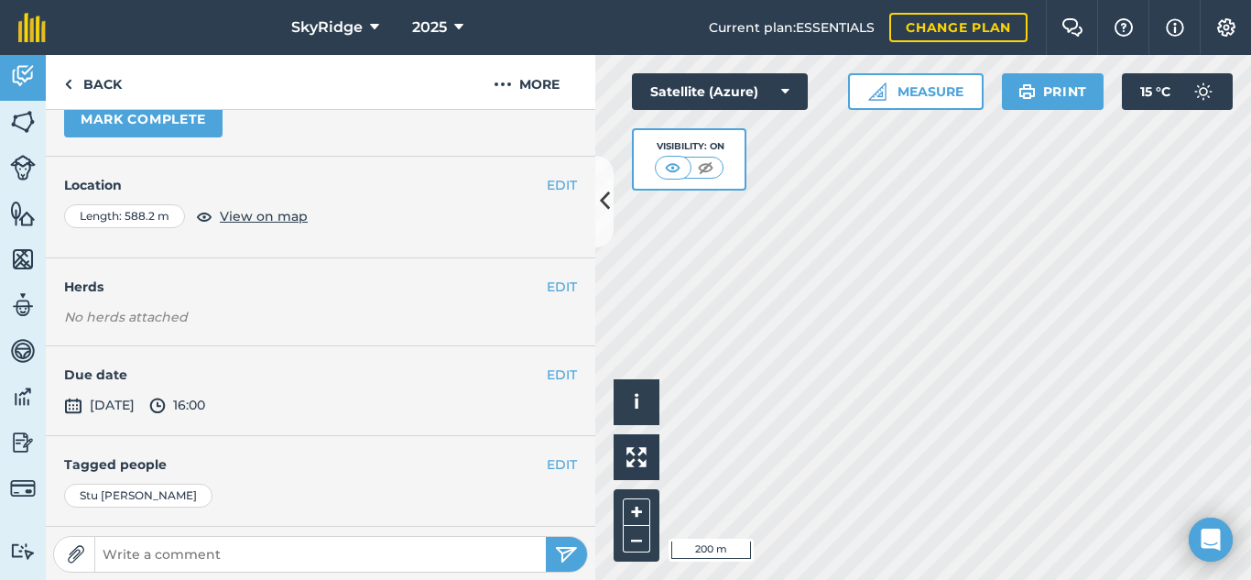
scroll to position [183, 0]
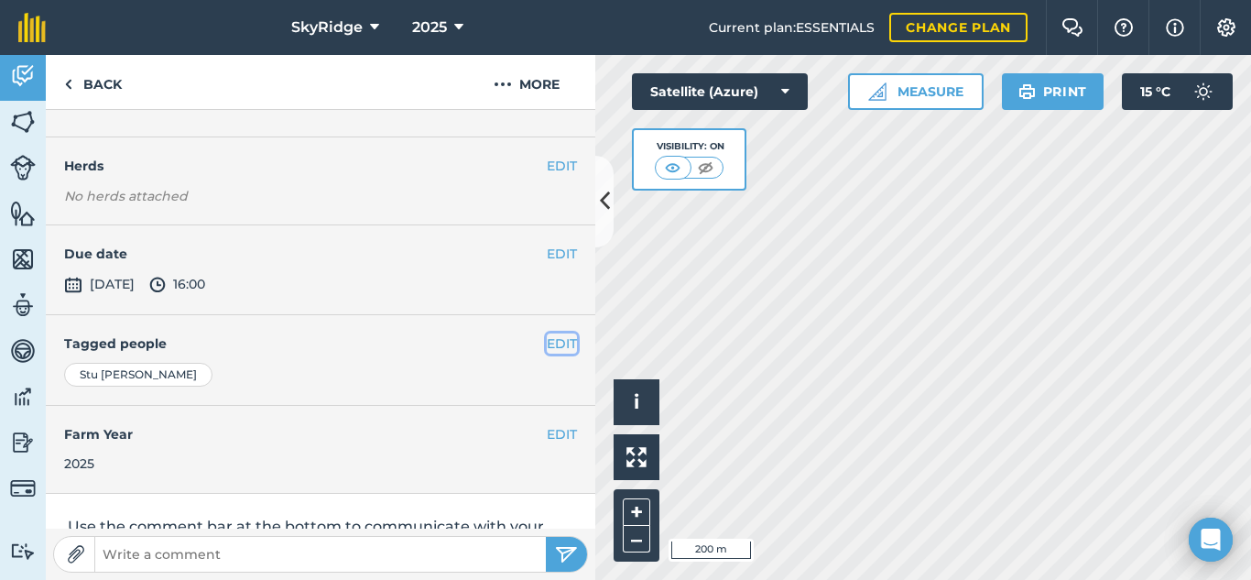
click at [549, 341] on button "EDIT" at bounding box center [562, 343] width 30 height 20
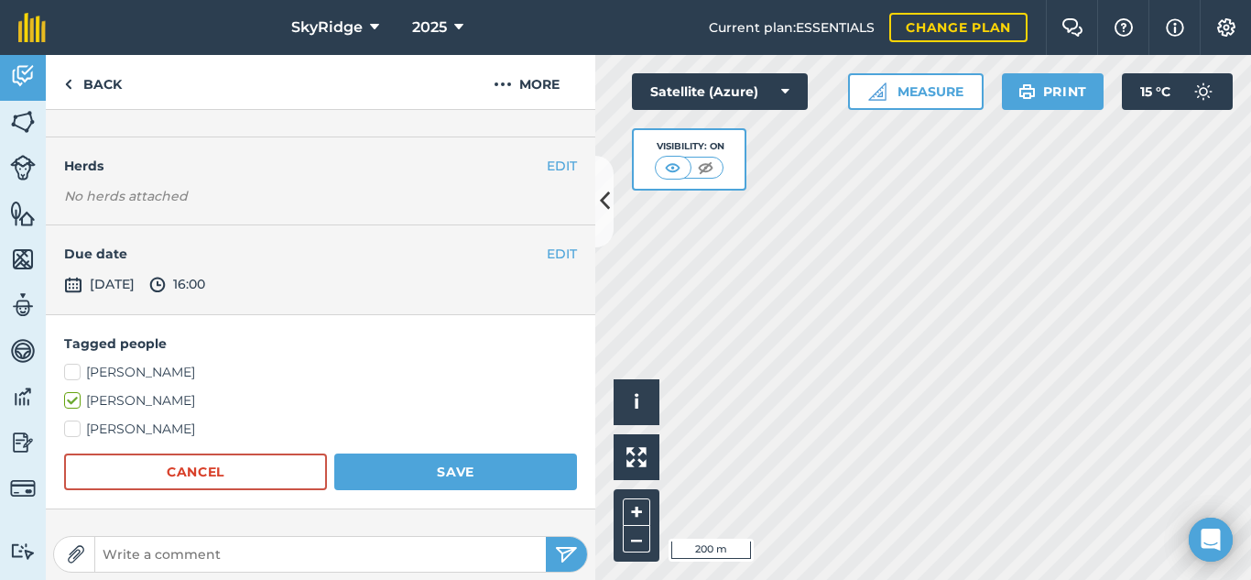
click at [74, 431] on label "[PERSON_NAME]" at bounding box center [320, 429] width 513 height 19
click at [74, 431] on input "[PERSON_NAME]" at bounding box center [70, 426] width 12 height 12
checkbox input "true"
click at [463, 469] on button "Save" at bounding box center [455, 471] width 243 height 37
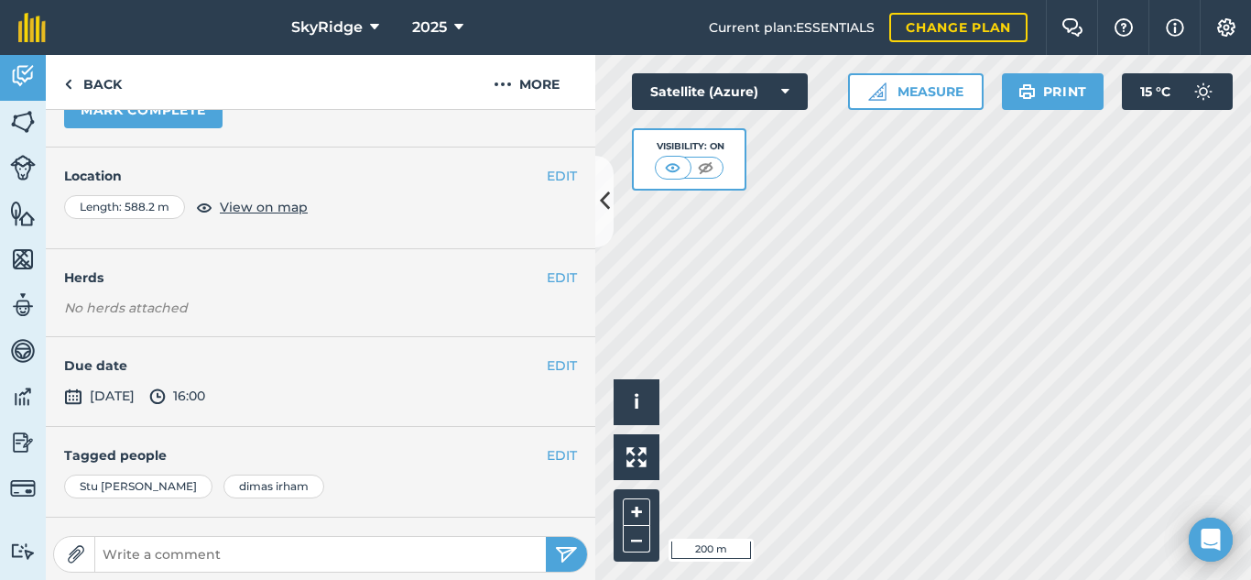
scroll to position [0, 0]
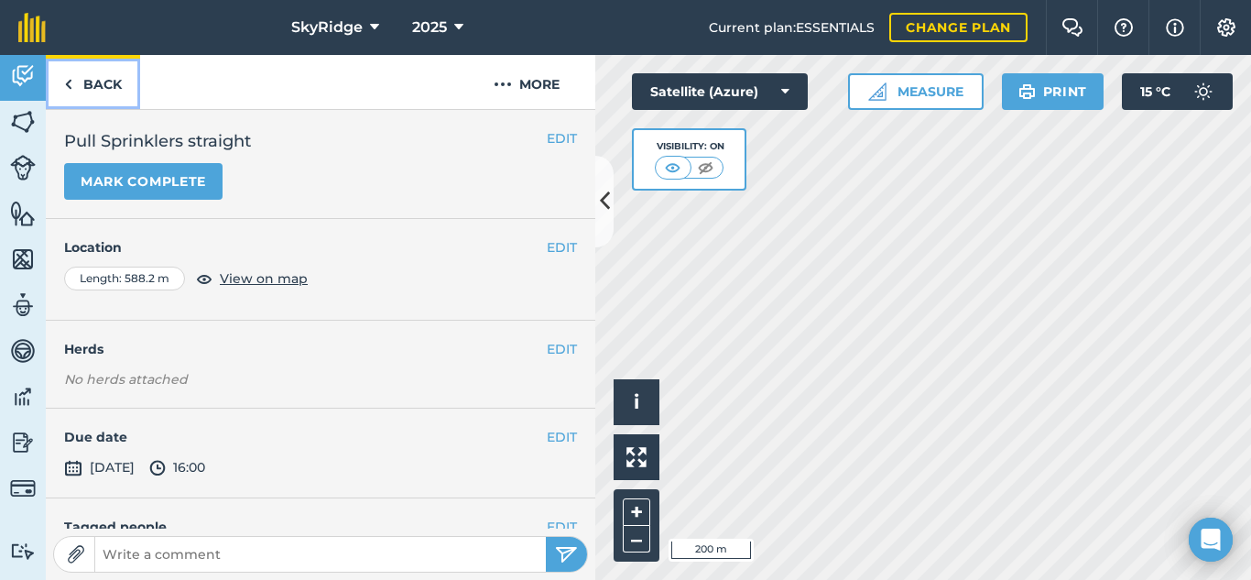
click at [93, 77] on link "Back" at bounding box center [93, 82] width 94 height 54
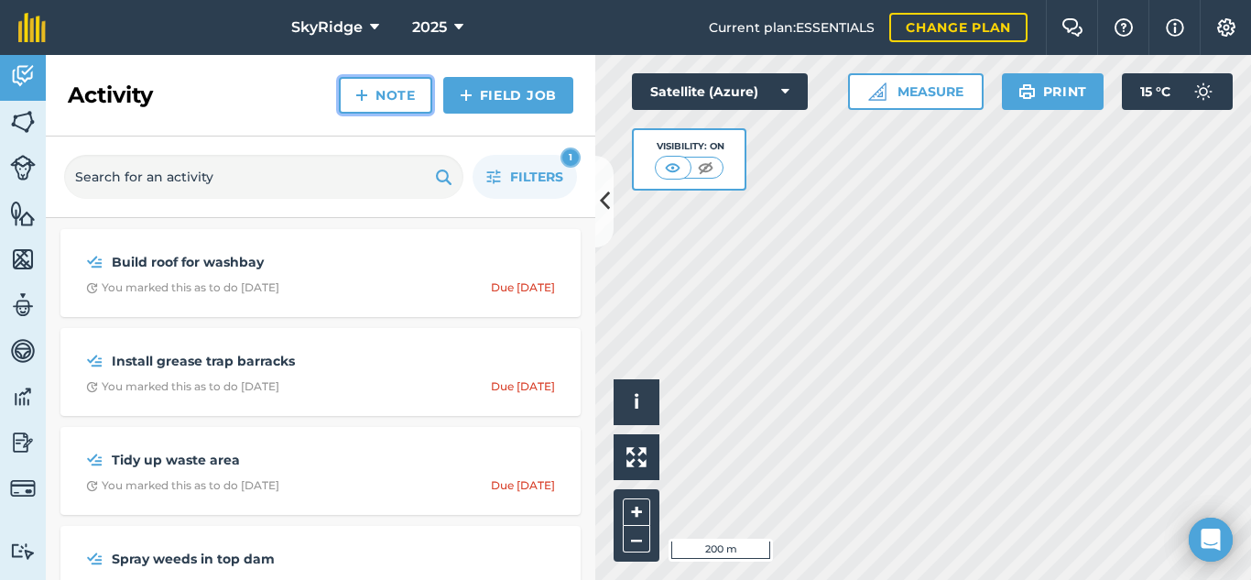
click at [408, 94] on link "Note" at bounding box center [385, 95] width 93 height 37
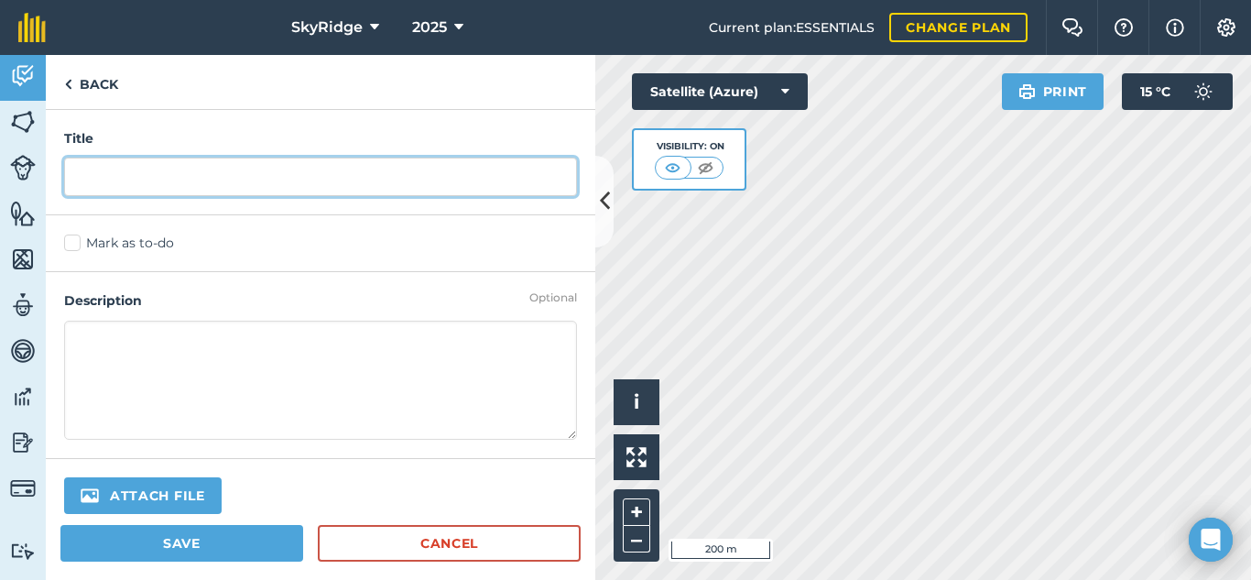
click at [157, 180] on input "text" at bounding box center [320, 177] width 513 height 38
type input "Service Tractor"
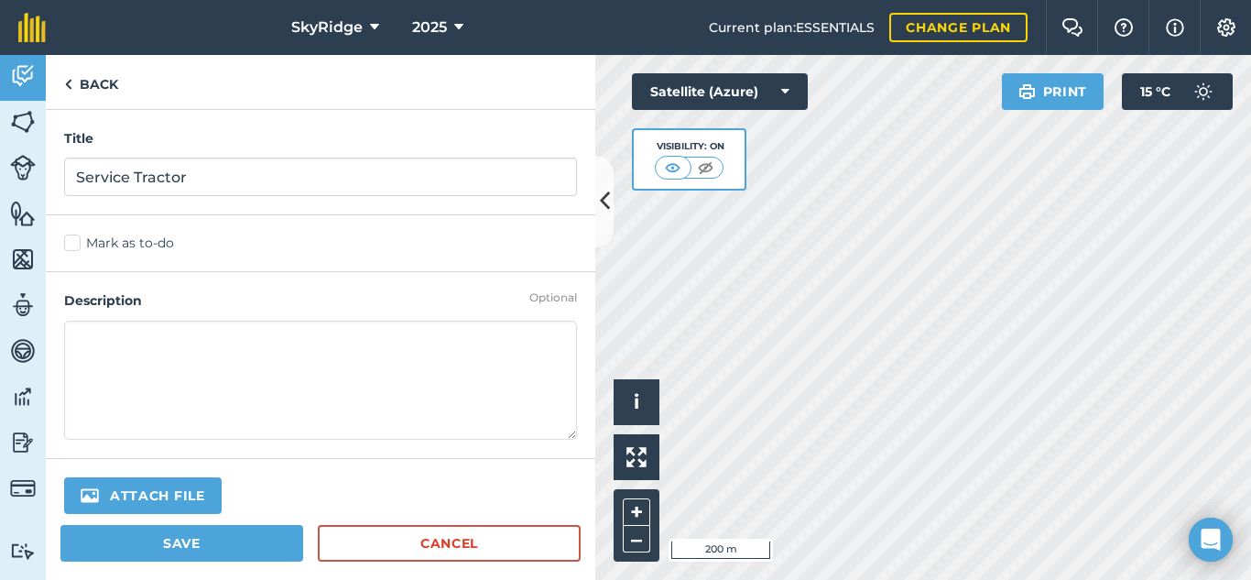
click at [75, 252] on label "Mark as to-do" at bounding box center [320, 243] width 513 height 19
click at [75, 246] on input "Mark as to-do" at bounding box center [70, 240] width 12 height 12
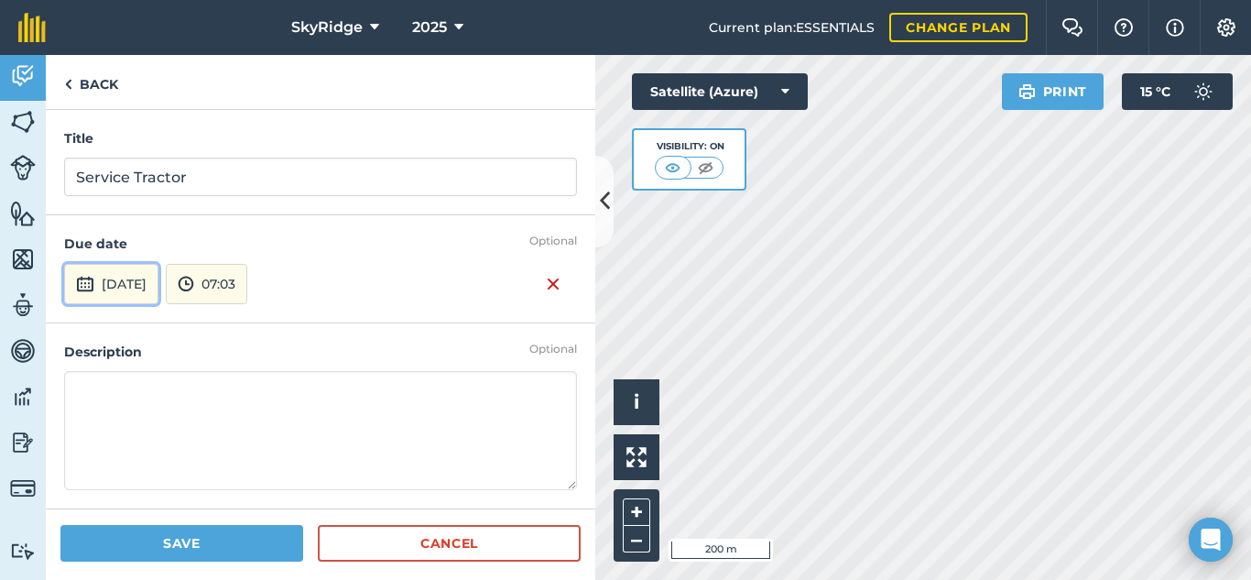
click at [128, 282] on button "[DATE]" at bounding box center [111, 284] width 94 height 40
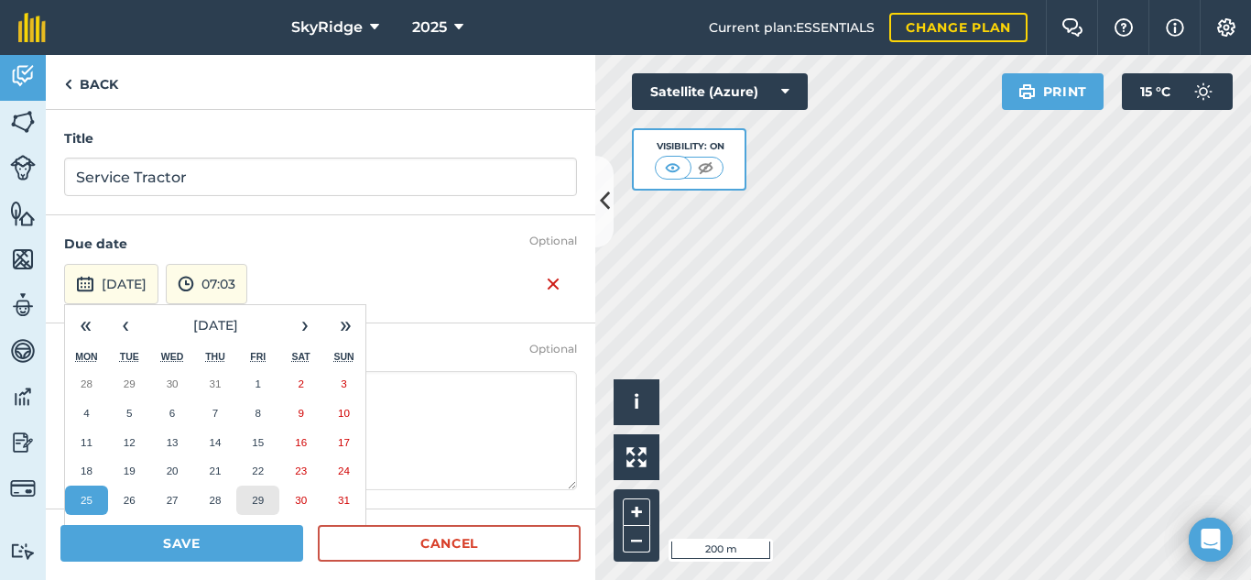
click at [256, 505] on abbr "29" at bounding box center [258, 500] width 12 height 12
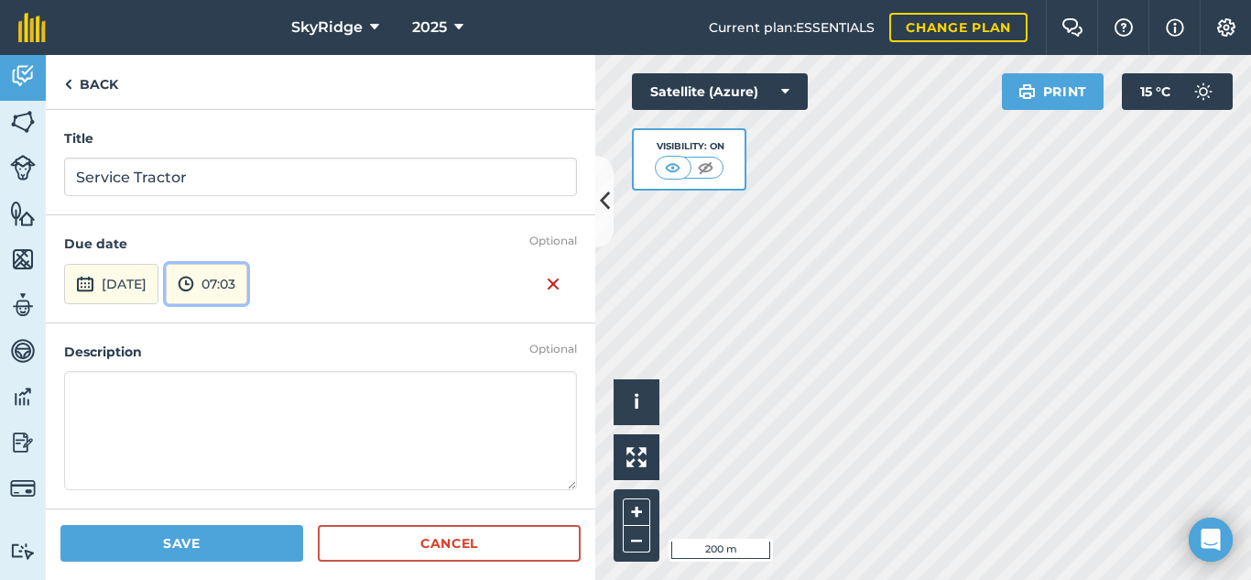
click at [247, 284] on button "07:03" at bounding box center [207, 284] width 82 height 40
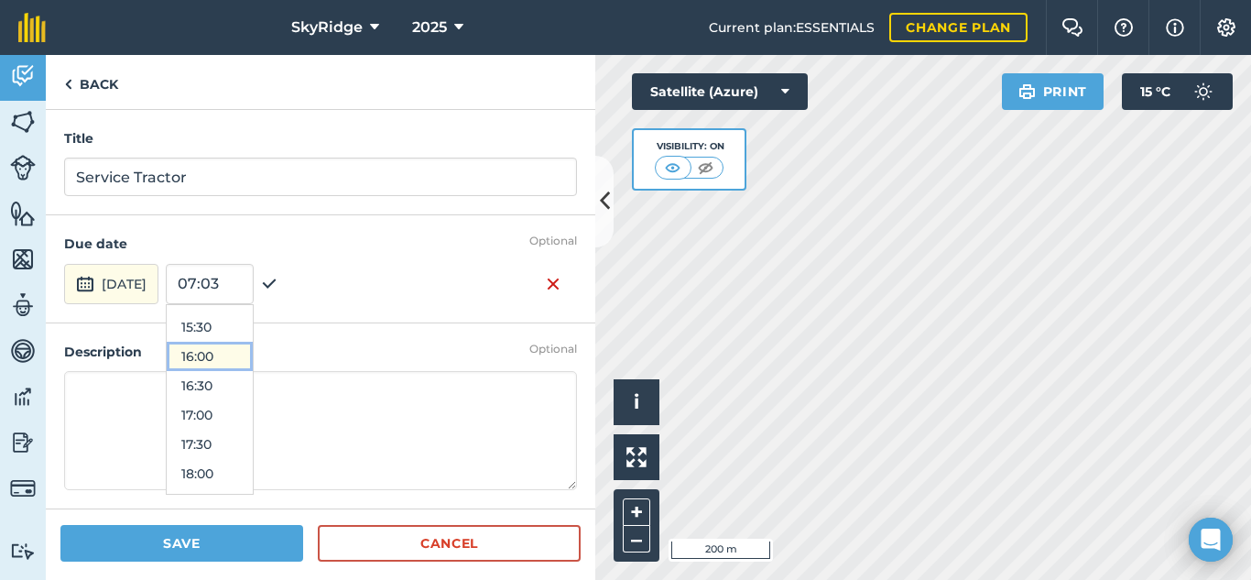
click at [253, 355] on button "16:00" at bounding box center [210, 356] width 86 height 29
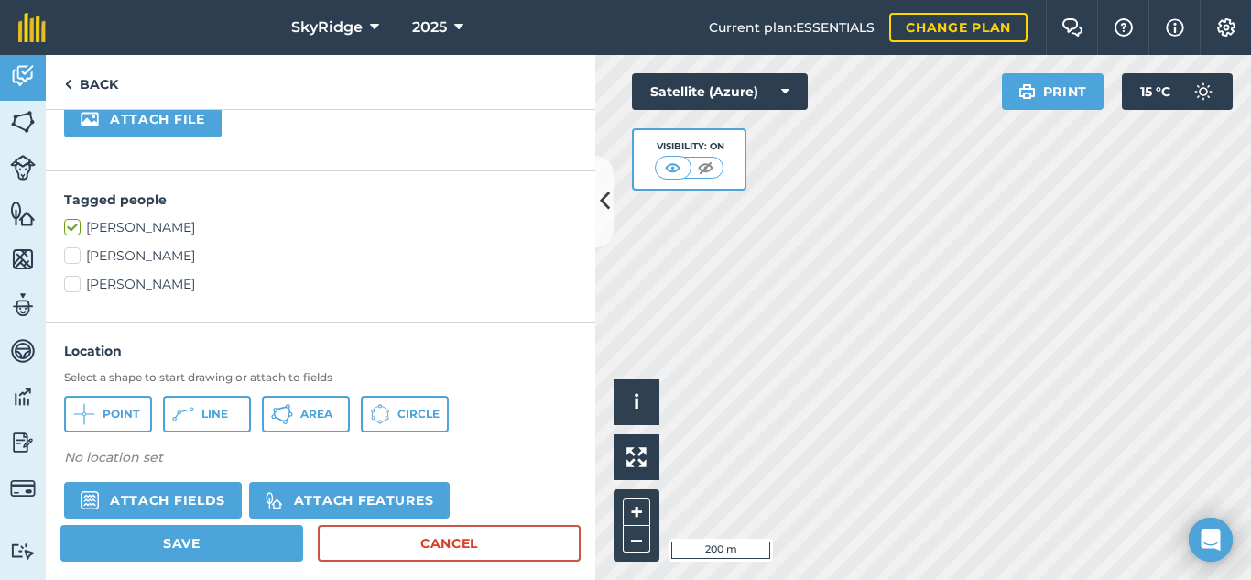
scroll to position [458, 0]
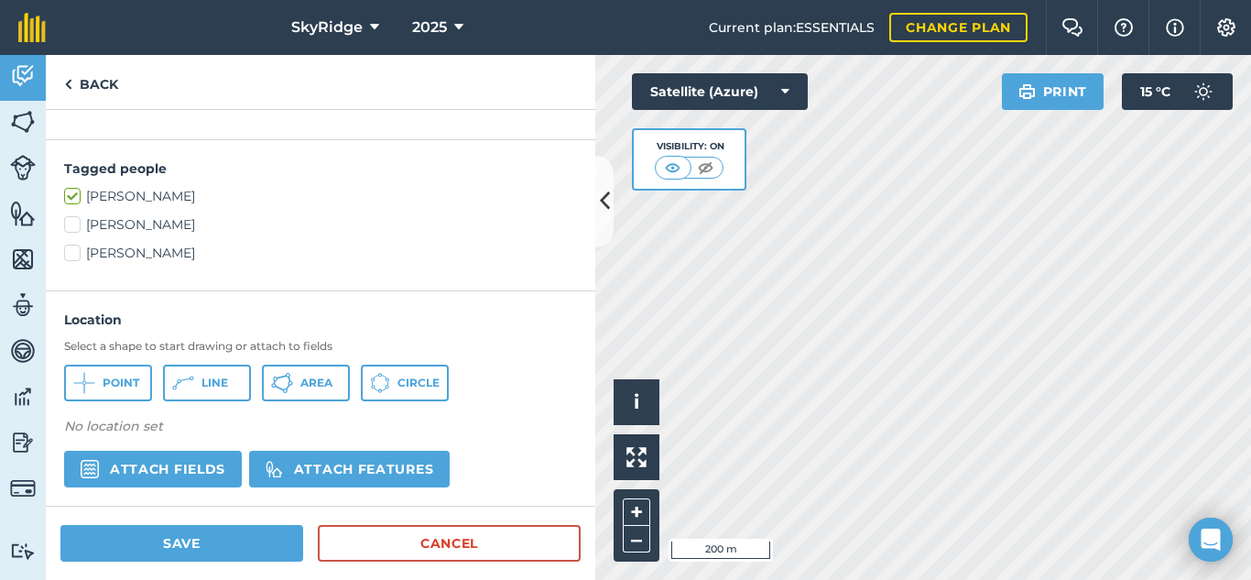
click at [70, 222] on label "[PERSON_NAME]" at bounding box center [320, 224] width 513 height 19
click at [70, 222] on input "[PERSON_NAME]" at bounding box center [70, 221] width 12 height 12
checkbox input "true"
click at [75, 192] on label "[PERSON_NAME]" at bounding box center [320, 196] width 513 height 19
click at [75, 192] on input "[PERSON_NAME]" at bounding box center [70, 193] width 12 height 12
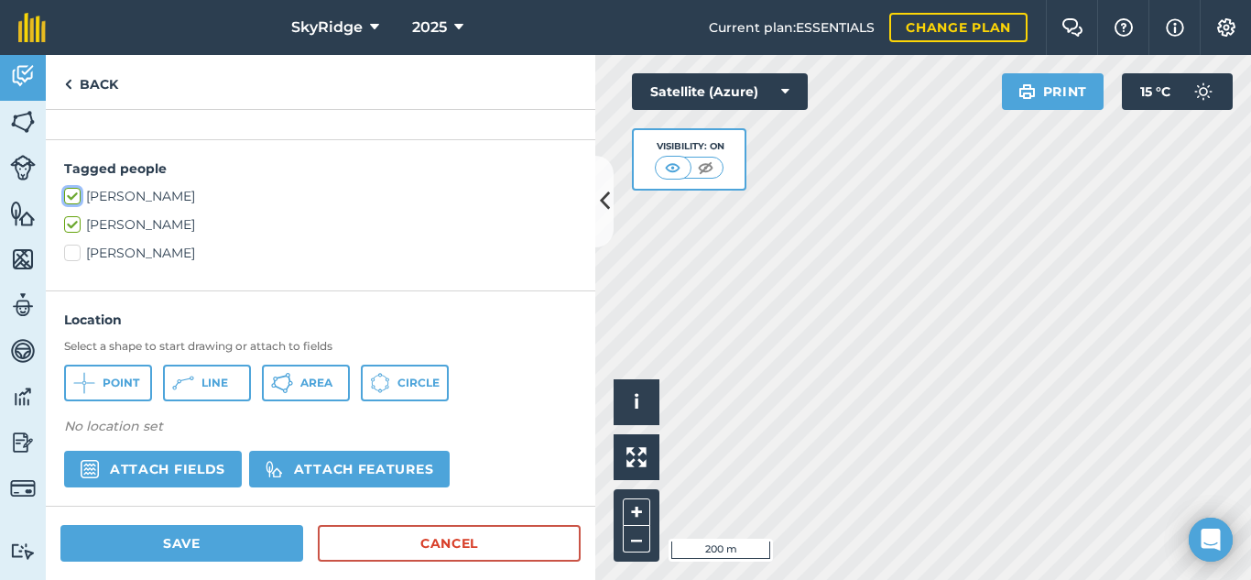
checkbox input "false"
click at [179, 544] on button "Save" at bounding box center [181, 543] width 243 height 37
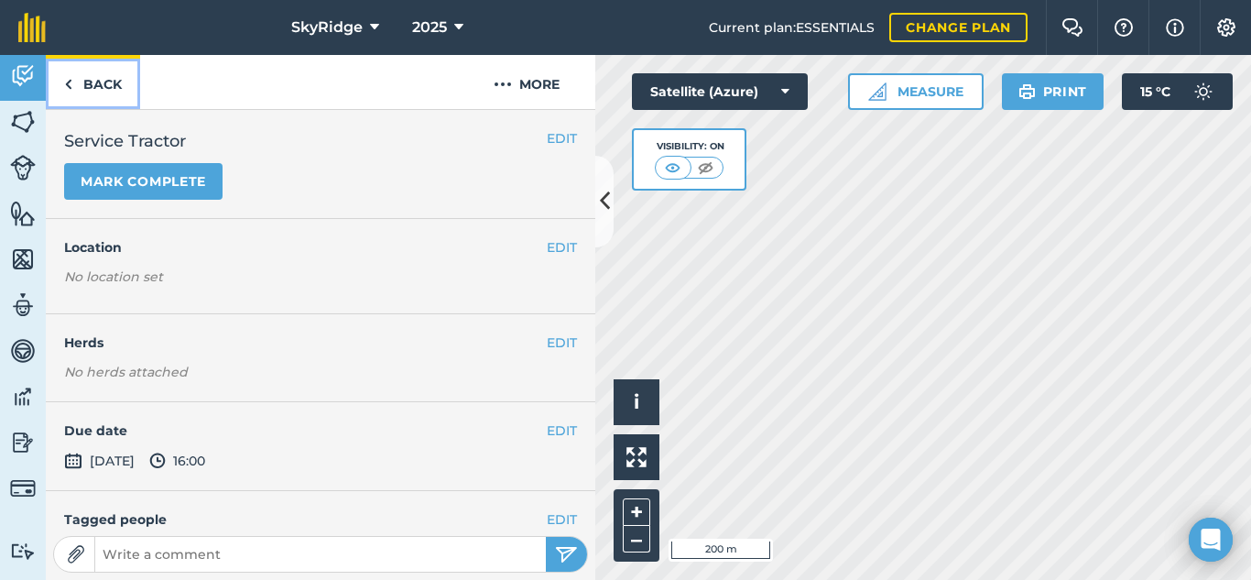
click at [93, 88] on link "Back" at bounding box center [93, 82] width 94 height 54
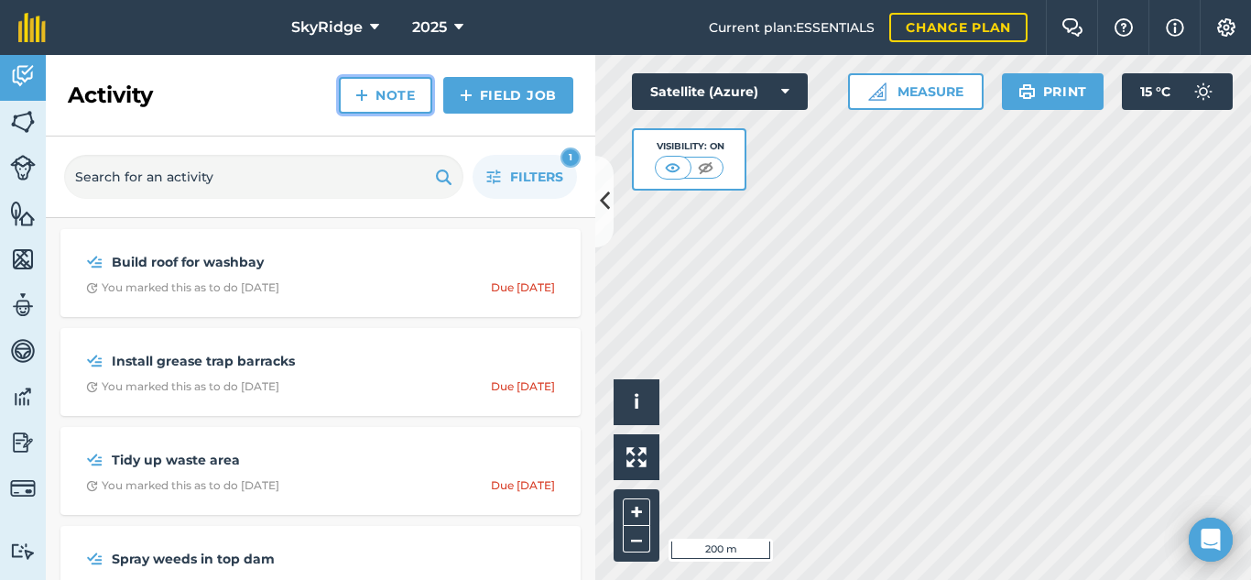
click at [401, 103] on link "Note" at bounding box center [385, 95] width 93 height 37
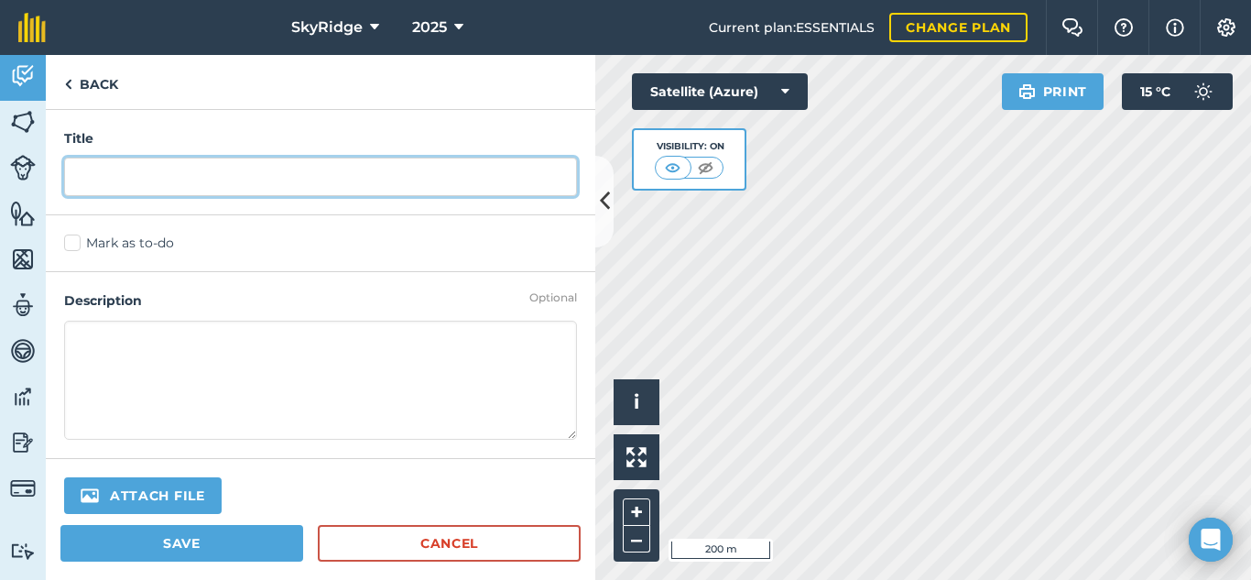
click at [178, 180] on input "text" at bounding box center [320, 177] width 513 height 38
type input "Get Fire permit"
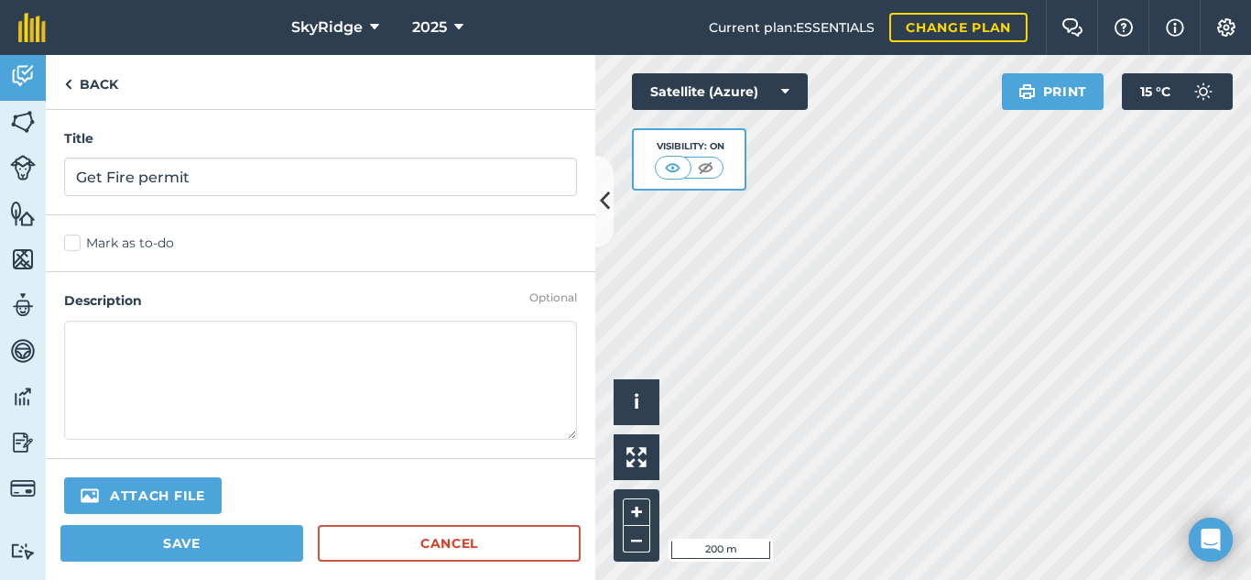
click at [77, 241] on label "Mark as to-do" at bounding box center [320, 243] width 513 height 19
click at [76, 241] on input "Mark as to-do" at bounding box center [70, 240] width 12 height 12
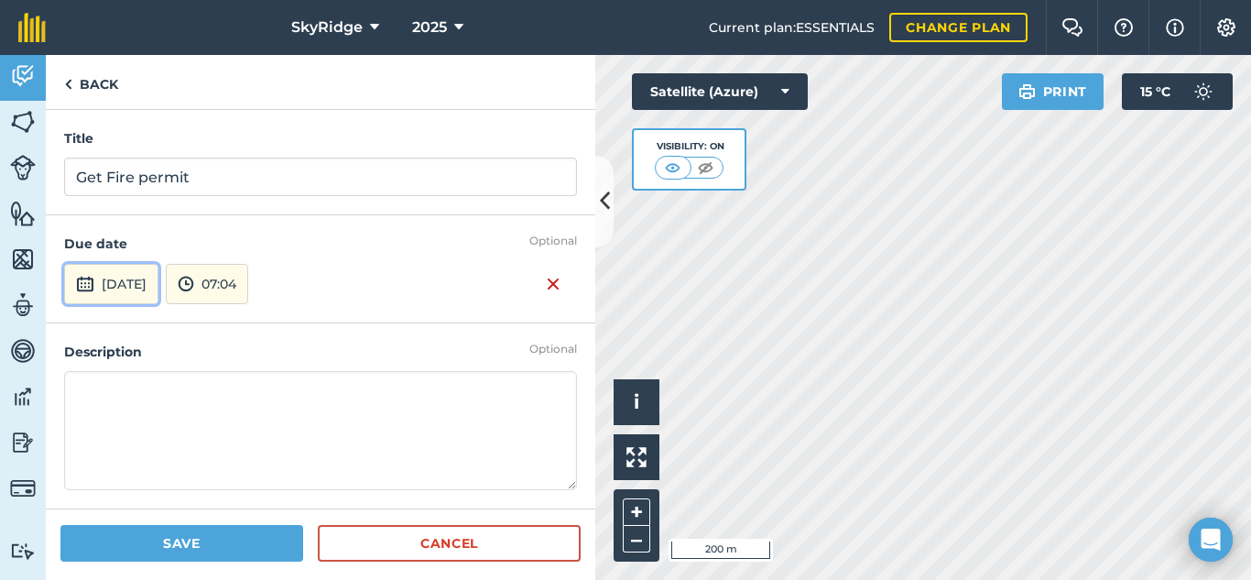
click at [158, 287] on button "[DATE]" at bounding box center [111, 284] width 94 height 40
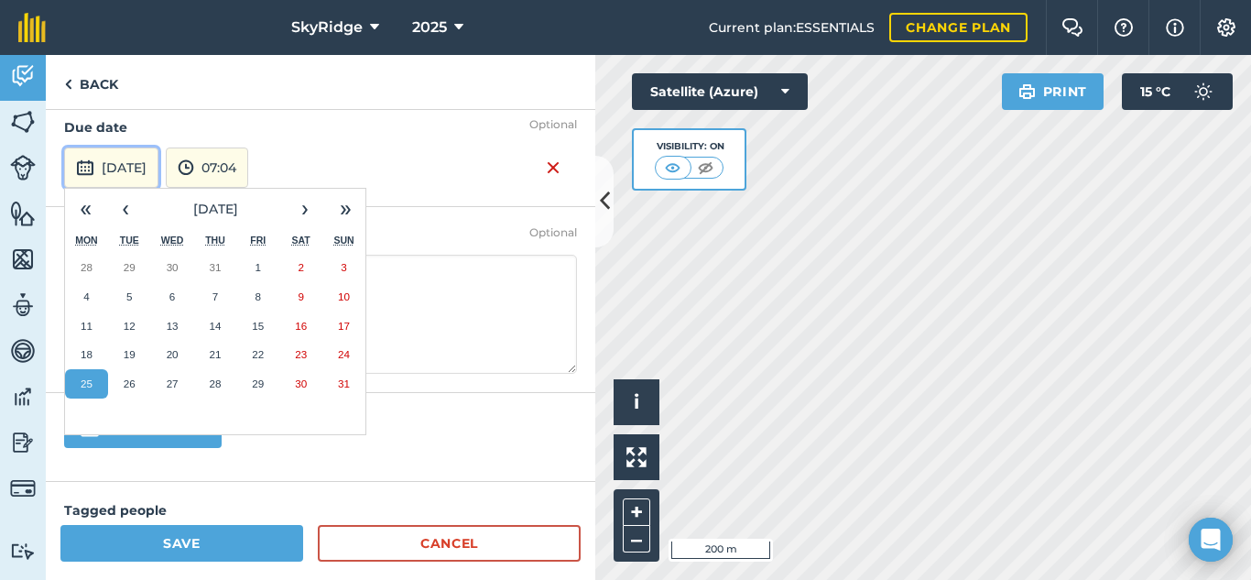
scroll to position [92, 0]
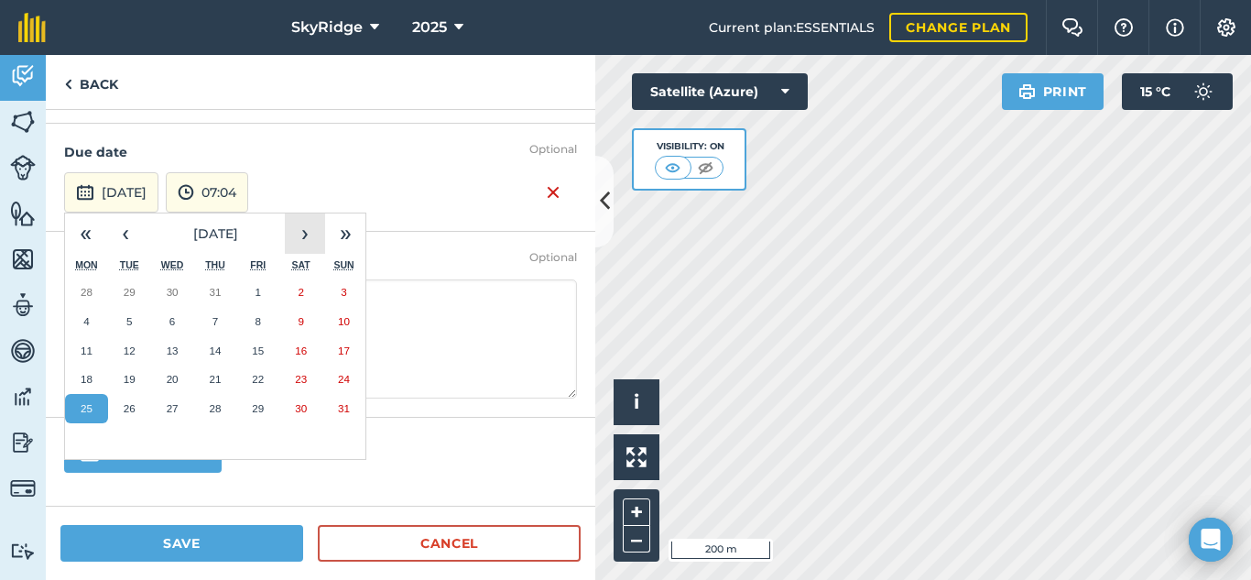
click at [309, 228] on button "›" at bounding box center [305, 233] width 40 height 40
click at [256, 289] on abbr "5" at bounding box center [258, 292] width 5 height 12
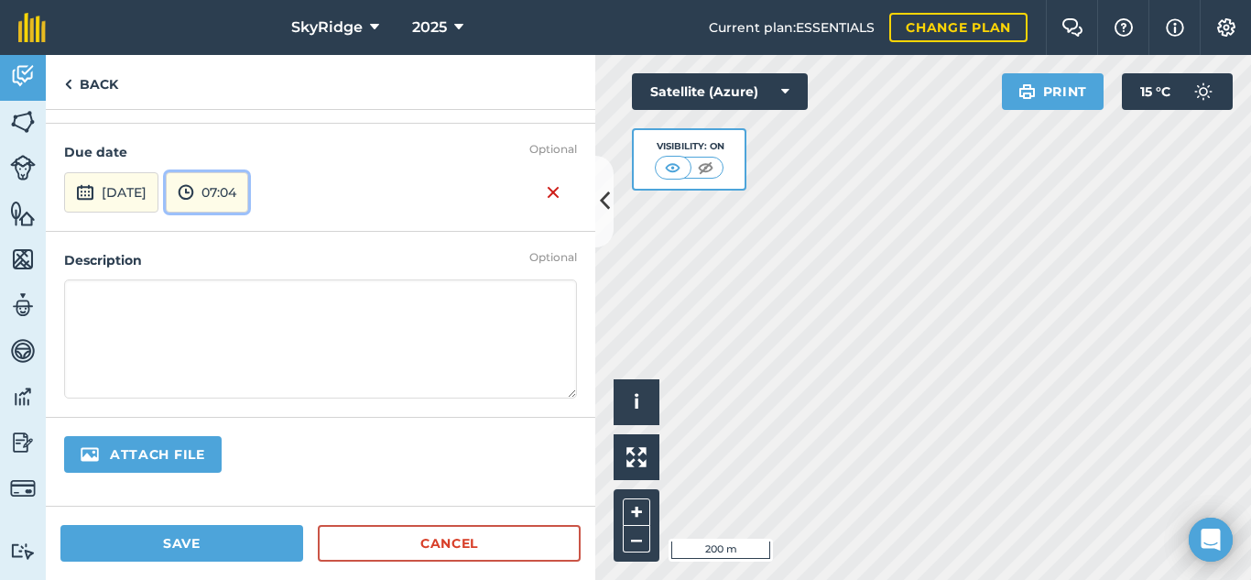
click at [248, 193] on button "07:04" at bounding box center [207, 192] width 82 height 40
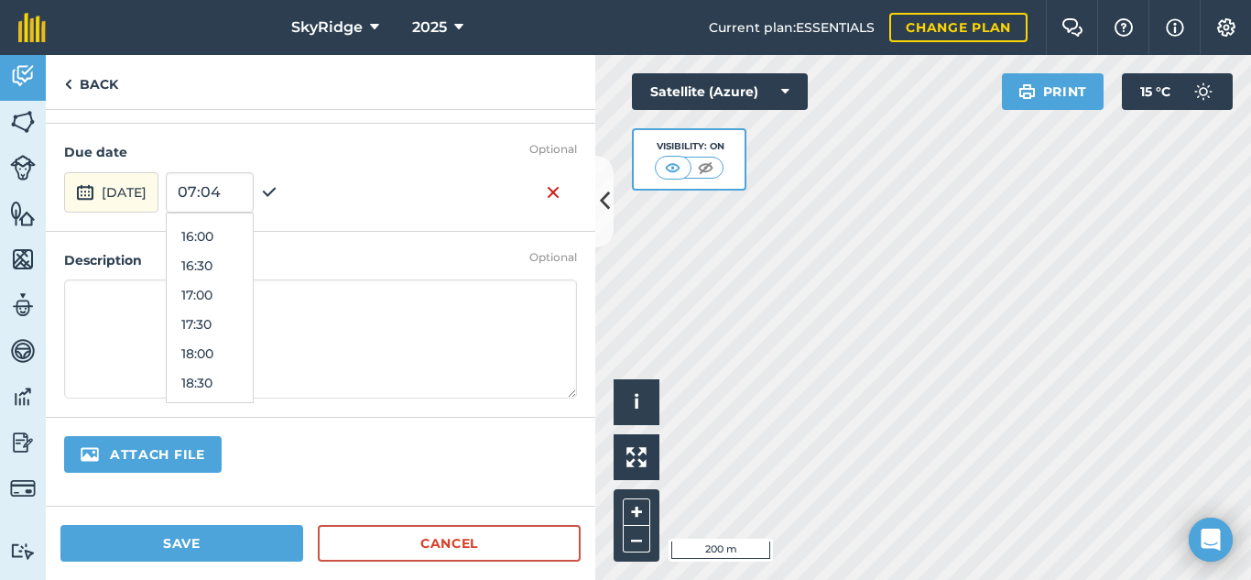
scroll to position [901, 0]
click at [234, 264] on button "16:00" at bounding box center [210, 264] width 86 height 29
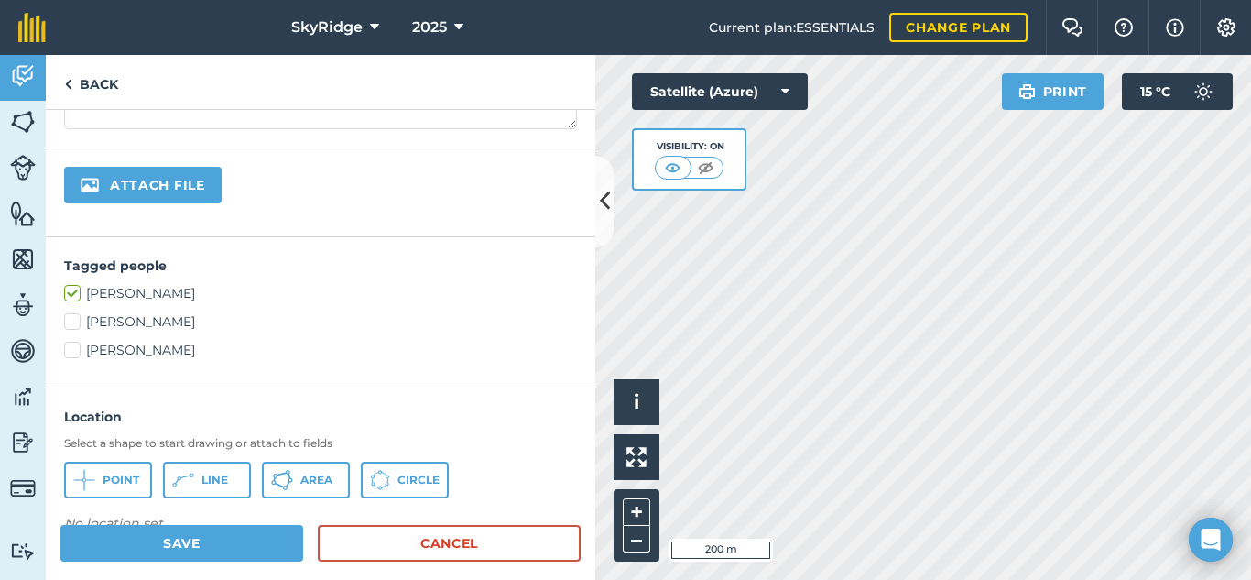
scroll to position [366, 0]
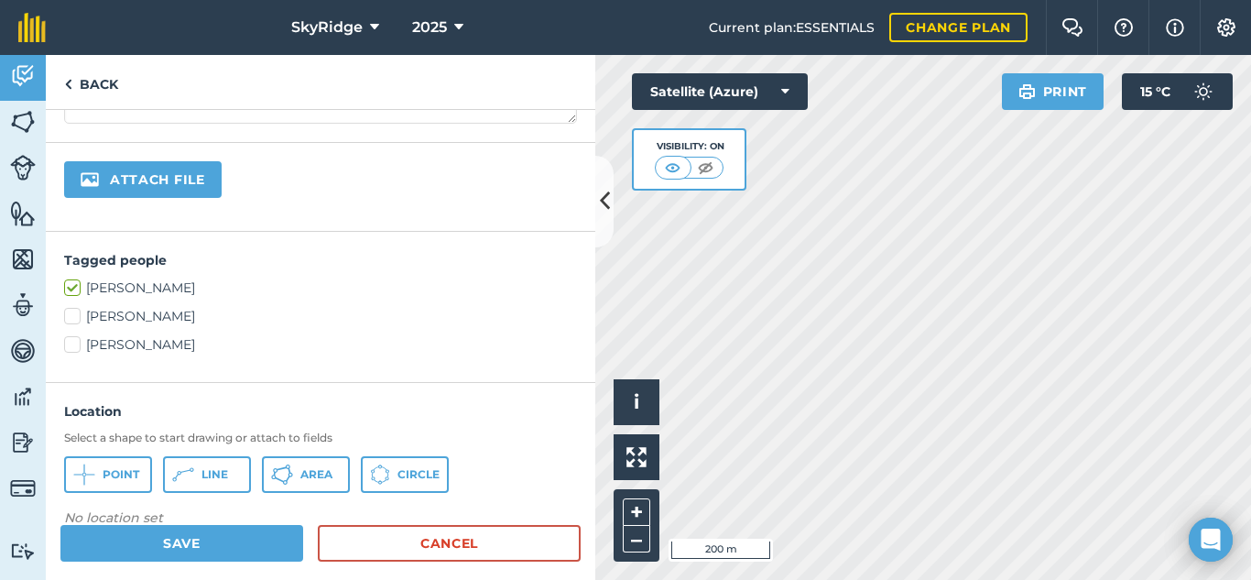
drag, startPoint x: 77, startPoint y: 317, endPoint x: 105, endPoint y: 308, distance: 29.8
click at [77, 316] on label "[PERSON_NAME]" at bounding box center [320, 316] width 513 height 19
click at [76, 316] on input "[PERSON_NAME]" at bounding box center [70, 313] width 12 height 12
checkbox input "true"
click at [326, 470] on span "Area" at bounding box center [316, 474] width 32 height 15
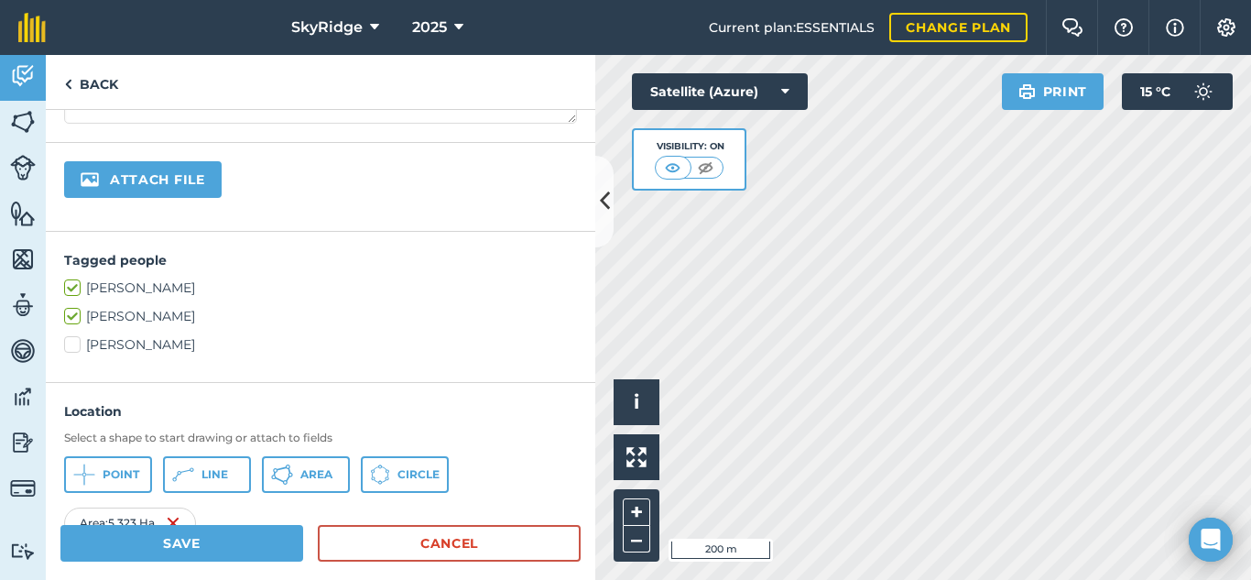
click at [77, 344] on label "[PERSON_NAME]" at bounding box center [320, 344] width 513 height 19
click at [76, 344] on input "[PERSON_NAME]" at bounding box center [70, 341] width 12 height 12
checkbox input "true"
click at [201, 542] on button "Save" at bounding box center [181, 543] width 243 height 37
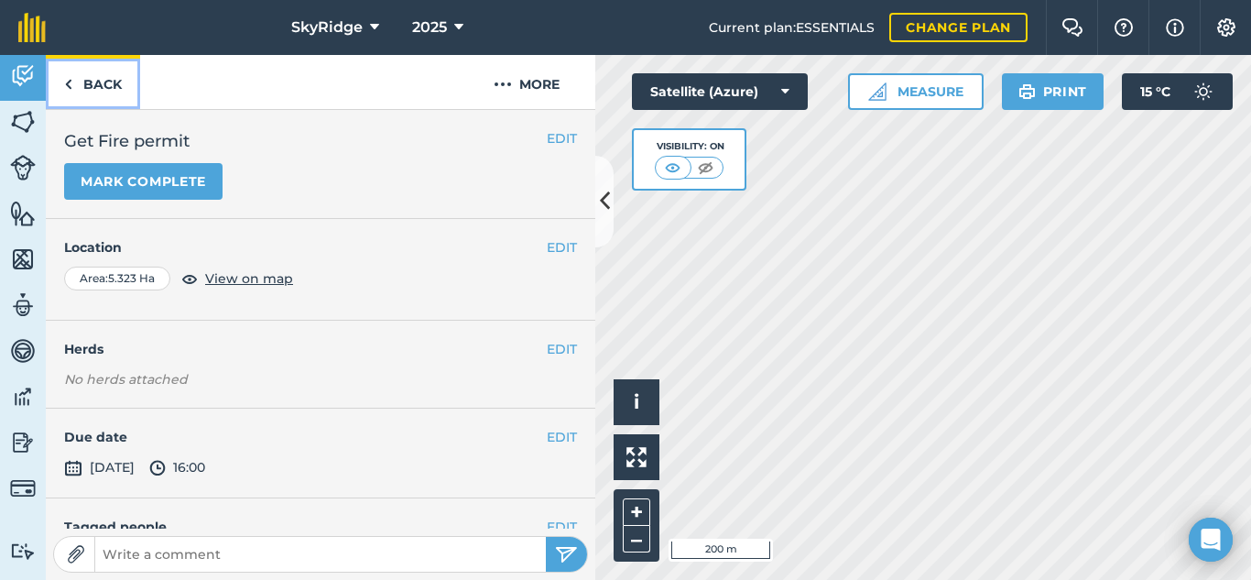
click at [76, 88] on link "Back" at bounding box center [93, 82] width 94 height 54
